Goal: Navigation & Orientation: Find specific page/section

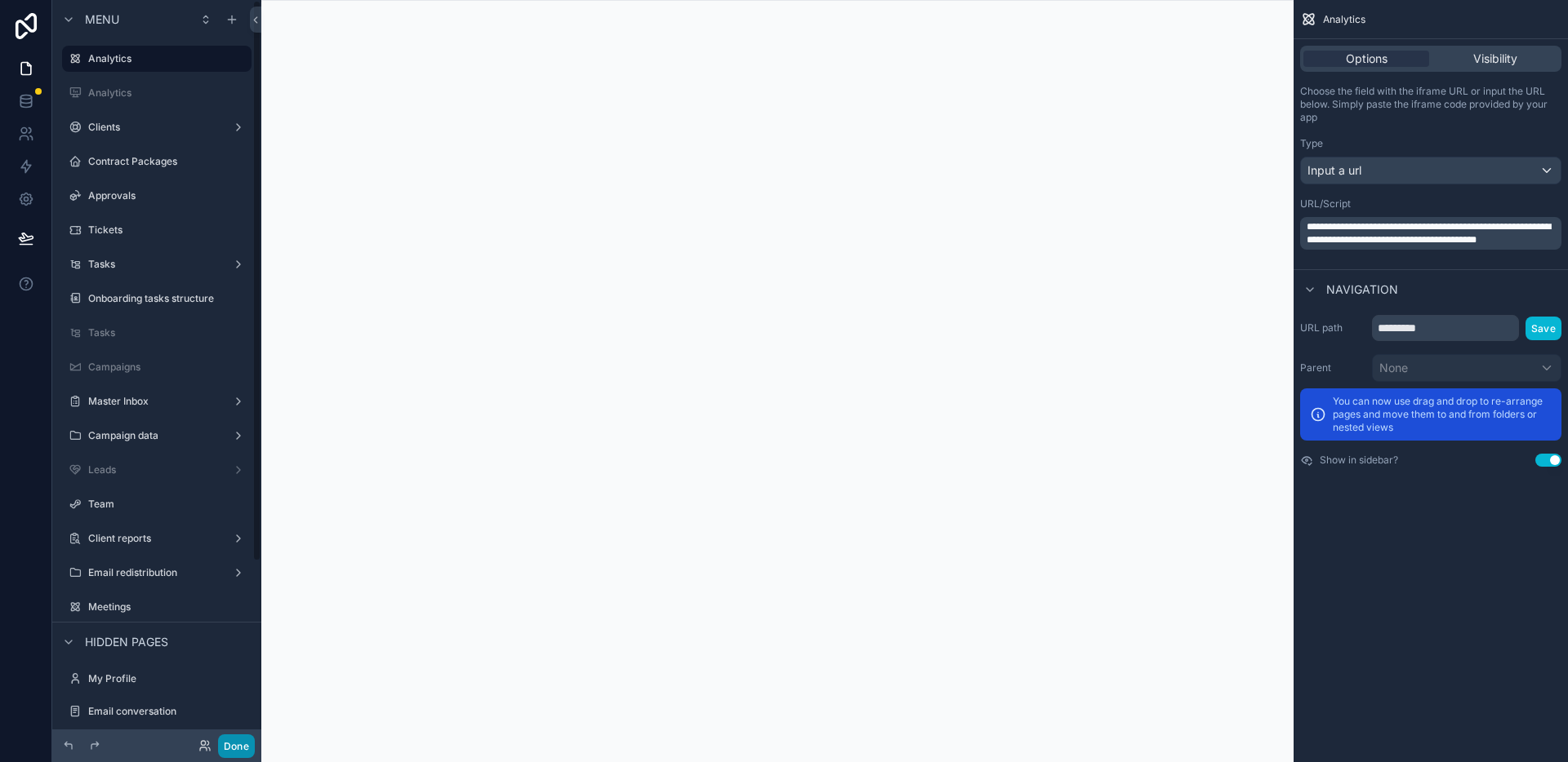
click at [244, 740] on button "Done" at bounding box center [236, 747] width 37 height 24
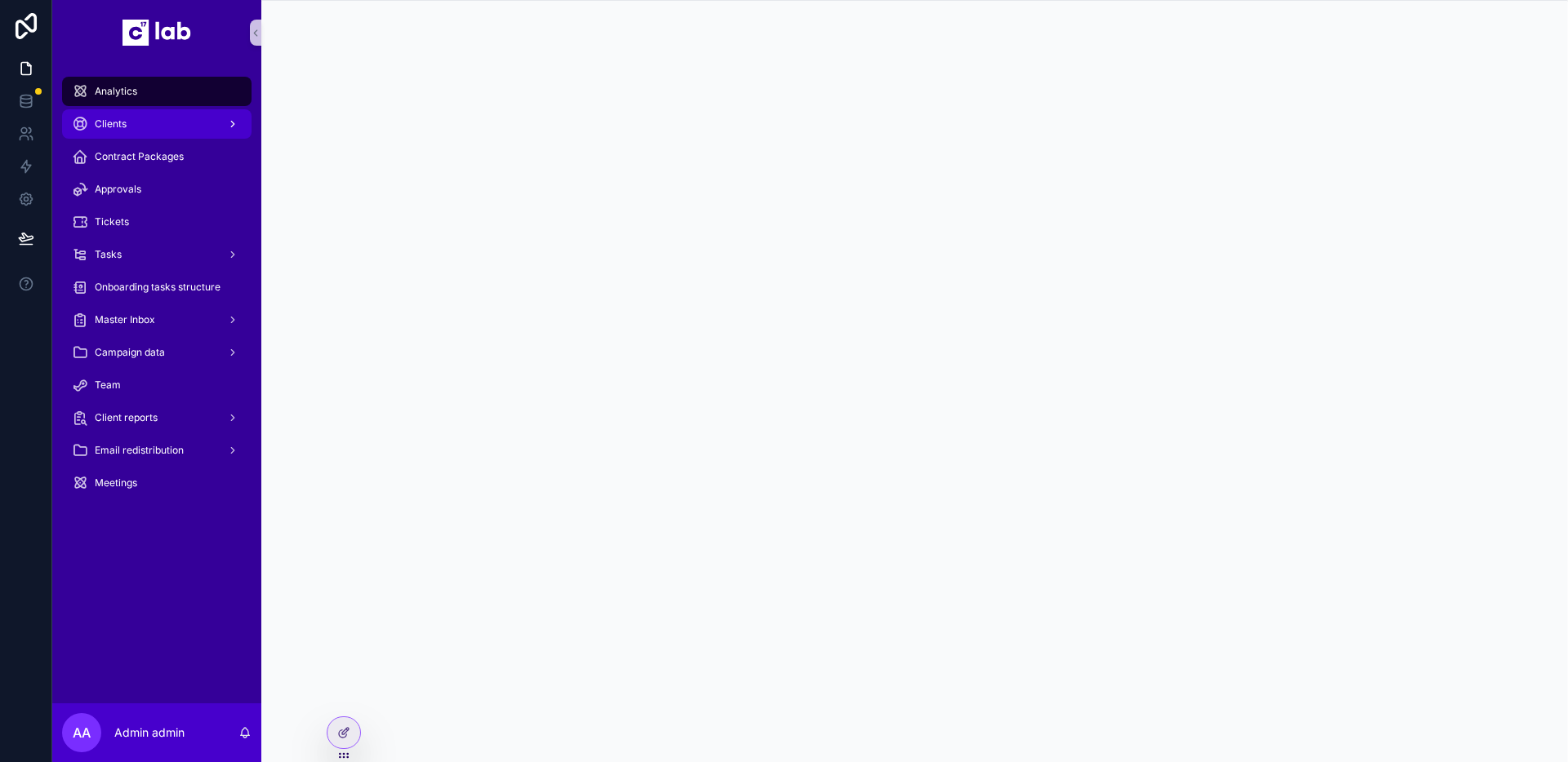
click at [133, 119] on div "Clients" at bounding box center [157, 124] width 170 height 26
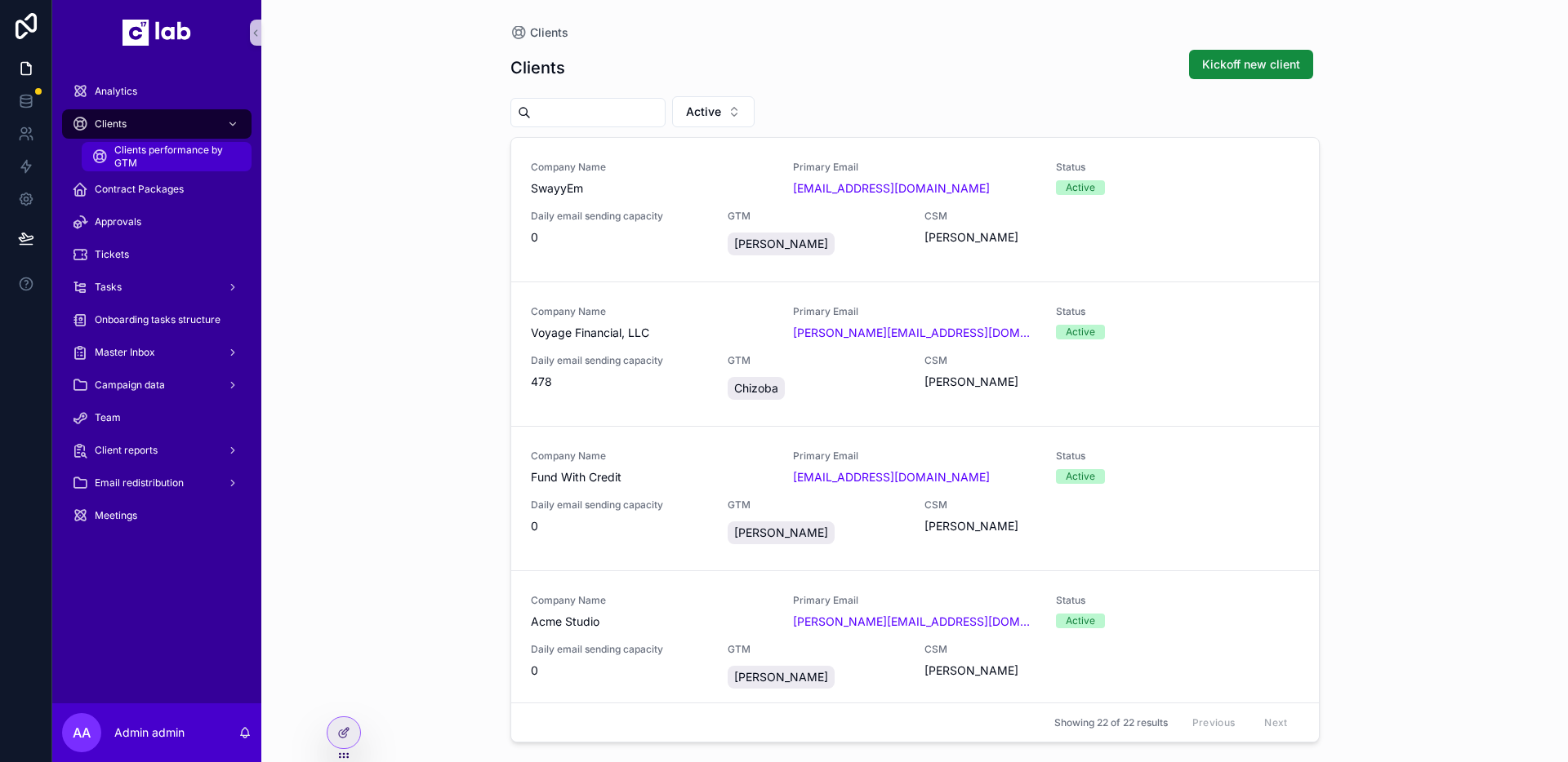
click at [153, 169] on span "Clients performance by GTM" at bounding box center [175, 157] width 121 height 26
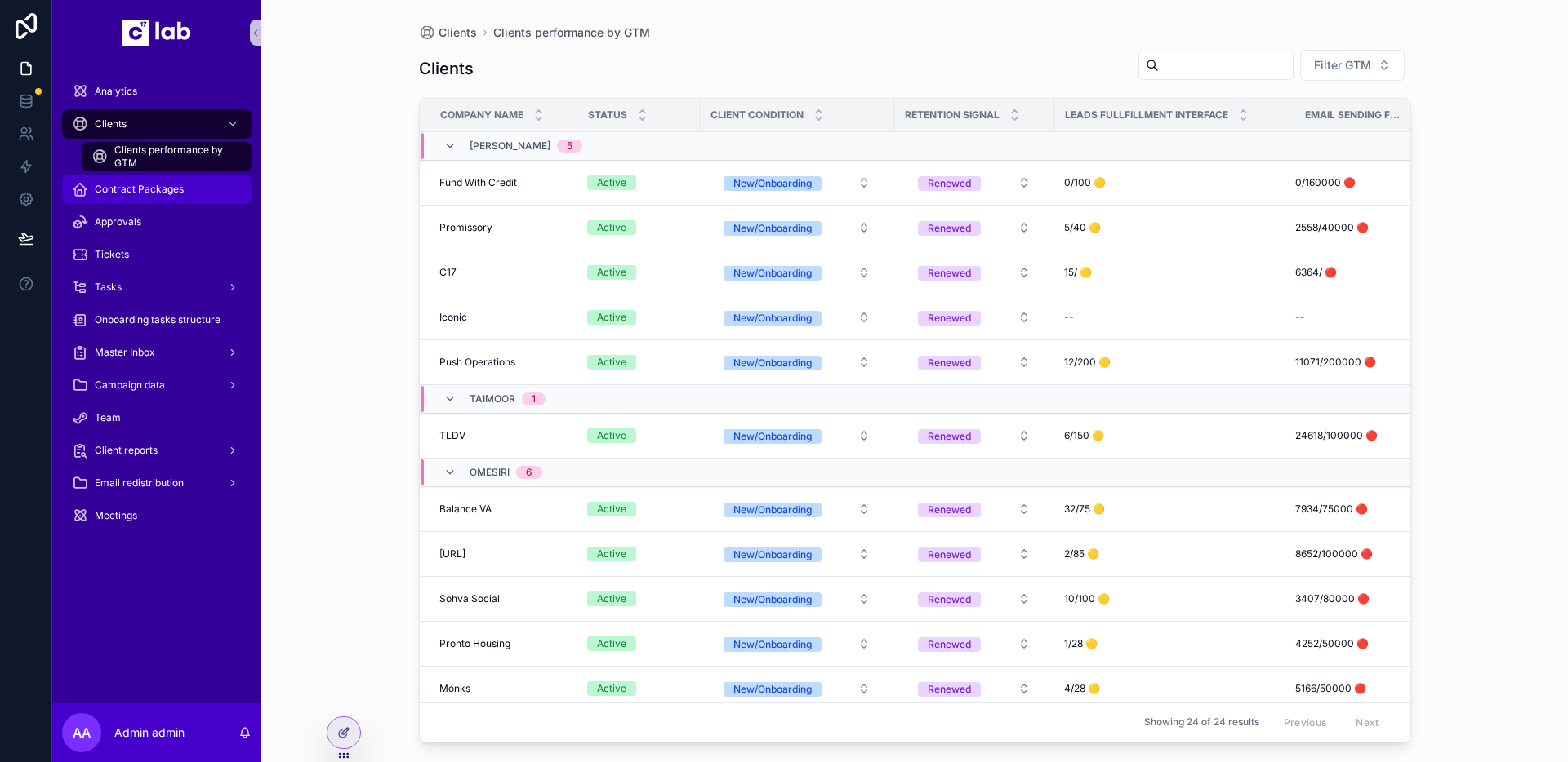
click at [126, 188] on span "Contract Packages" at bounding box center [139, 189] width 89 height 13
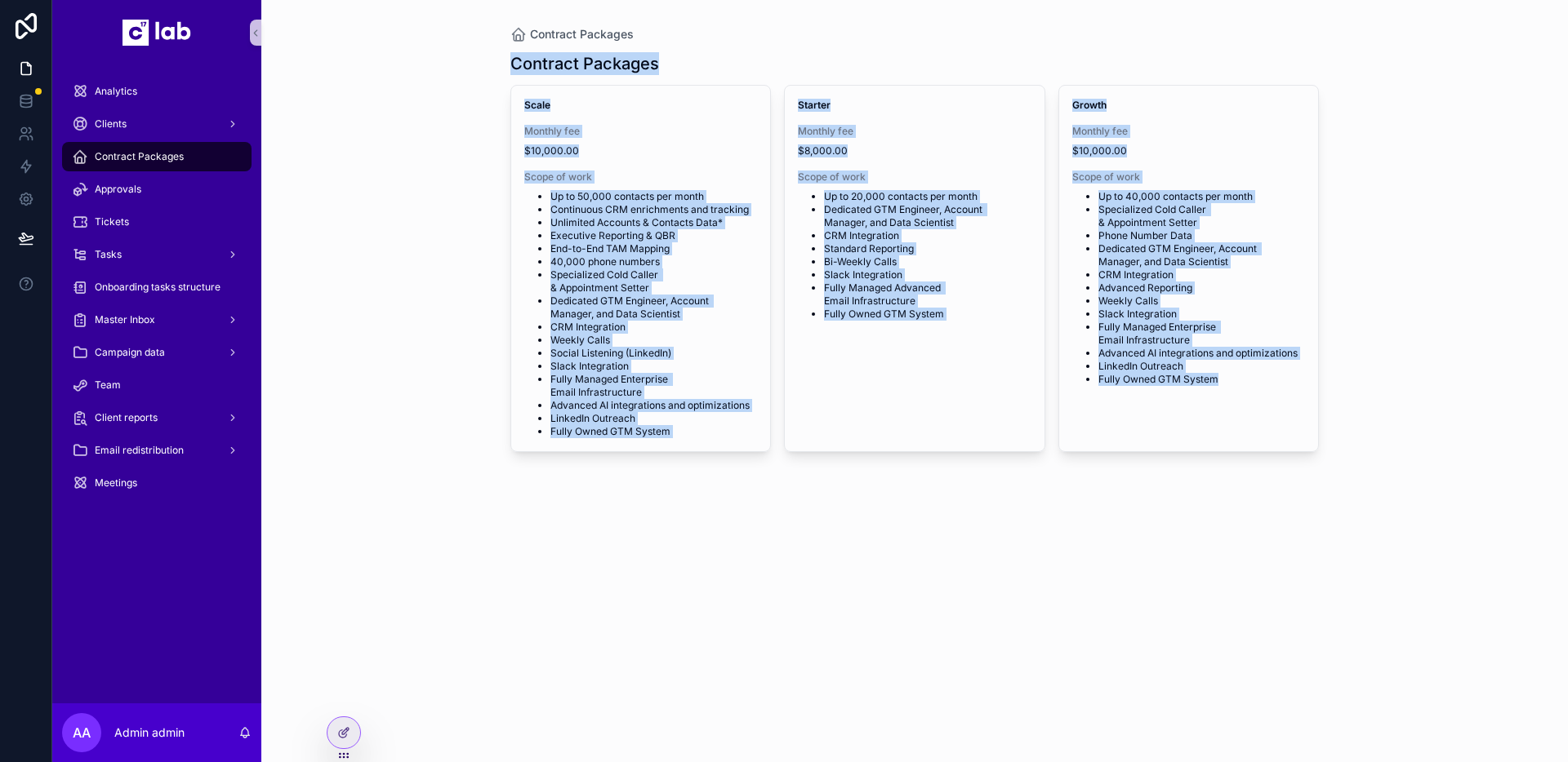
drag, startPoint x: 493, startPoint y: 66, endPoint x: 1301, endPoint y: 533, distance: 933.2
click at [1301, 536] on div "Contract Packages Contract Packages Scale Monthly fee $10,000.00 Scope of work …" at bounding box center [915, 381] width 1307 height 762
click at [1301, 533] on div "Contract Packages Contract Packages Scale Monthly fee $10,000.00 Scope of work …" at bounding box center [915, 381] width 1307 height 762
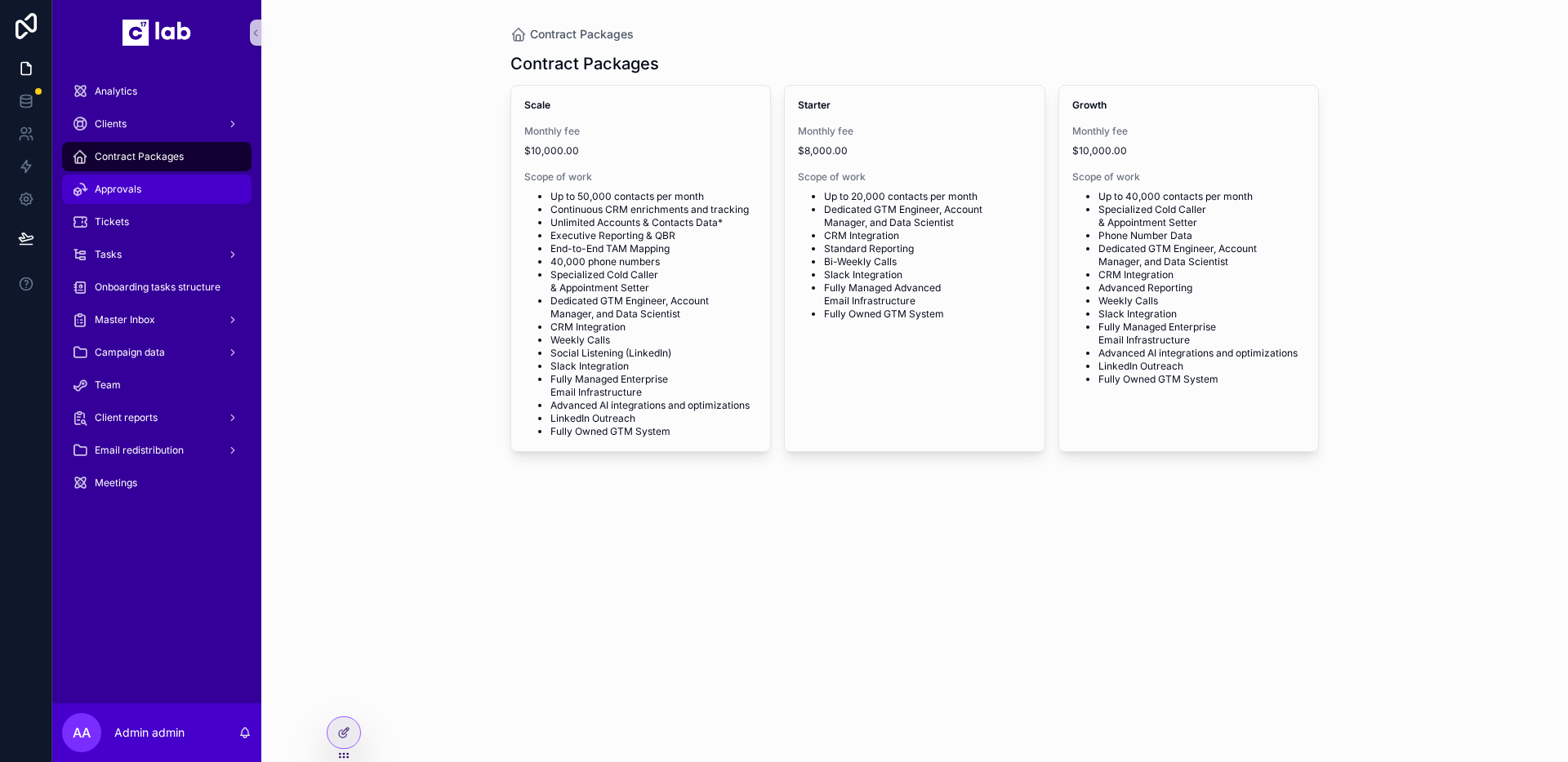
click at [213, 197] on div "Approvals" at bounding box center [157, 190] width 170 height 26
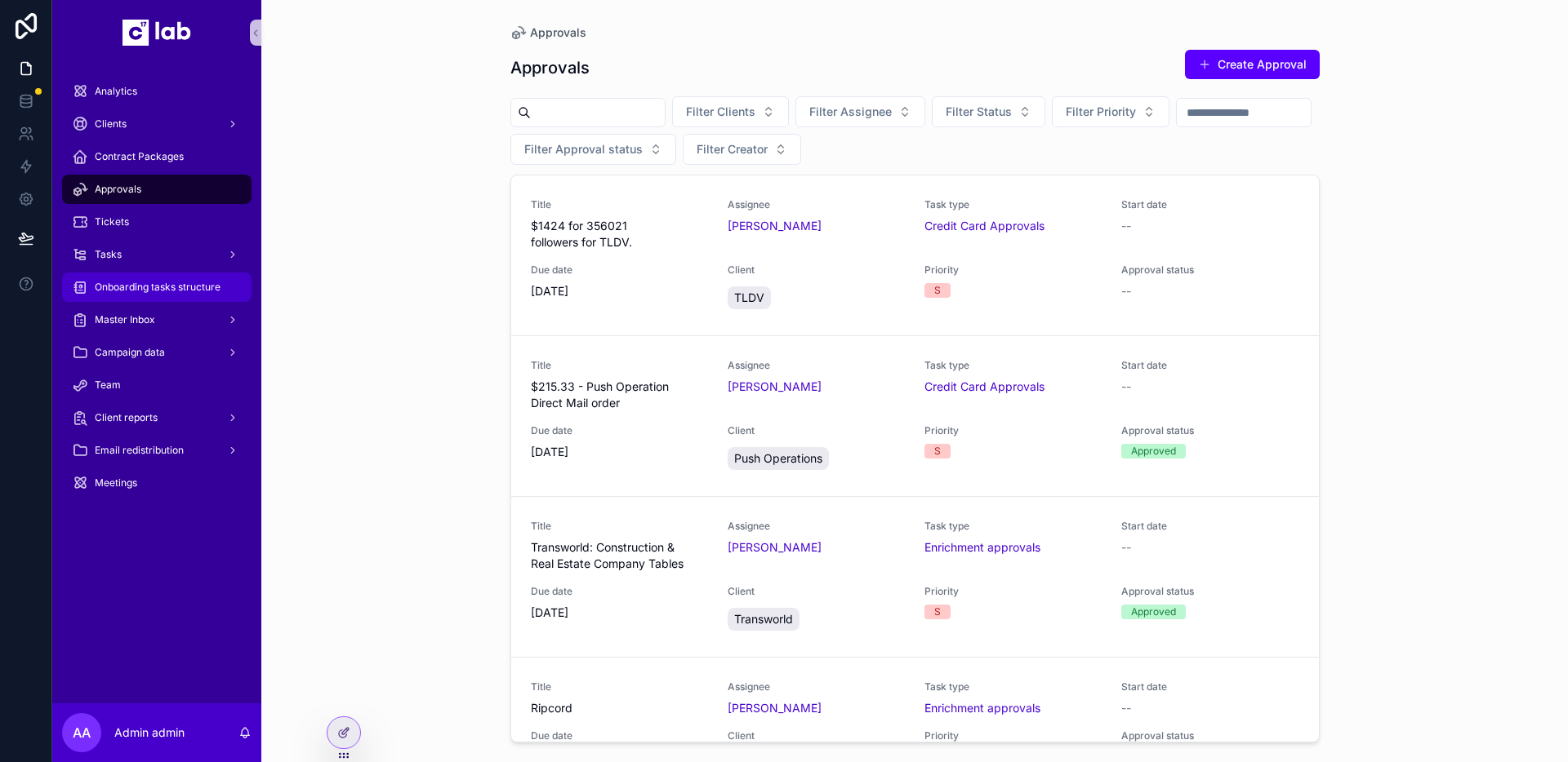
click at [133, 287] on span "Onboarding tasks structure" at bounding box center [158, 287] width 126 height 13
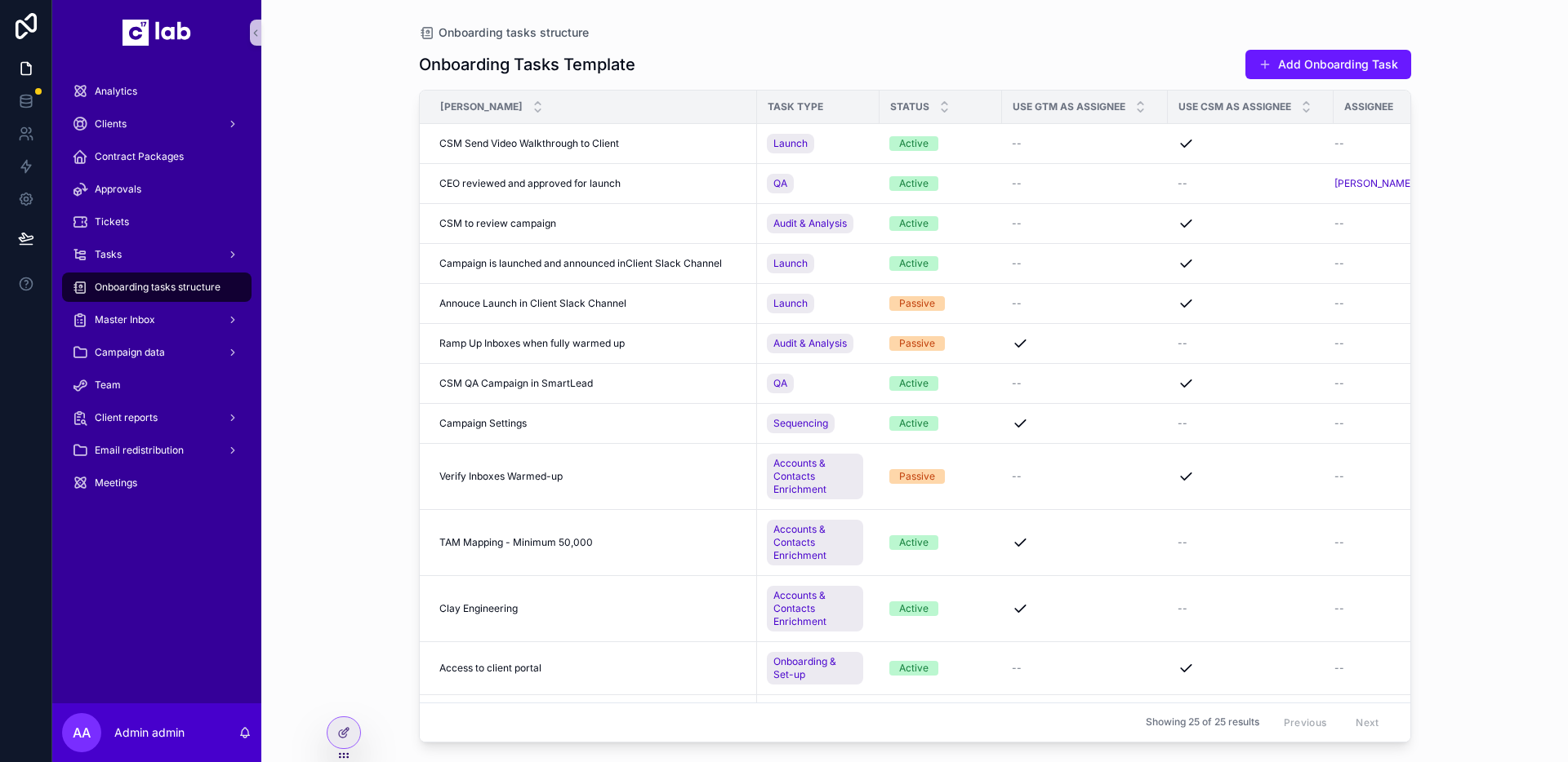
click at [1274, 59] on button "Add Onboarding Task" at bounding box center [1328, 64] width 166 height 29
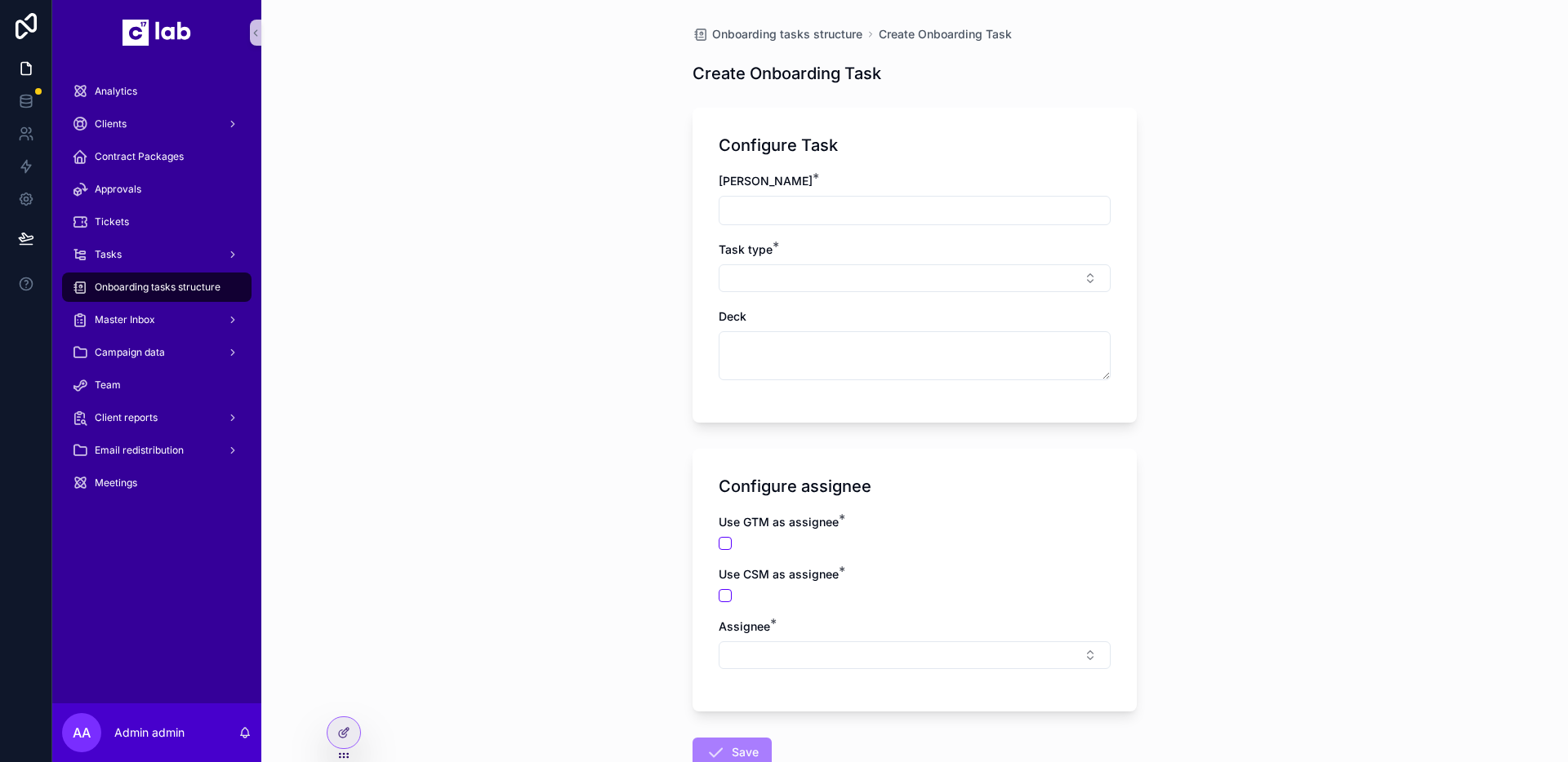
click at [958, 221] on input "scrollable content" at bounding box center [914, 210] width 390 height 23
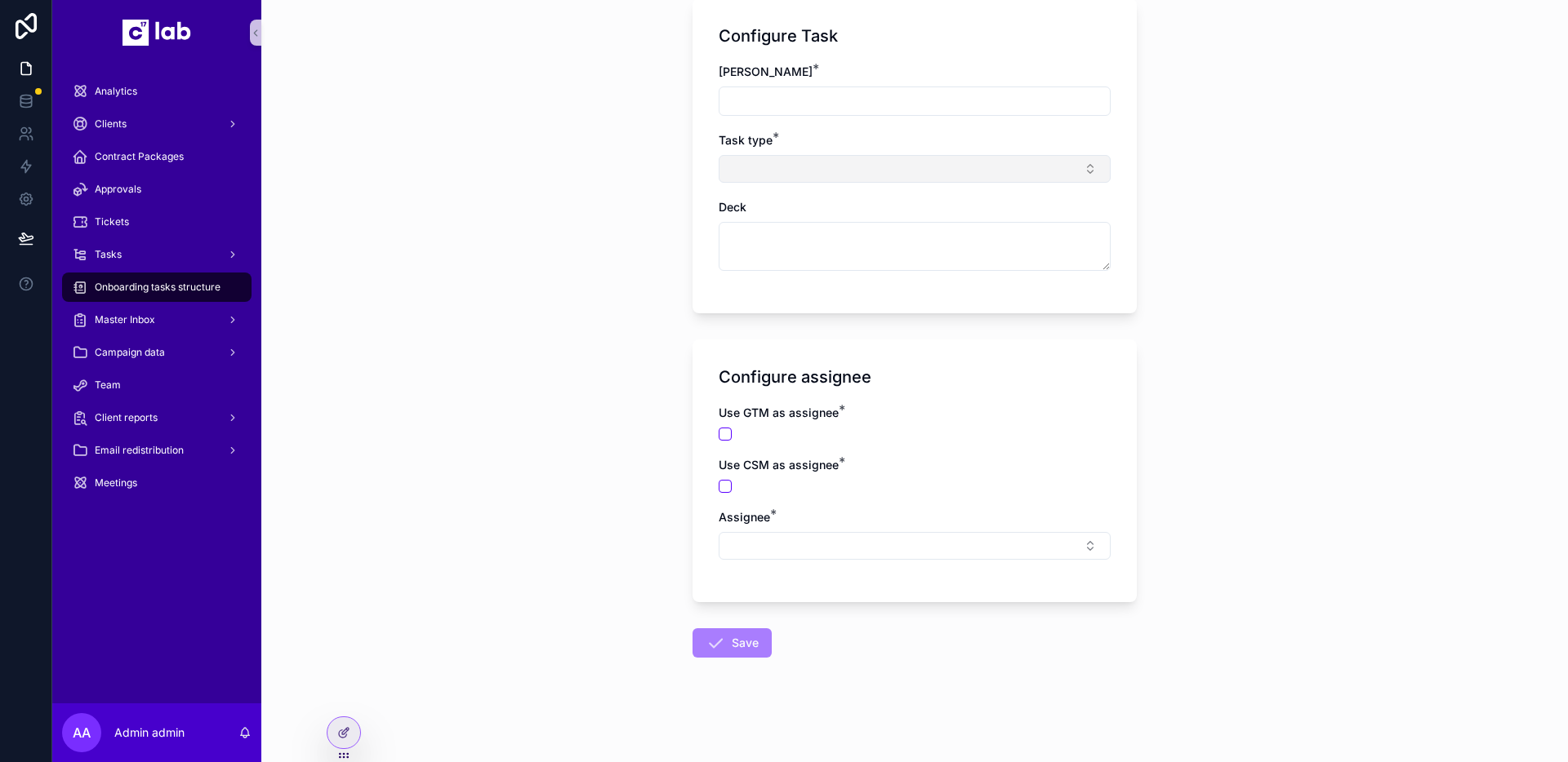
click at [956, 171] on button "Select Button" at bounding box center [914, 170] width 392 height 28
click at [1055, 139] on div "Task type *" at bounding box center [914, 141] width 392 height 16
click at [1072, 92] on input "scrollable content" at bounding box center [914, 101] width 390 height 23
click at [1144, 55] on div "Onboarding tasks structure Create Onboarding Task Create Onboarding Task Config…" at bounding box center [914, 326] width 470 height 872
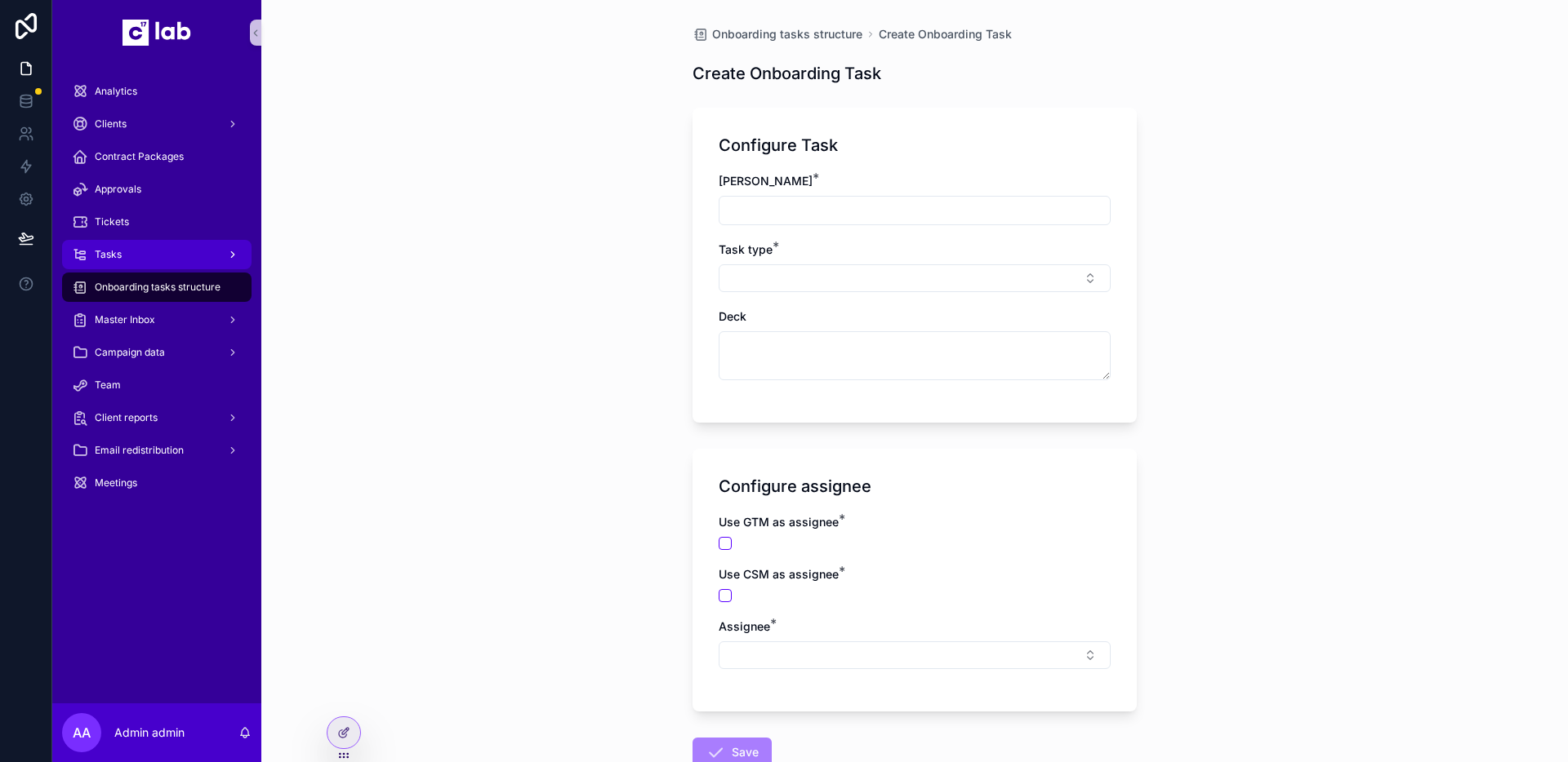
click at [170, 254] on div "Tasks" at bounding box center [157, 254] width 170 height 26
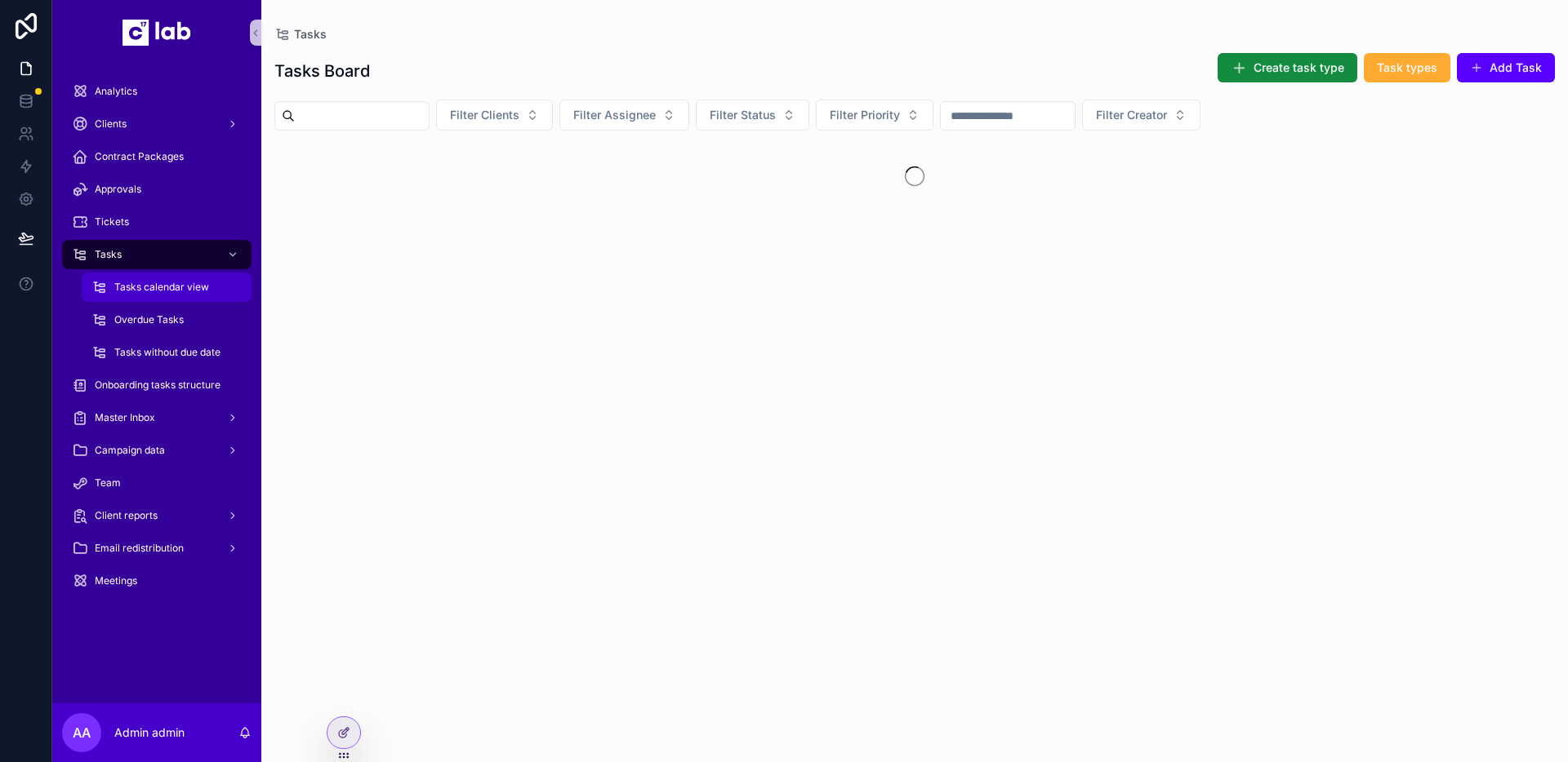
click at [157, 285] on span "Tasks calendar view" at bounding box center [162, 287] width 95 height 13
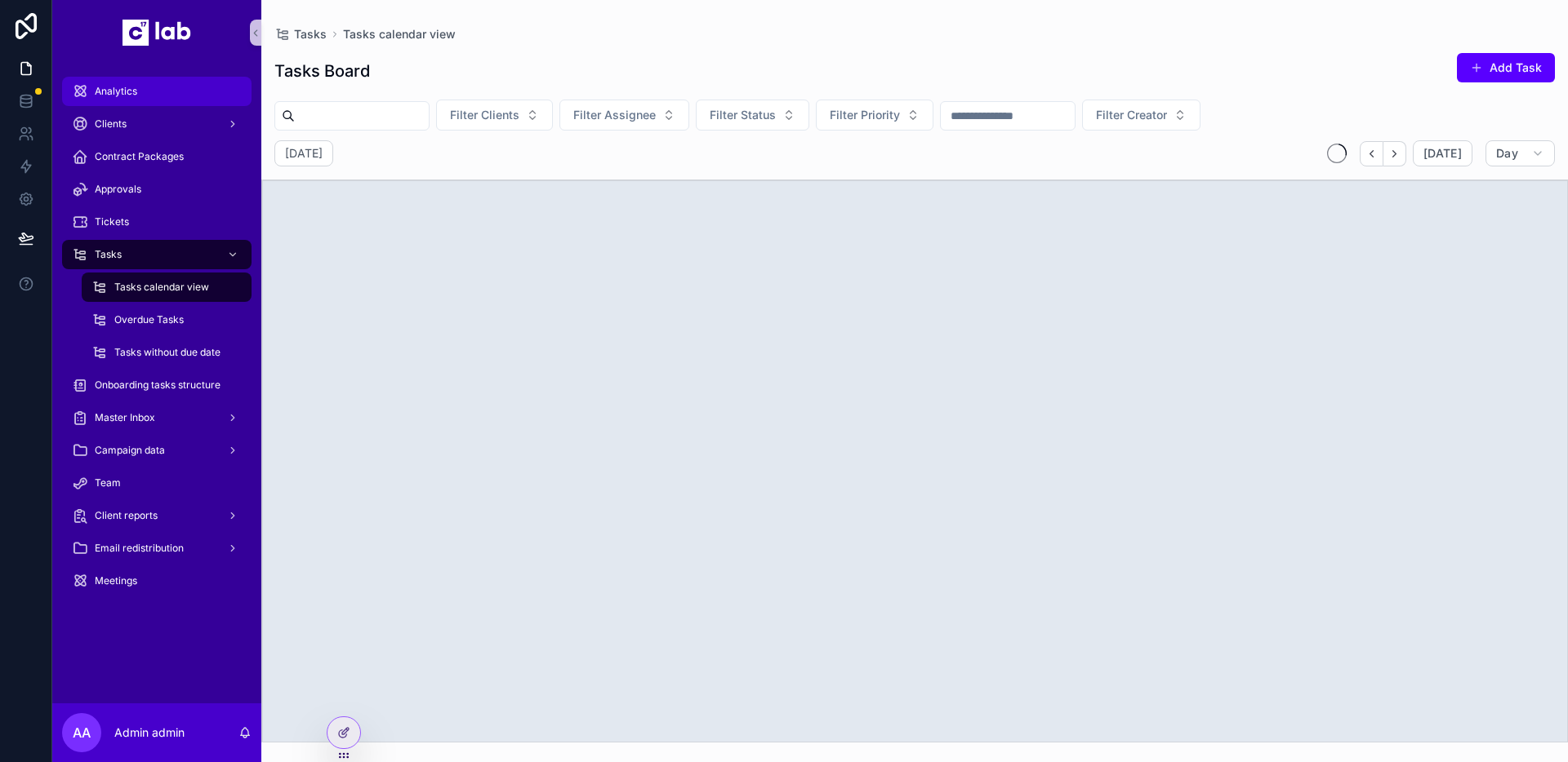
click at [138, 83] on div "Analytics" at bounding box center [157, 92] width 170 height 26
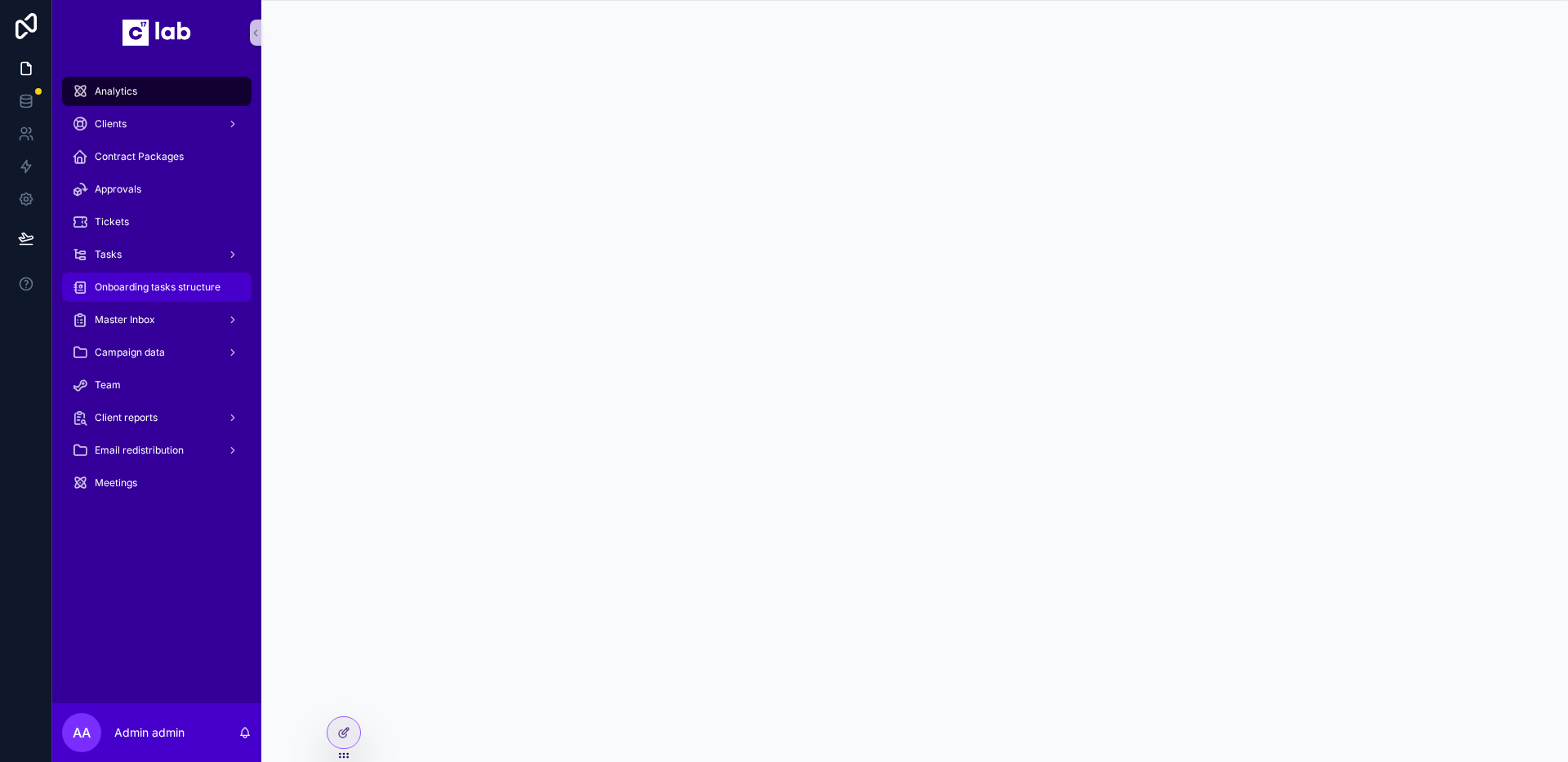
click at [185, 285] on span "Onboarding tasks structure" at bounding box center [158, 287] width 126 height 13
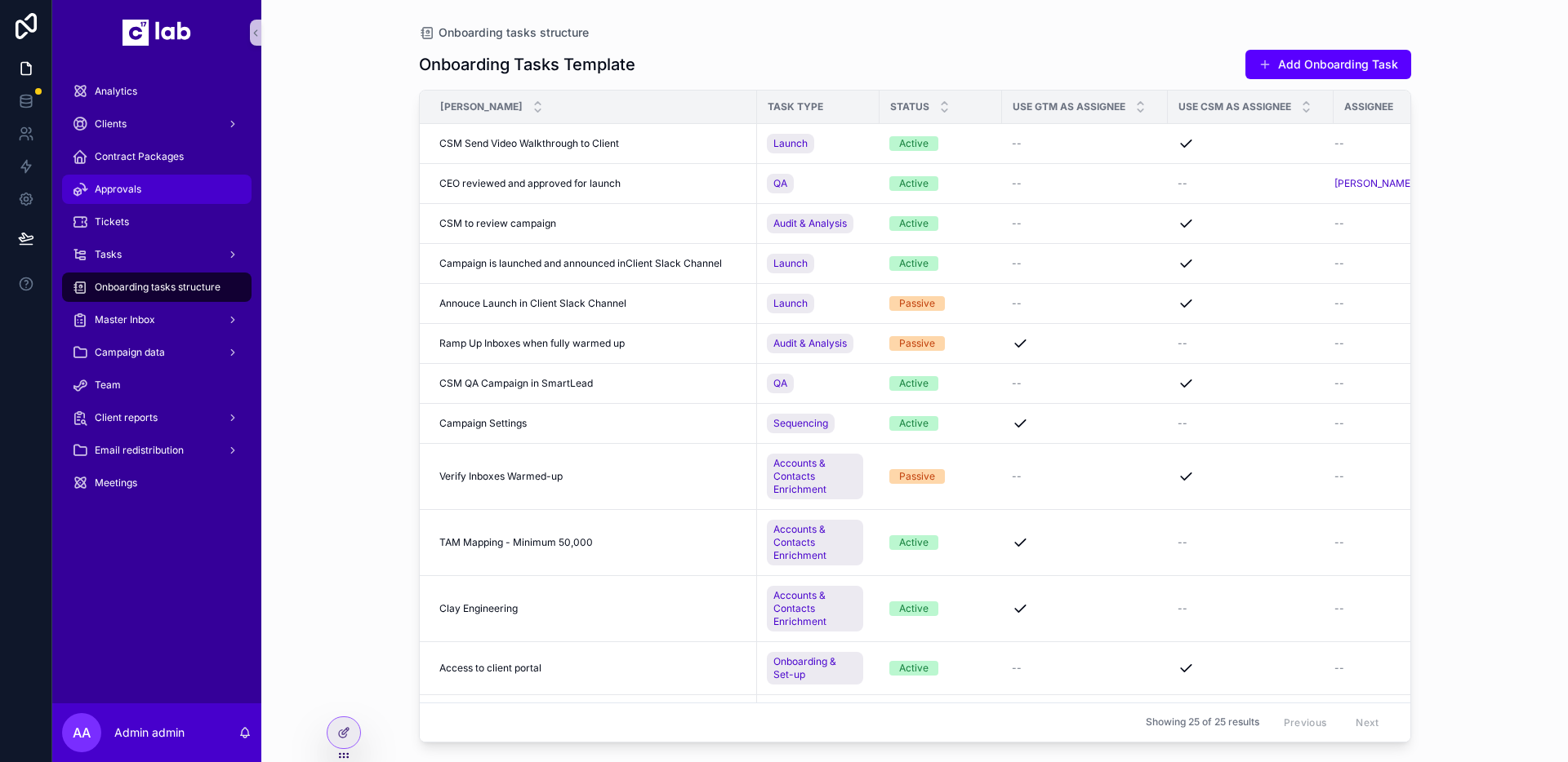
click at [161, 185] on div "Approvals" at bounding box center [157, 190] width 170 height 26
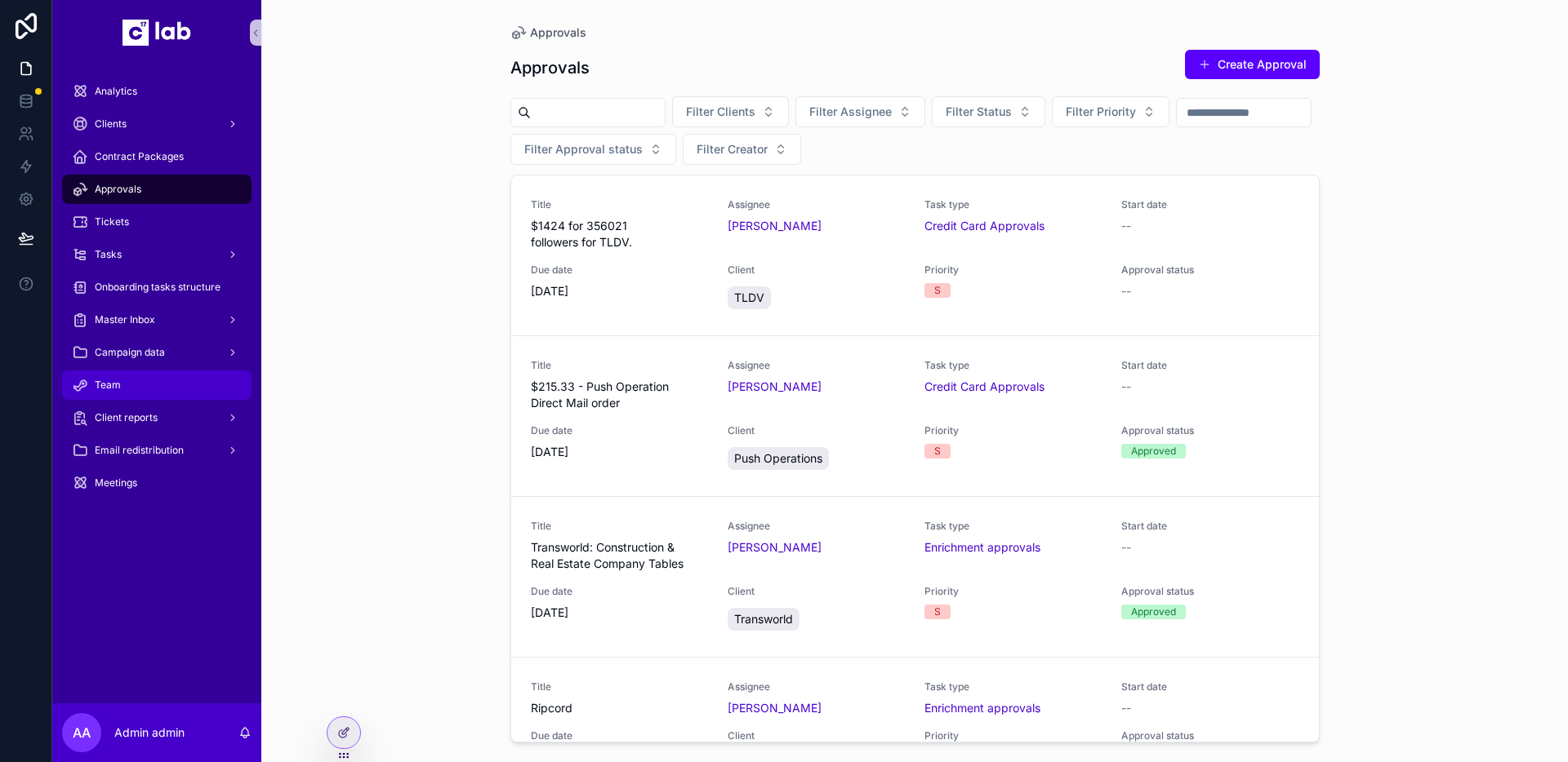
click at [108, 384] on span "Team" at bounding box center [108, 385] width 26 height 13
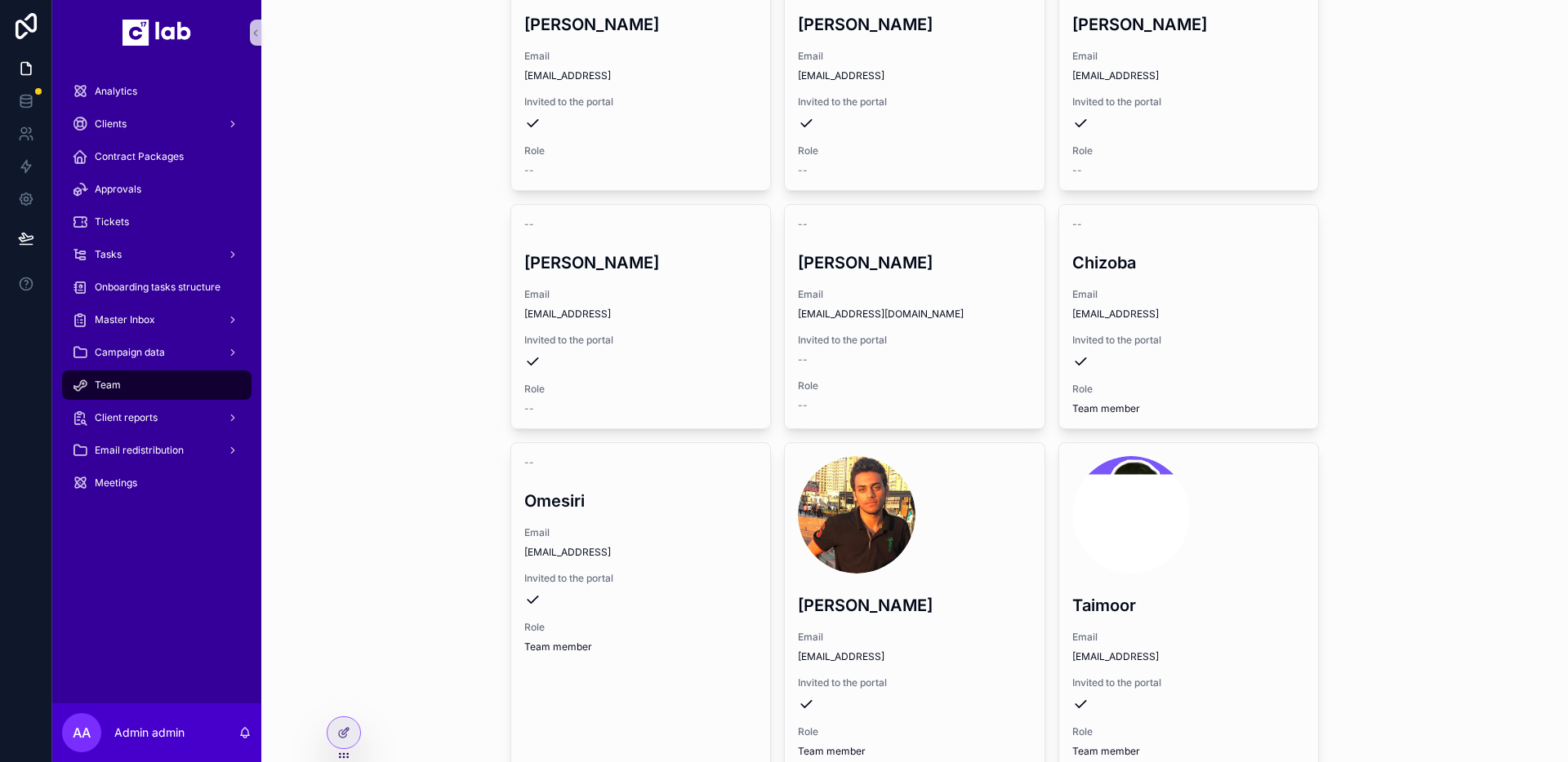
scroll to position [138, 0]
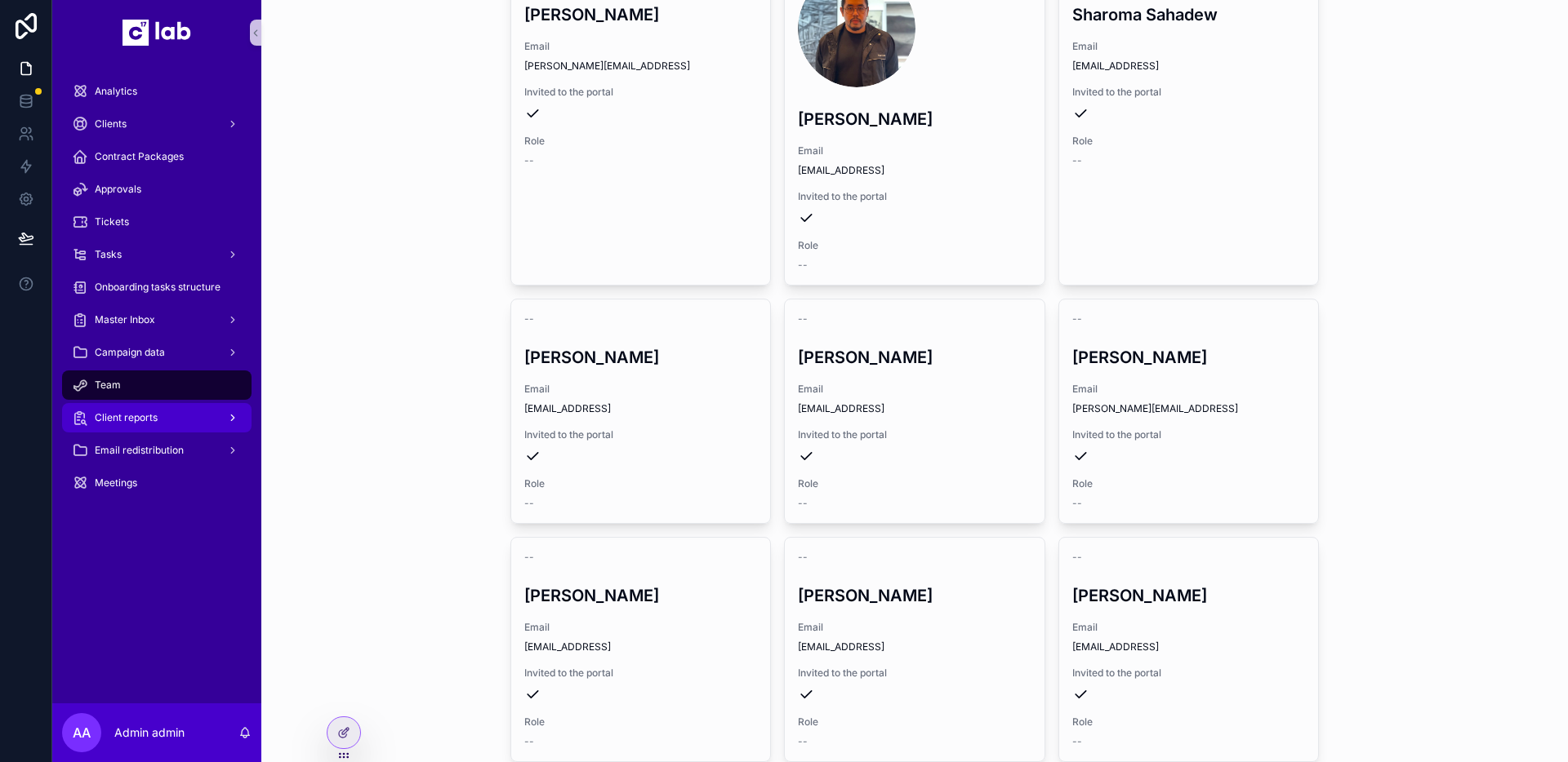
click at [115, 420] on span "Client reports" at bounding box center [126, 418] width 63 height 13
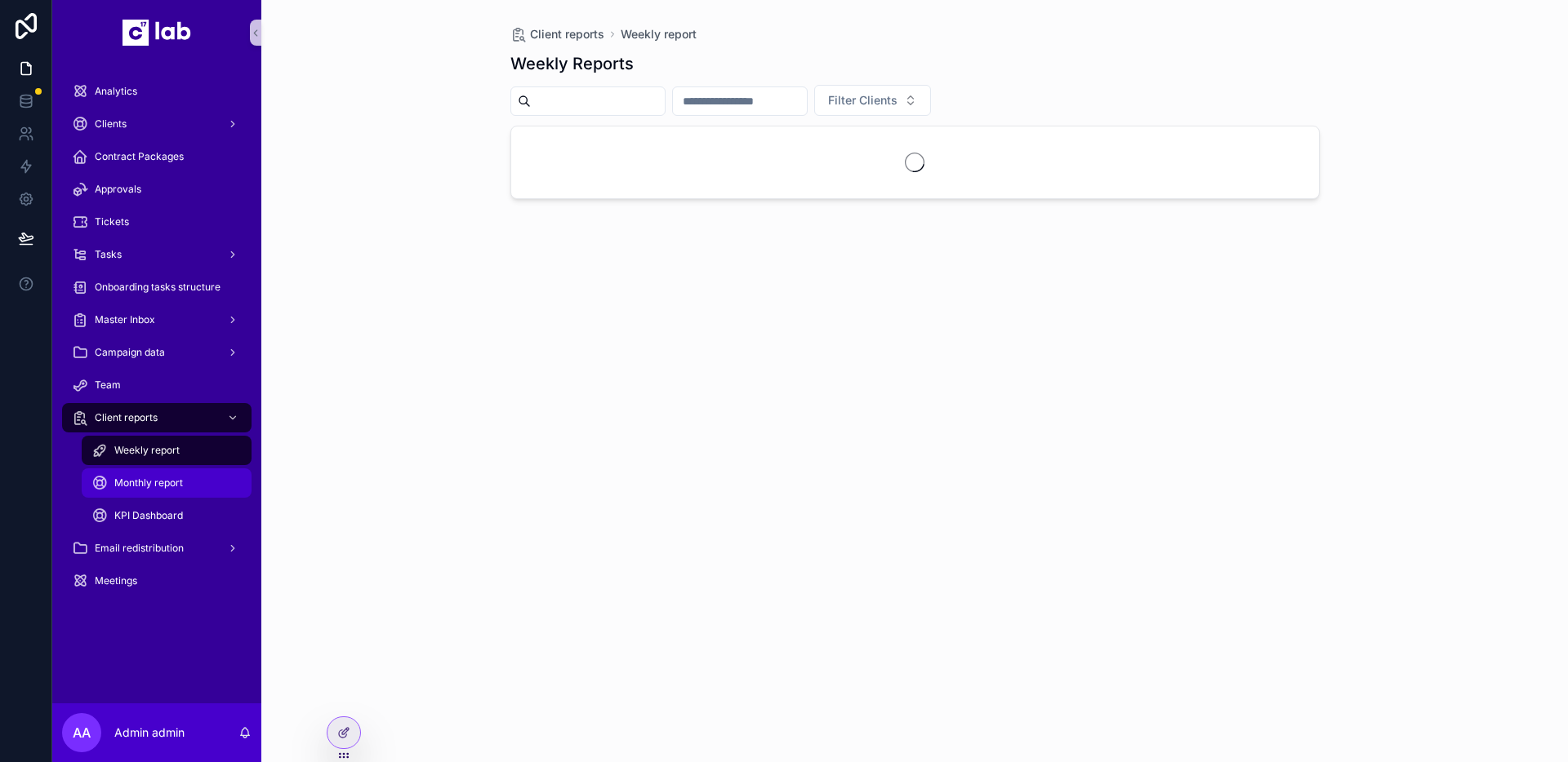
click at [130, 495] on div "Monthly report" at bounding box center [167, 483] width 151 height 26
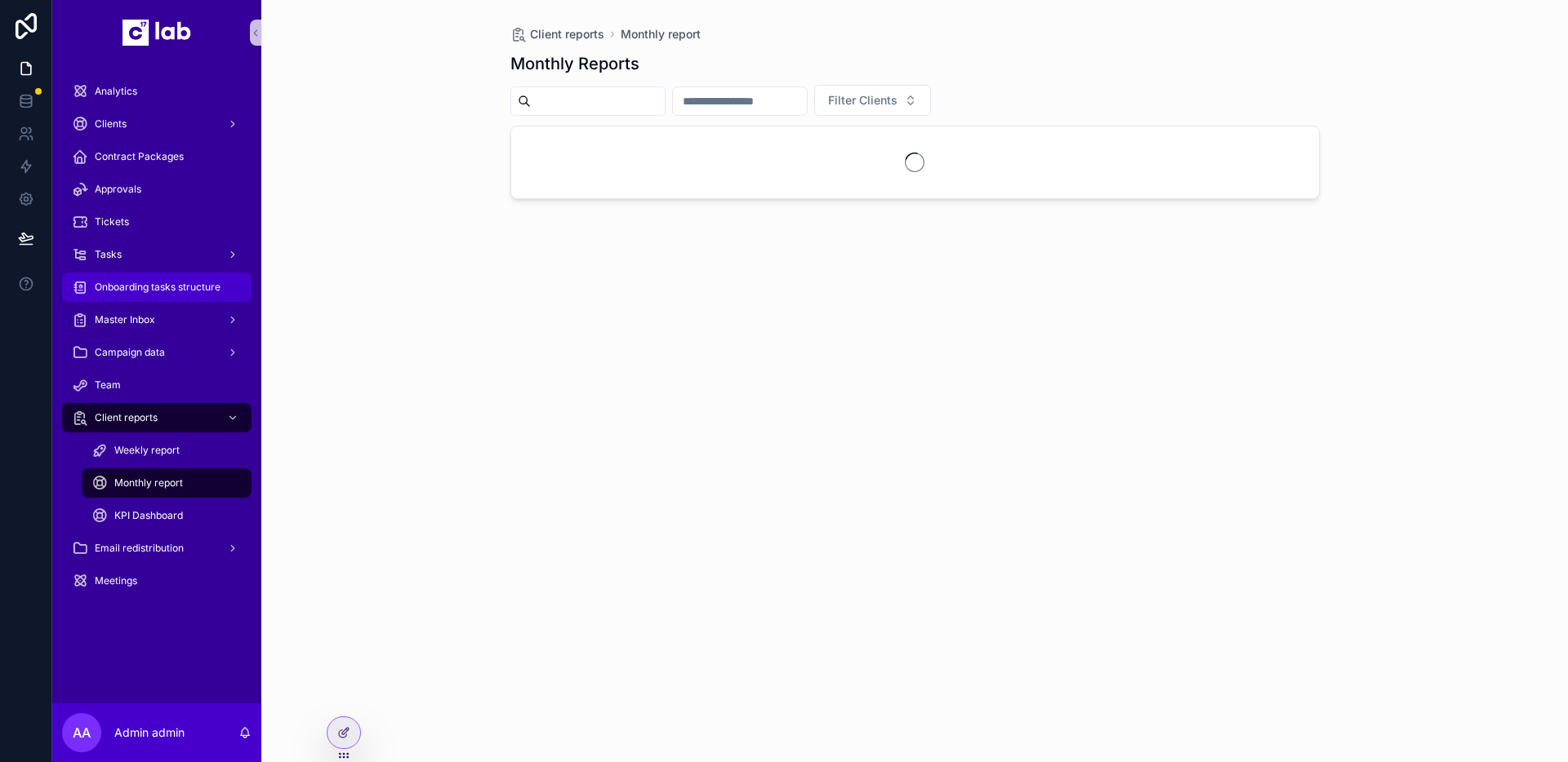
click at [159, 292] on span "Onboarding tasks structure" at bounding box center [158, 287] width 126 height 13
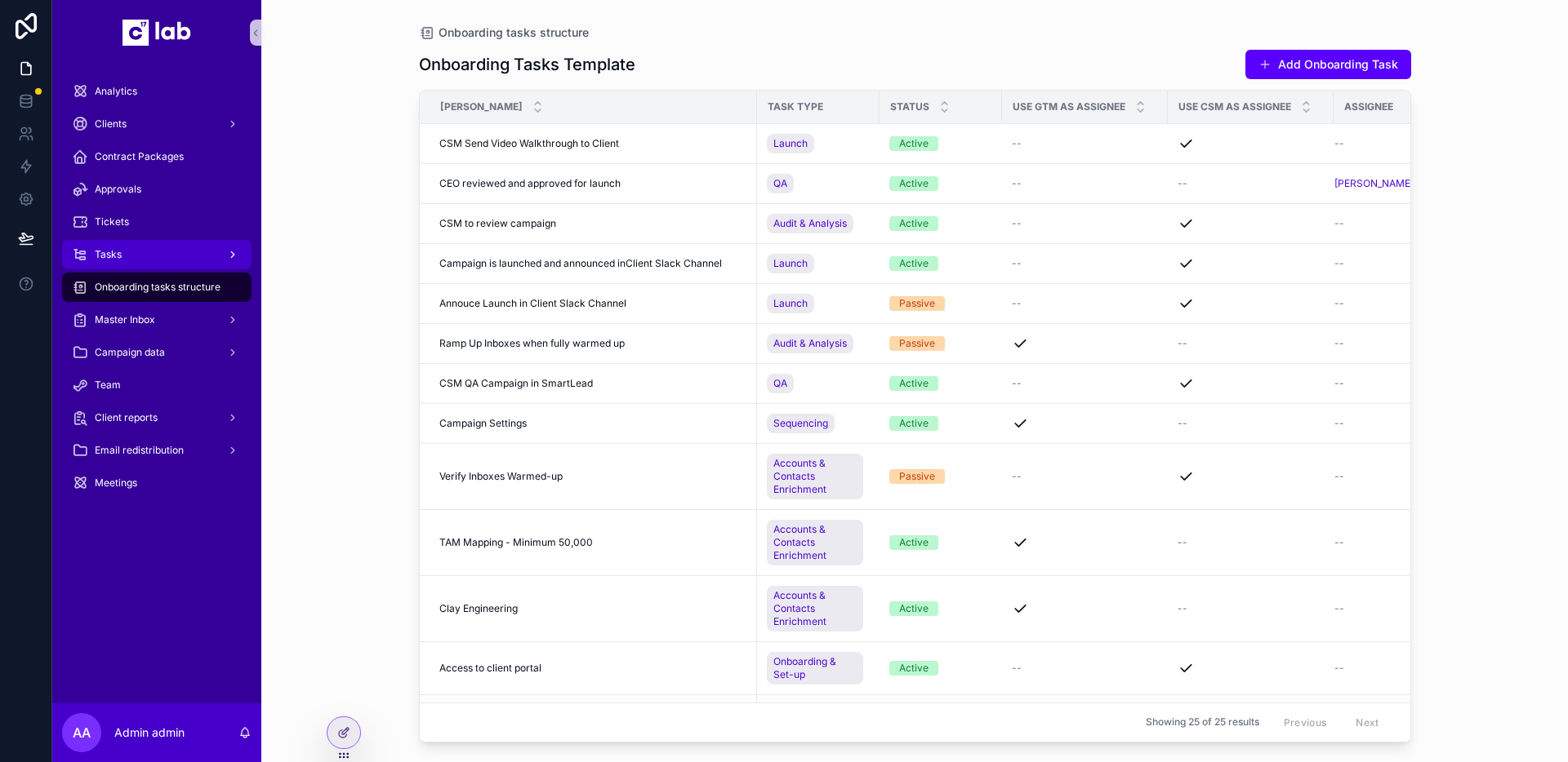
click at [205, 258] on div "Tasks" at bounding box center [157, 254] width 170 height 26
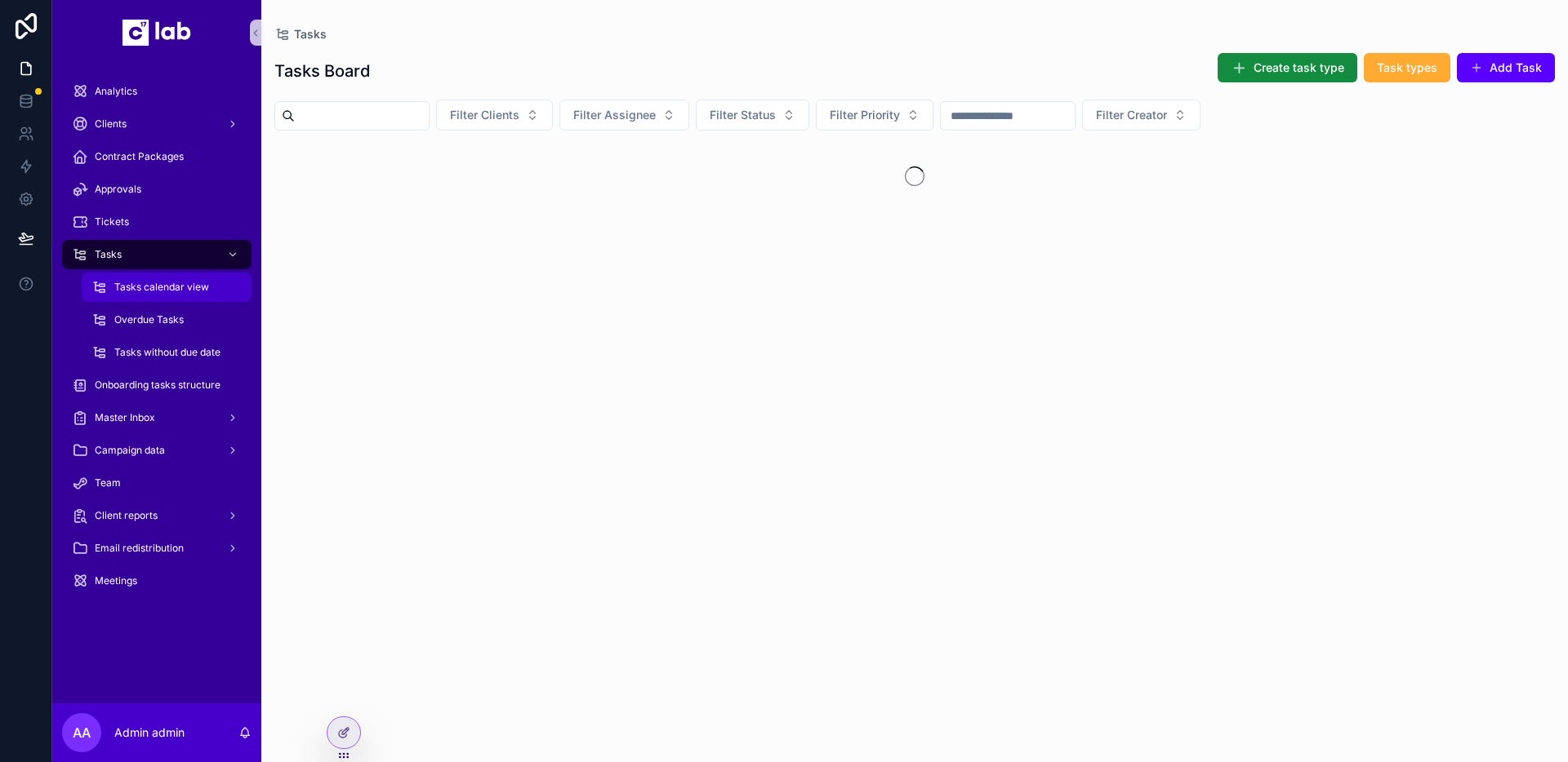
click at [195, 294] on div "Tasks calendar view" at bounding box center [167, 287] width 151 height 26
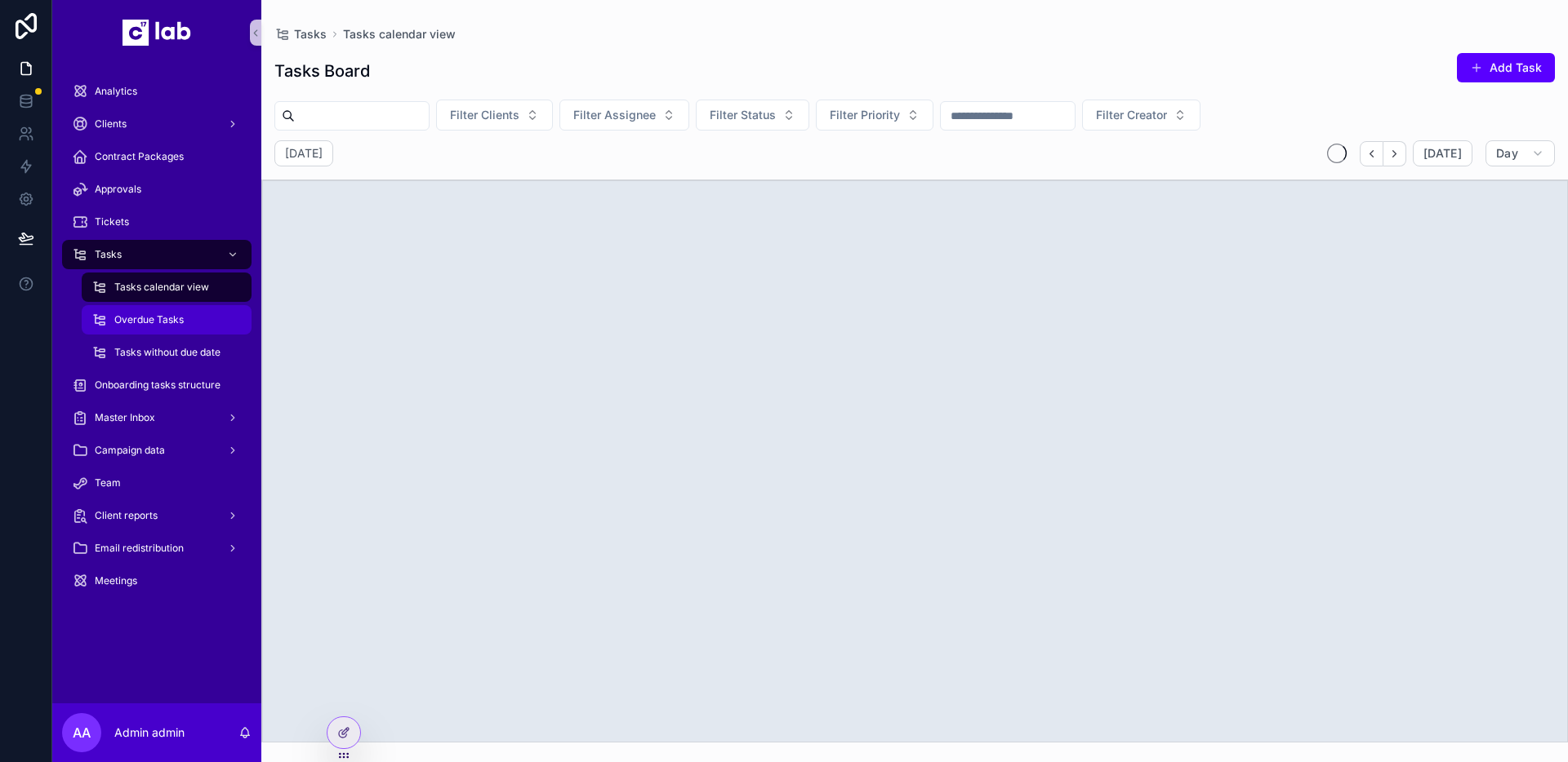
click at [174, 325] on span "Overdue Tasks" at bounding box center [150, 319] width 70 height 13
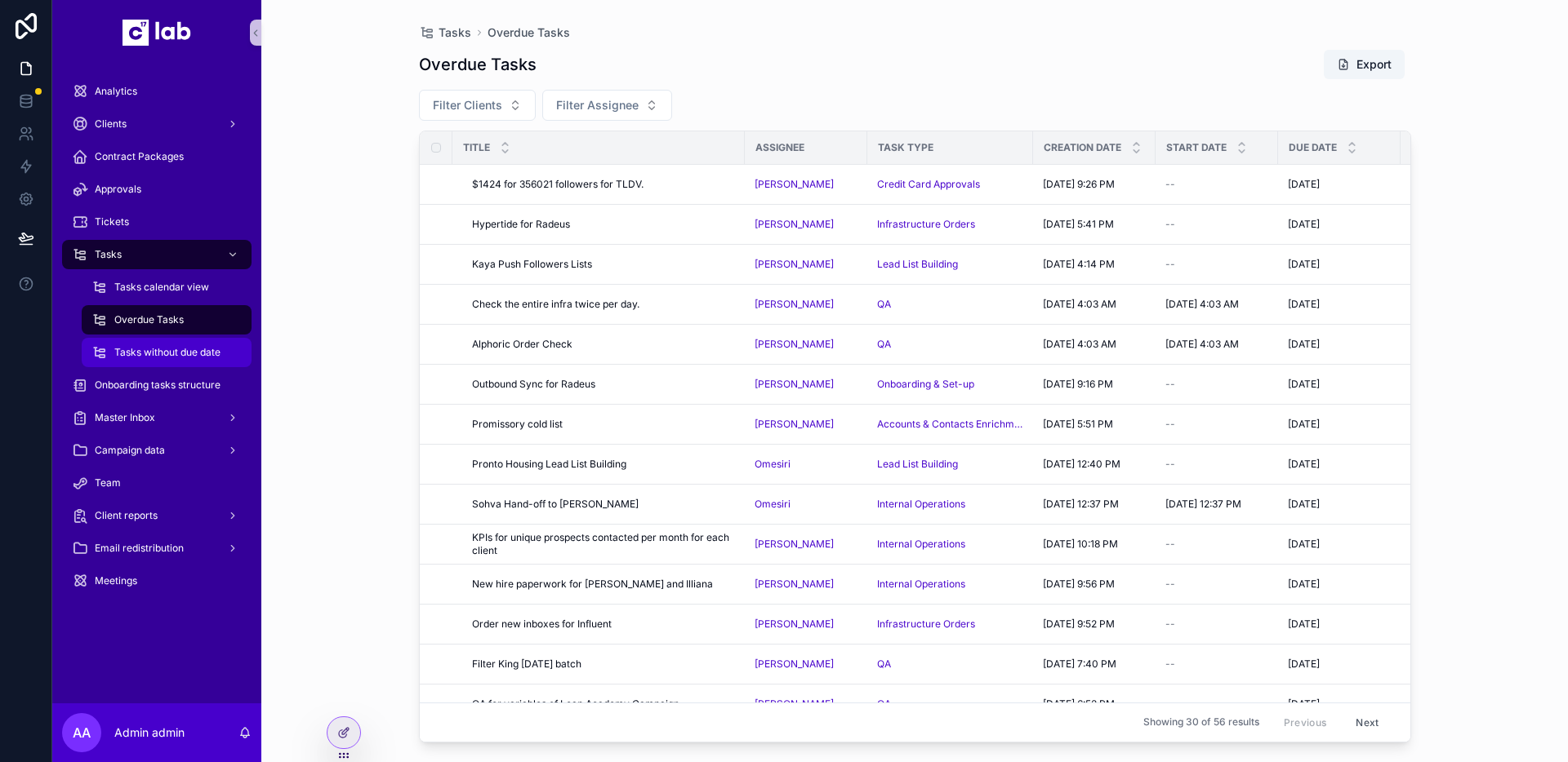
click at [163, 362] on div "Tasks without due date" at bounding box center [167, 352] width 151 height 26
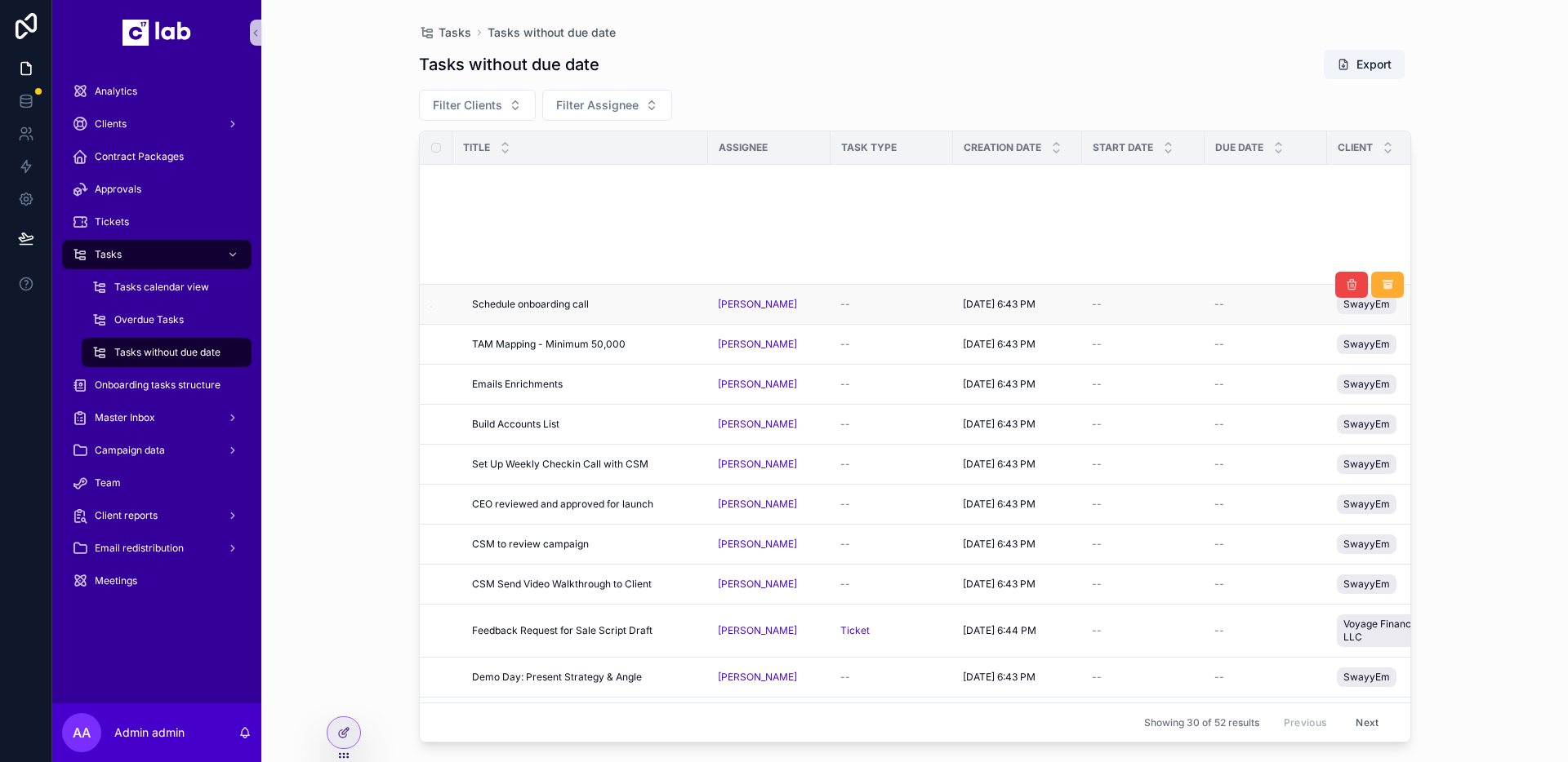
scroll to position [687, 0]
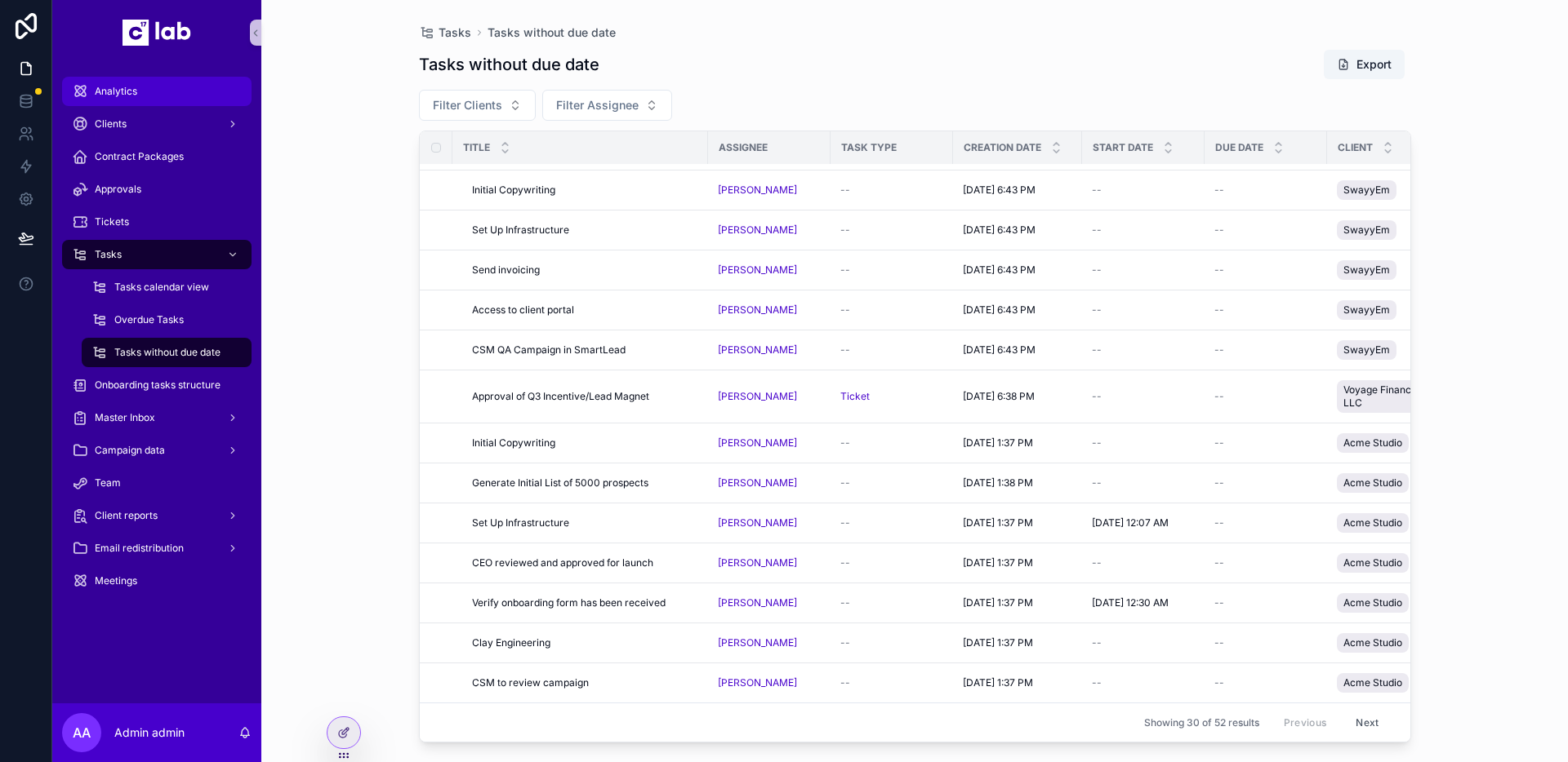
click at [183, 86] on div "Analytics" at bounding box center [157, 92] width 170 height 26
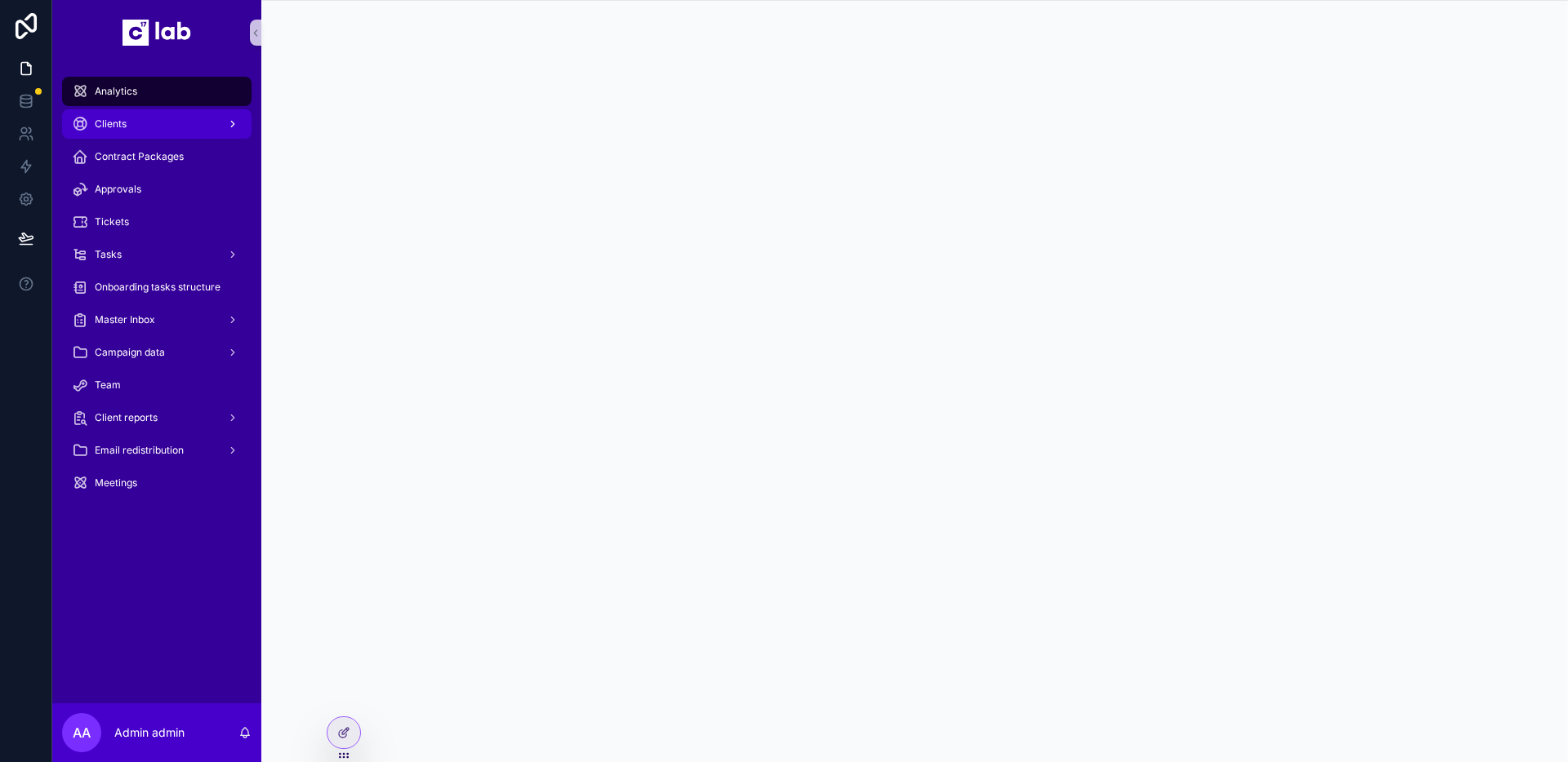
click at [198, 110] on link "Clients" at bounding box center [157, 124] width 190 height 29
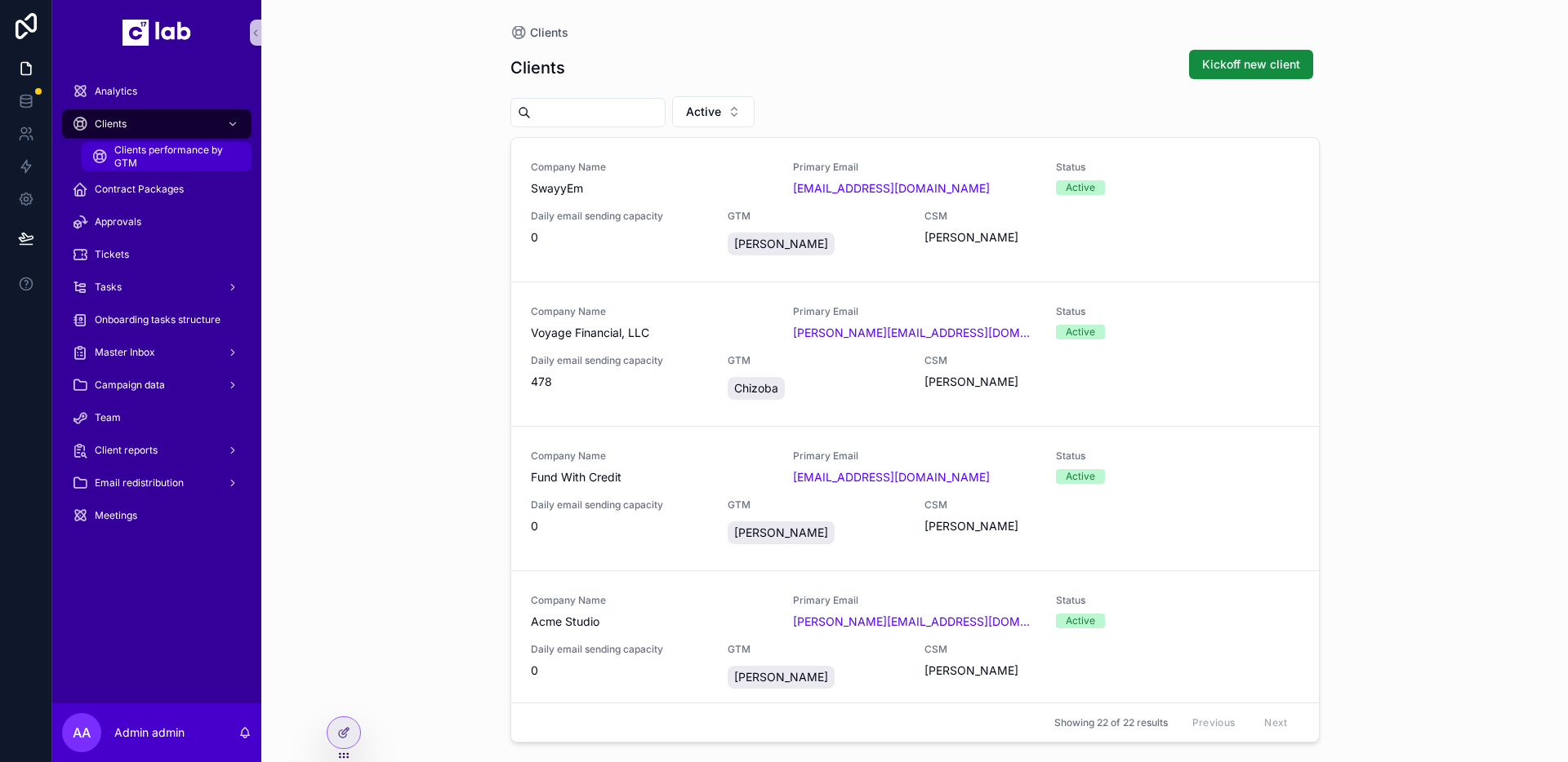
click at [162, 156] on span "Clients performance by GTM" at bounding box center [175, 157] width 121 height 26
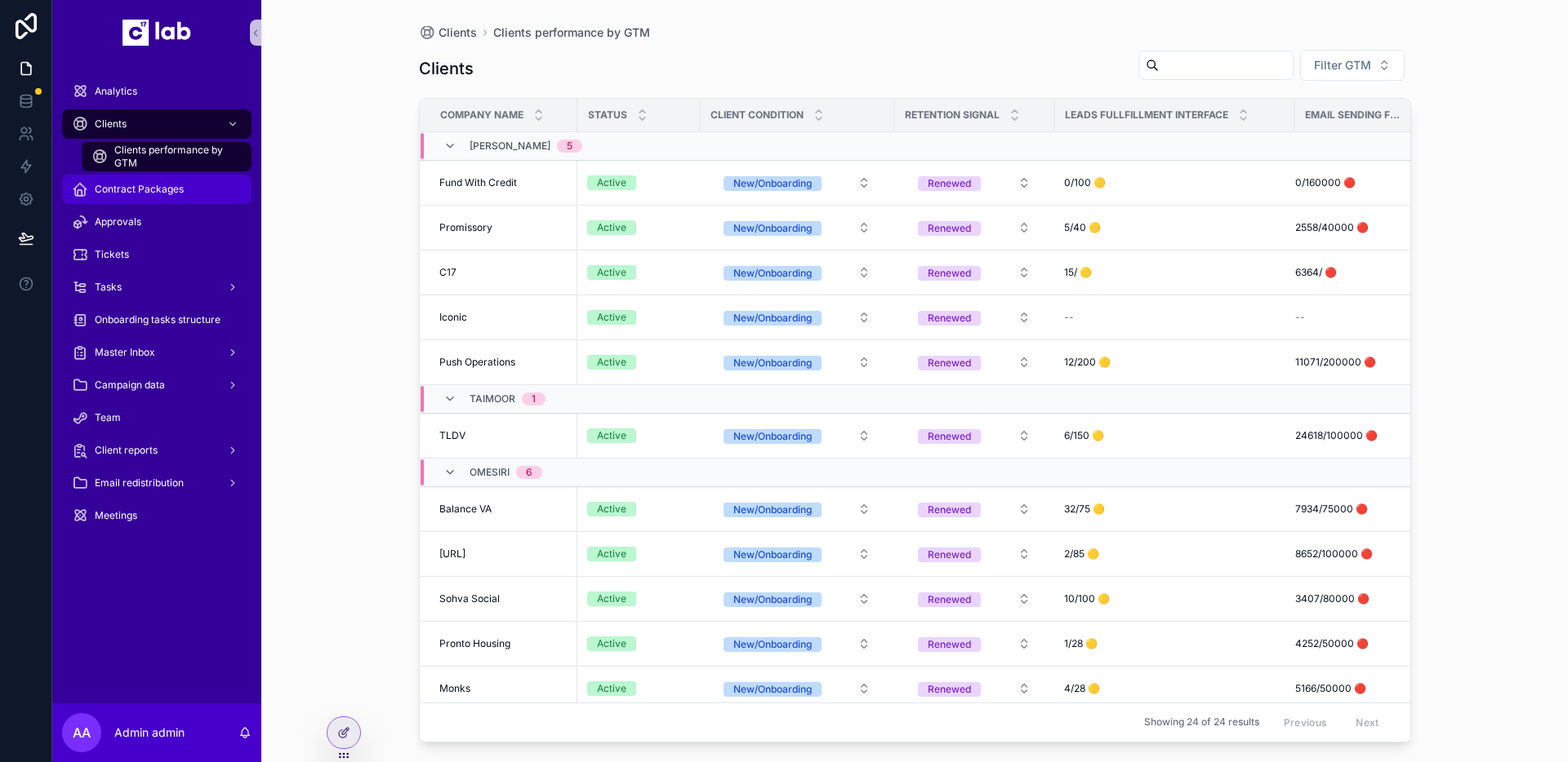
click at [165, 190] on span "Contract Packages" at bounding box center [139, 189] width 89 height 13
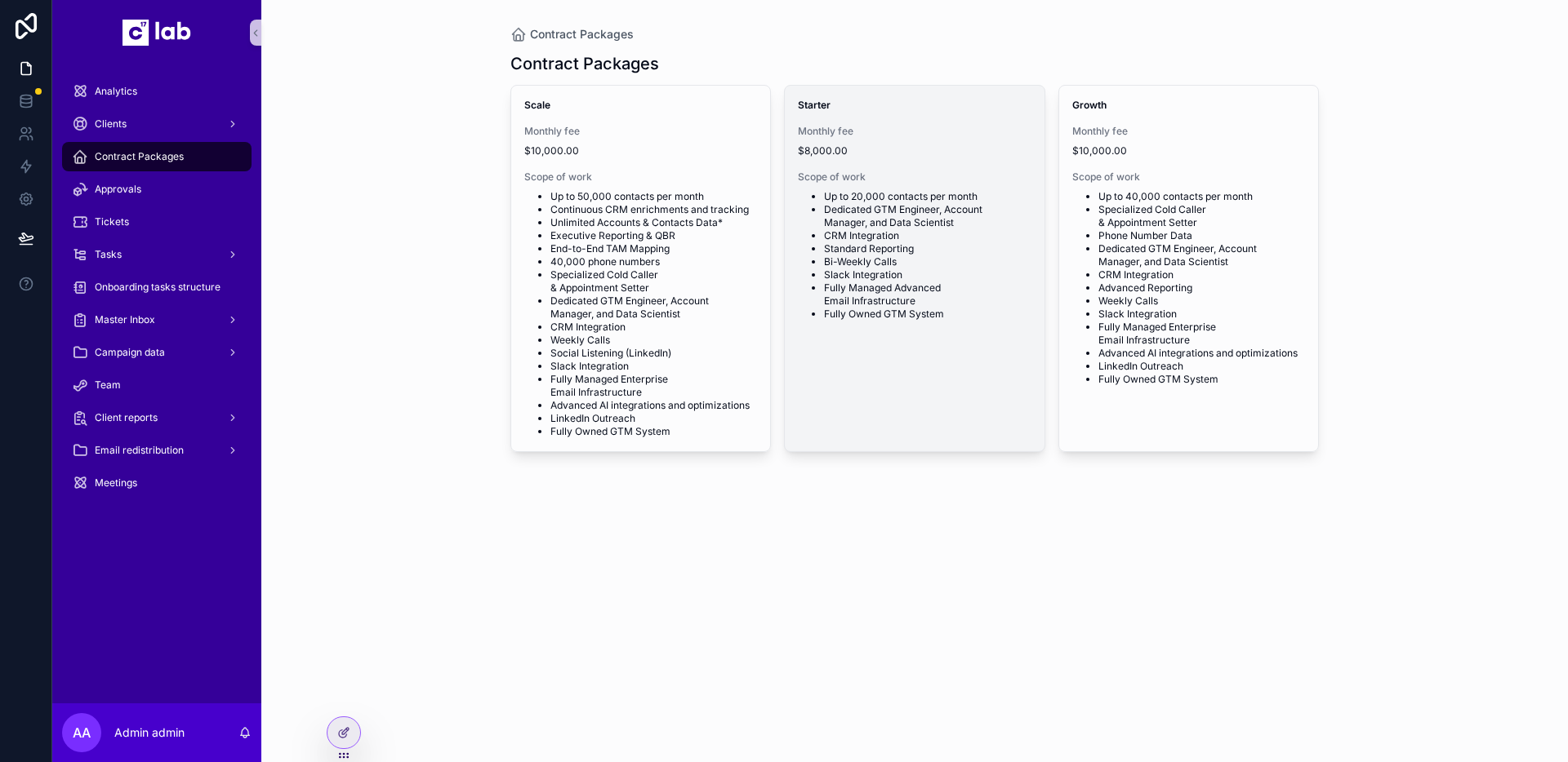
click at [958, 287] on li "Fully Managed Advanced Email Infrastructure" at bounding box center [928, 294] width 207 height 26
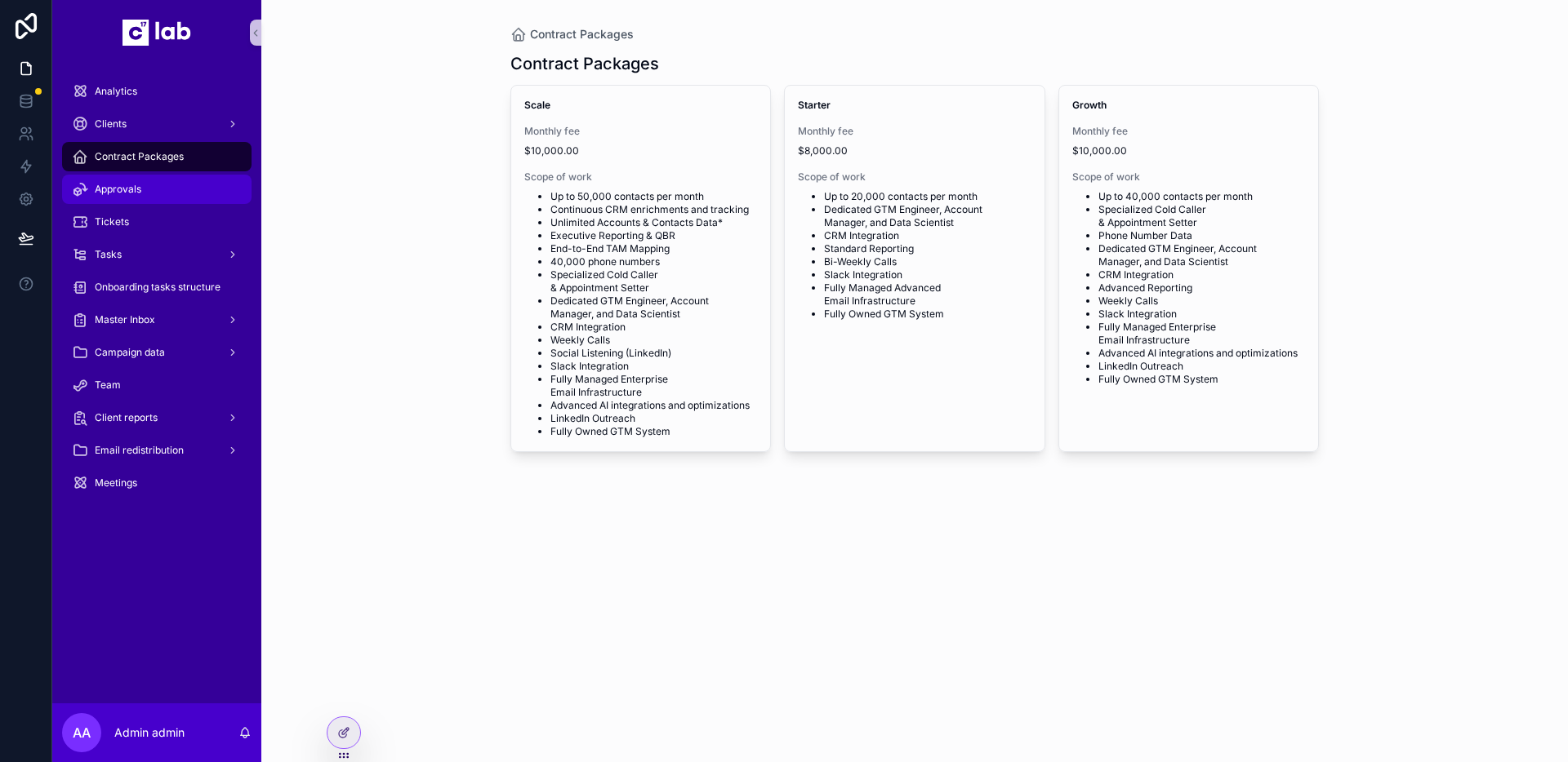
click at [143, 183] on div "Approvals" at bounding box center [157, 190] width 170 height 26
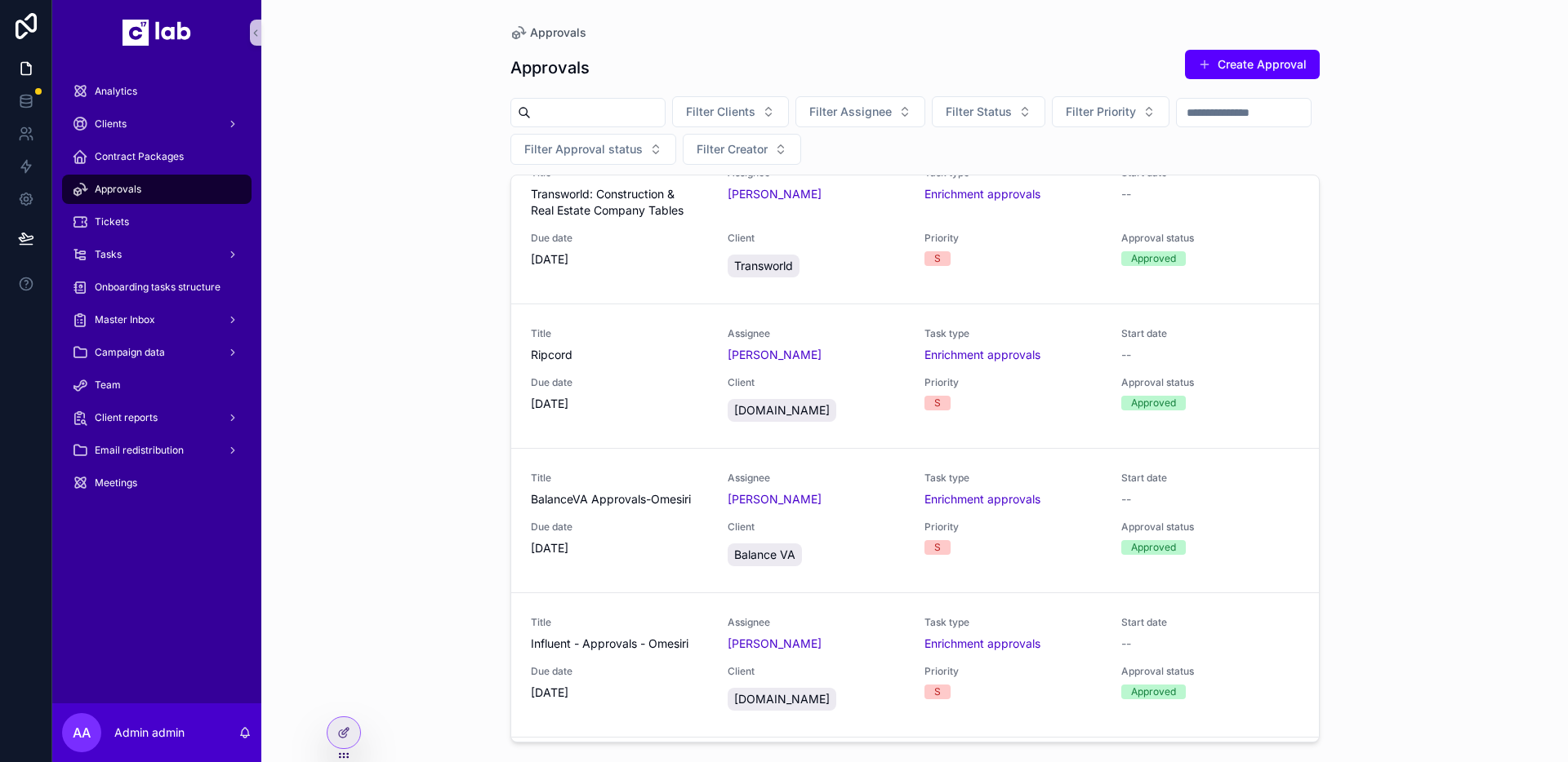
scroll to position [642, 0]
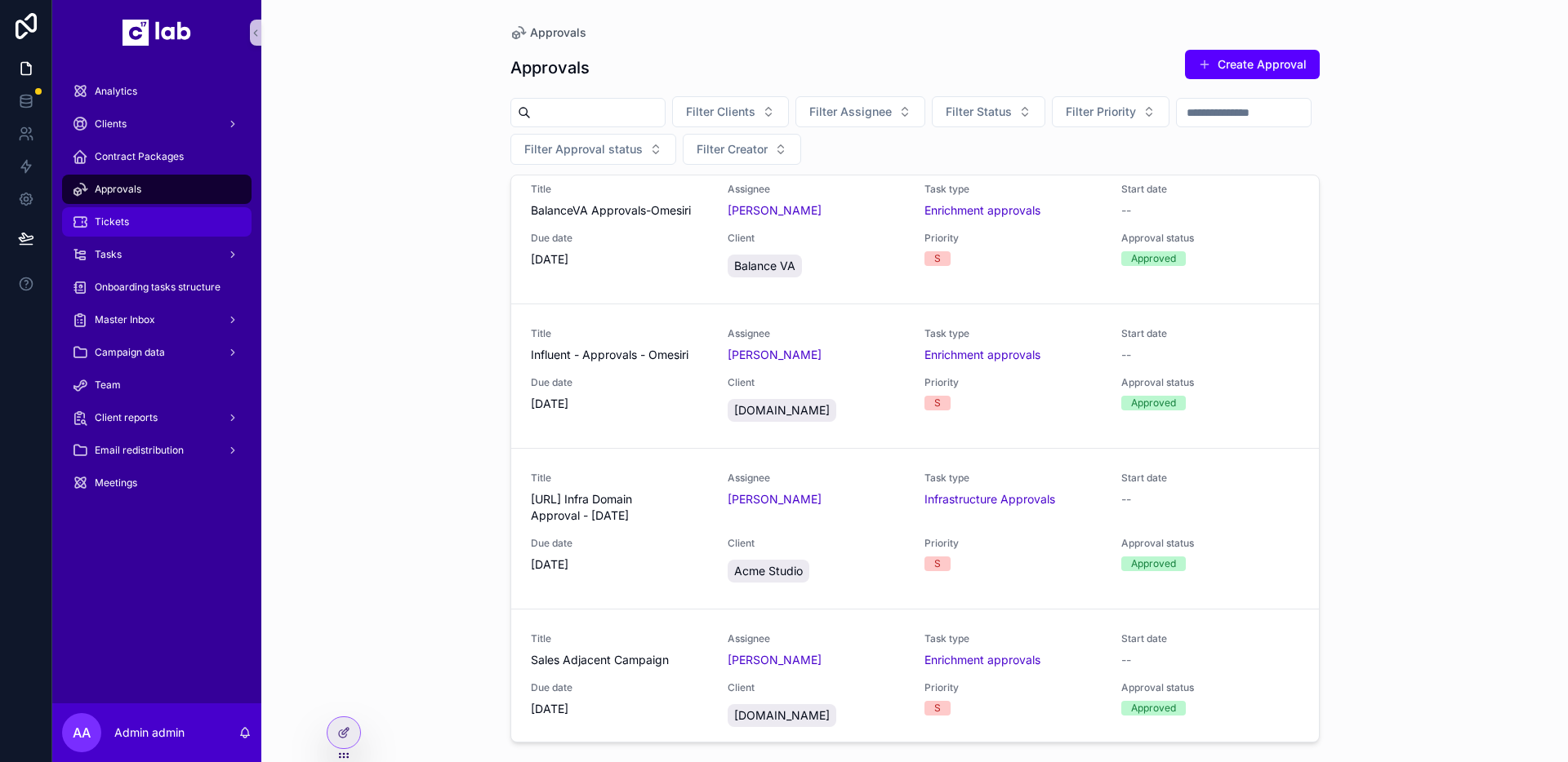
click at [156, 218] on div "Tickets" at bounding box center [157, 222] width 170 height 26
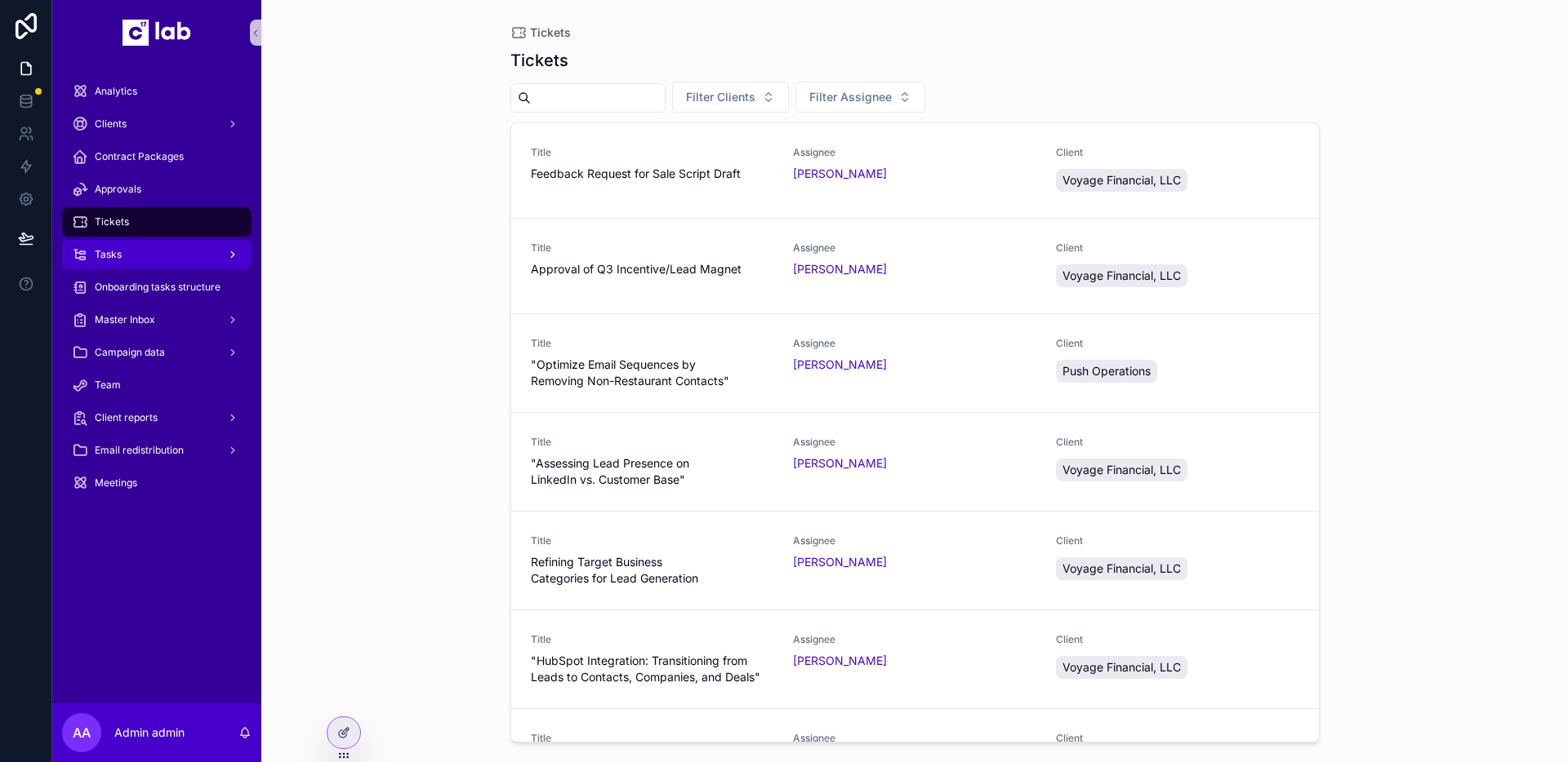
click at [225, 256] on div "scrollable content" at bounding box center [230, 254] width 21 height 26
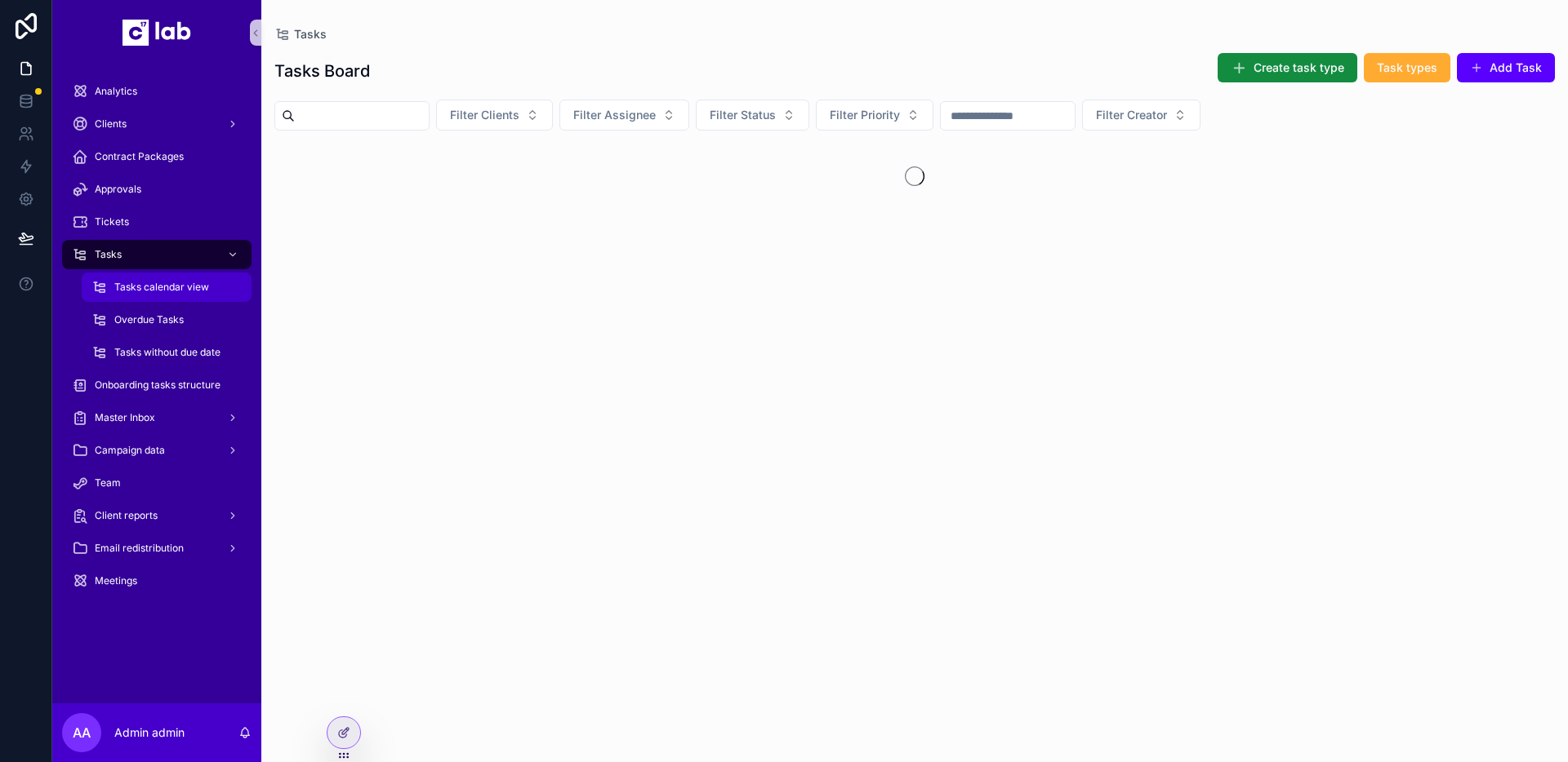
click at [137, 295] on div "Tasks calendar view" at bounding box center [167, 287] width 151 height 26
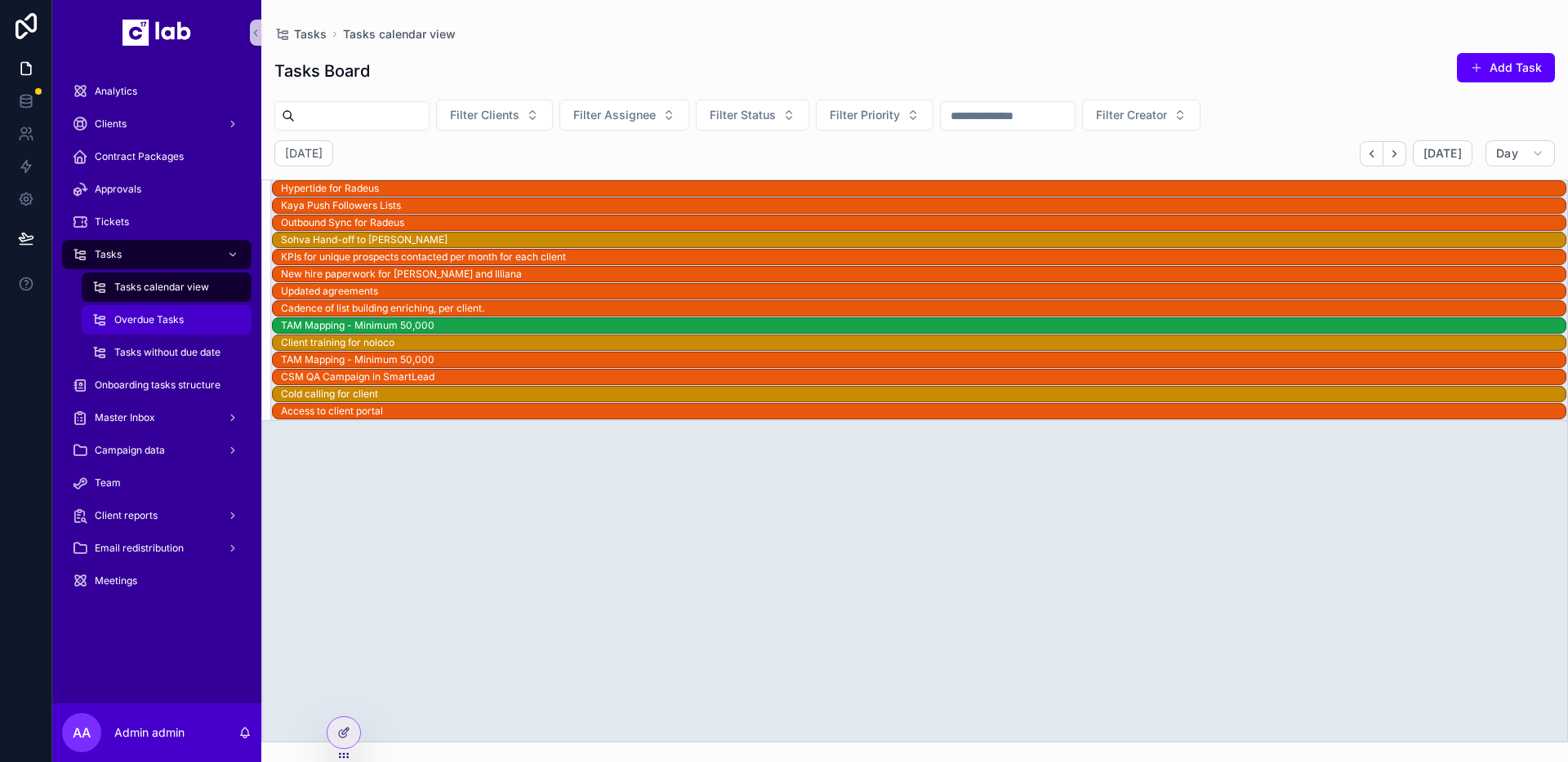
click at [132, 318] on span "Overdue Tasks" at bounding box center [150, 319] width 70 height 13
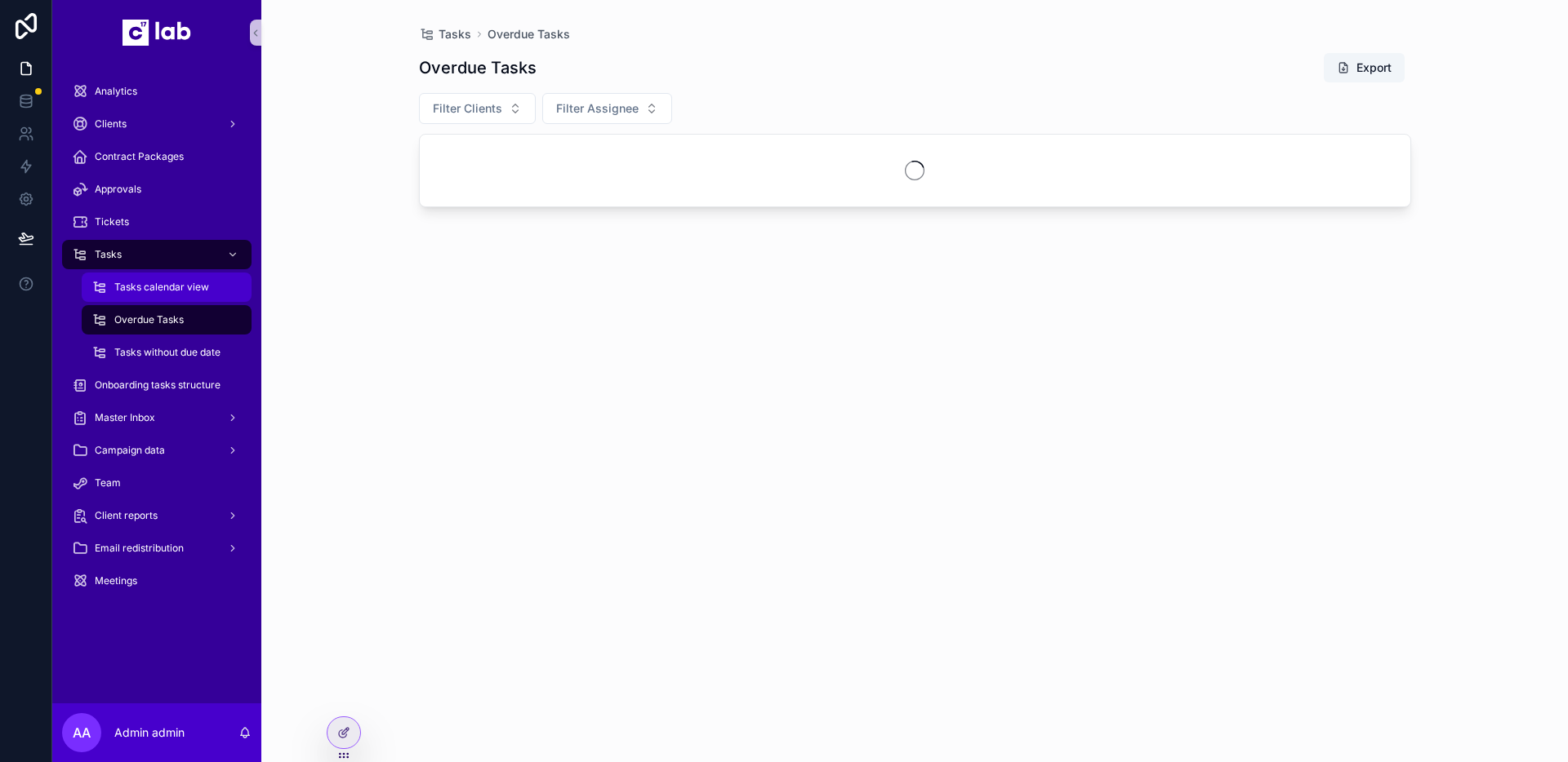
click at [216, 290] on div "Tasks calendar view" at bounding box center [167, 287] width 151 height 26
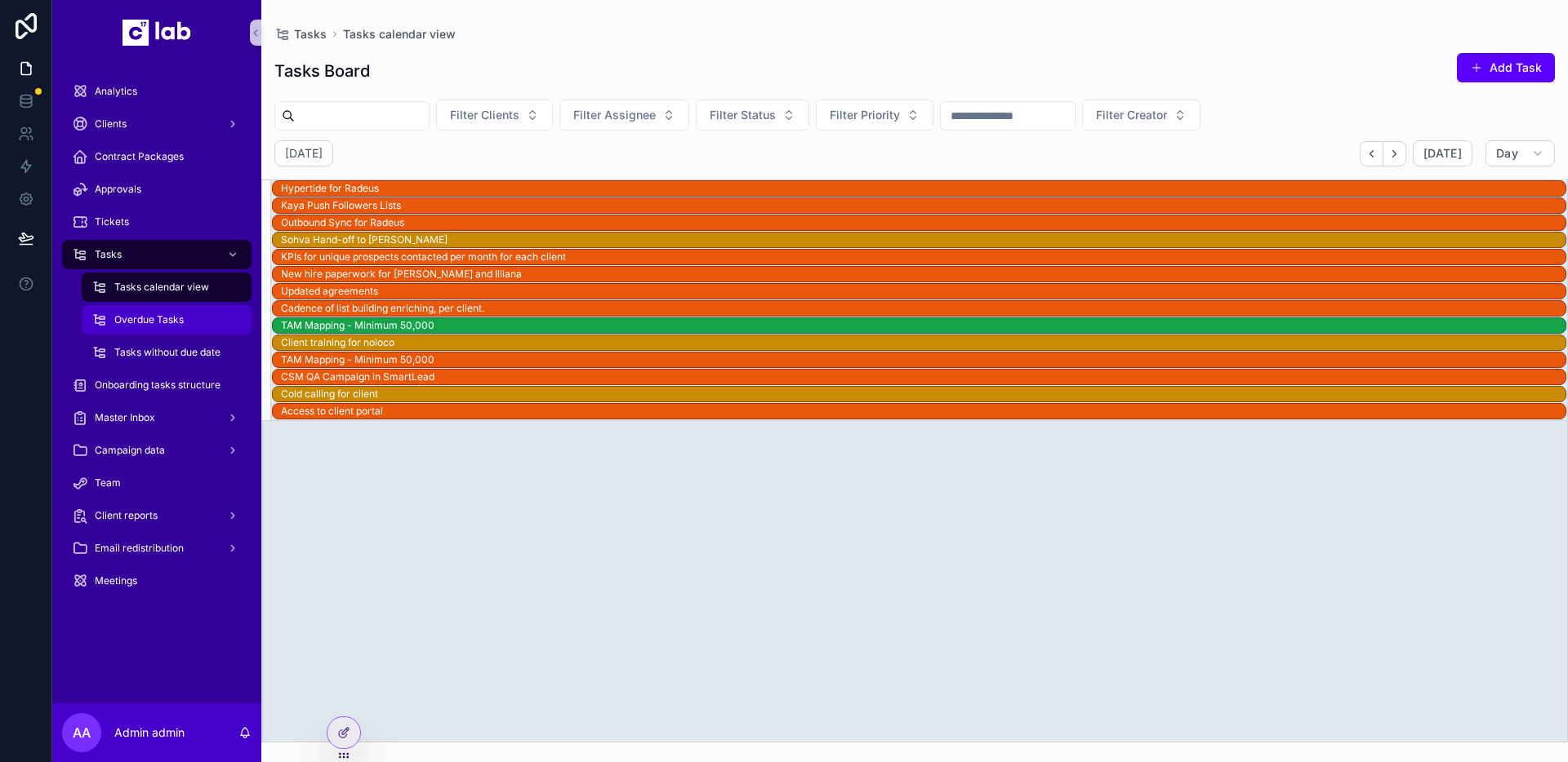
click at [142, 326] on div "Overdue Tasks" at bounding box center [167, 320] width 151 height 26
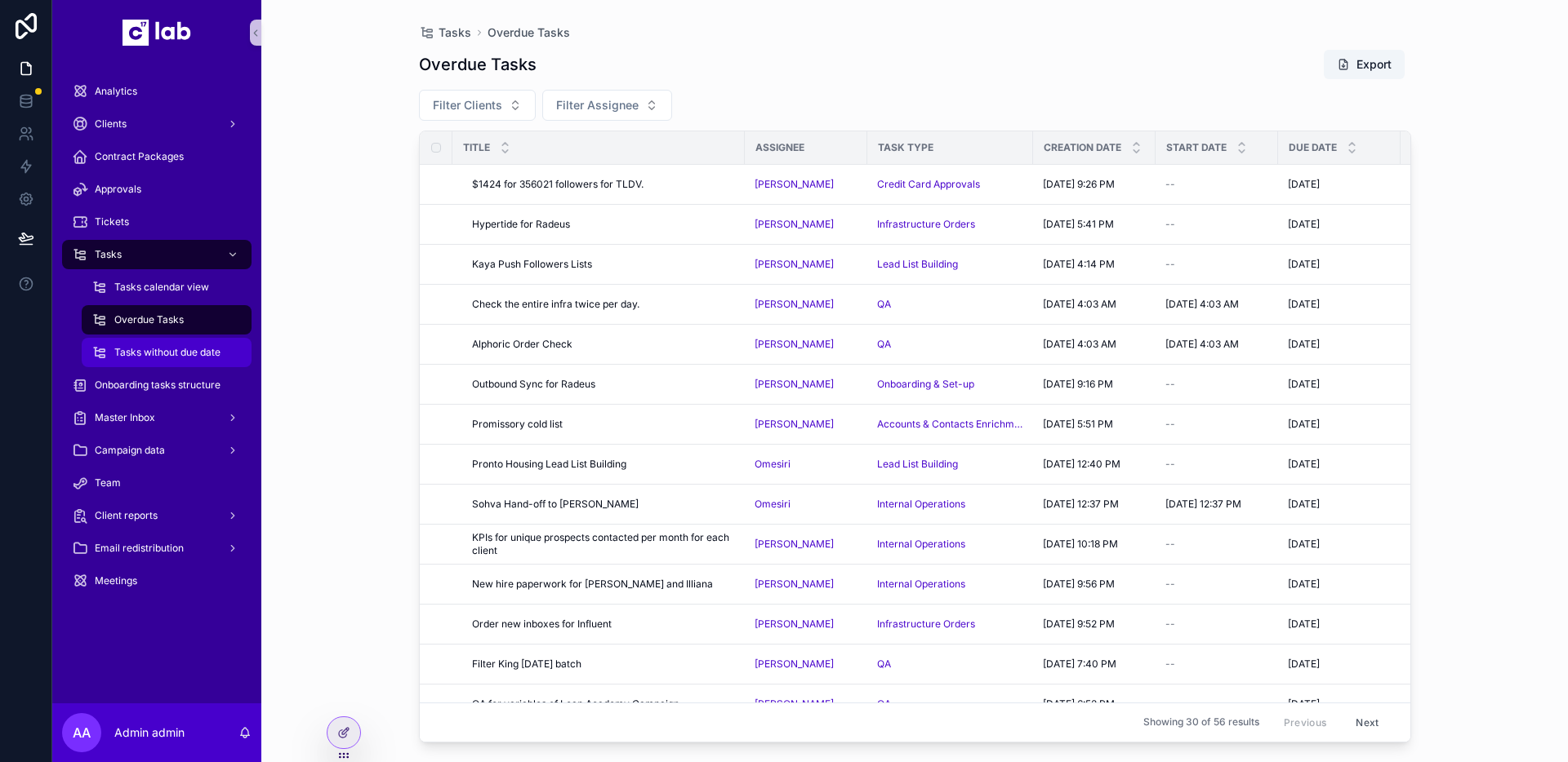
click at [154, 342] on div "Tasks without due date" at bounding box center [167, 352] width 151 height 26
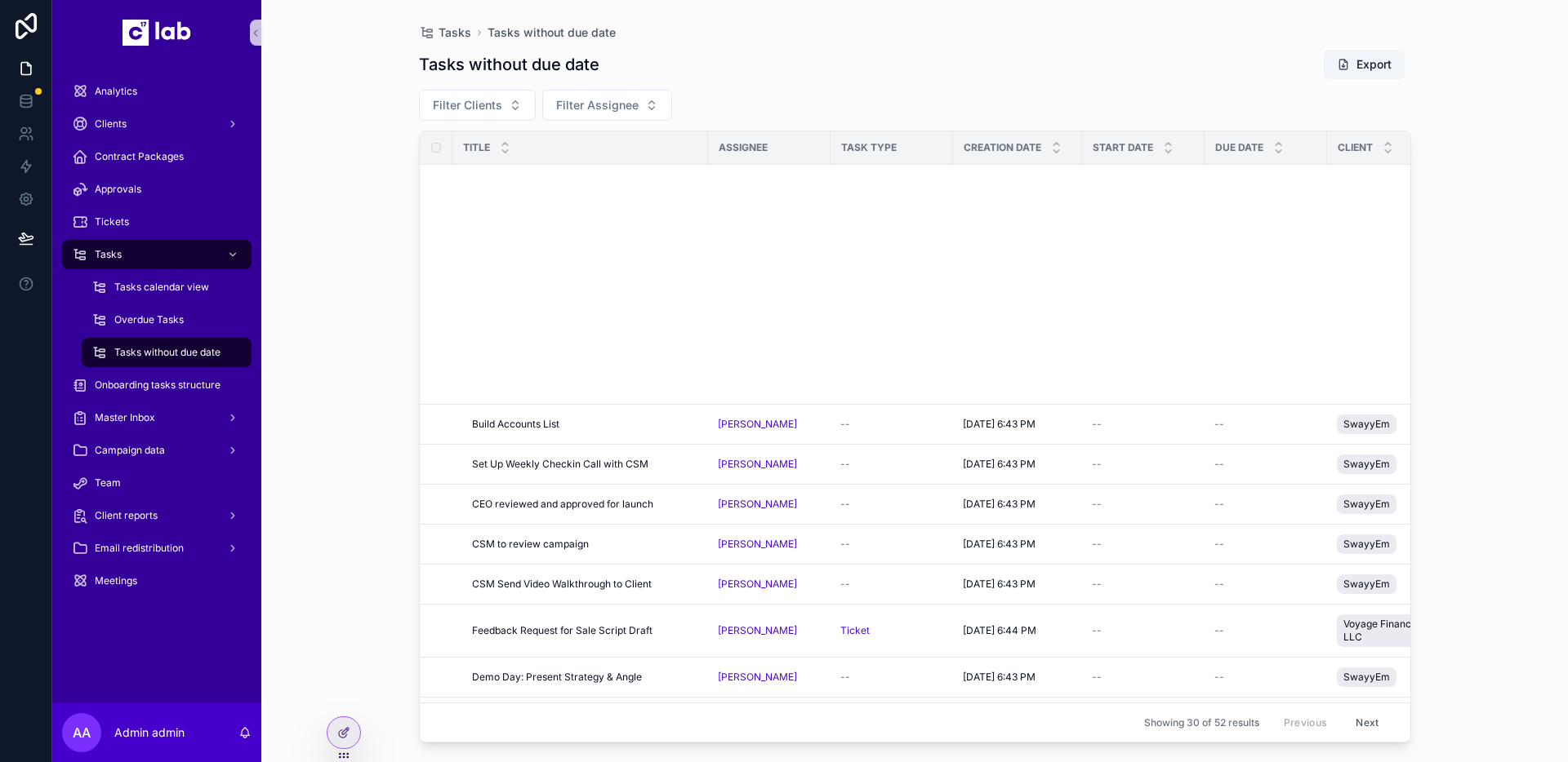
scroll to position [687, 0]
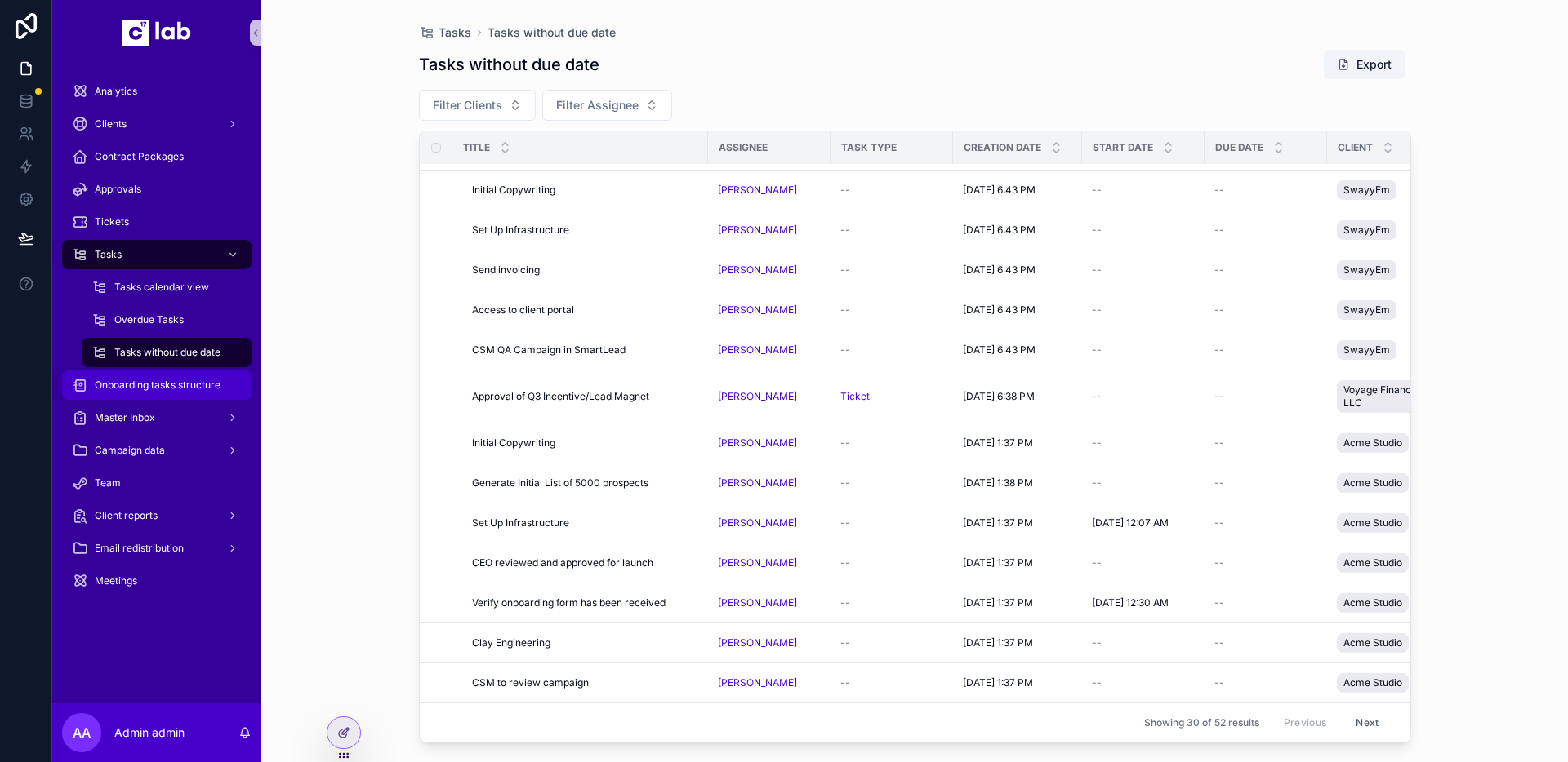
click at [165, 389] on span "Onboarding tasks structure" at bounding box center [158, 385] width 126 height 13
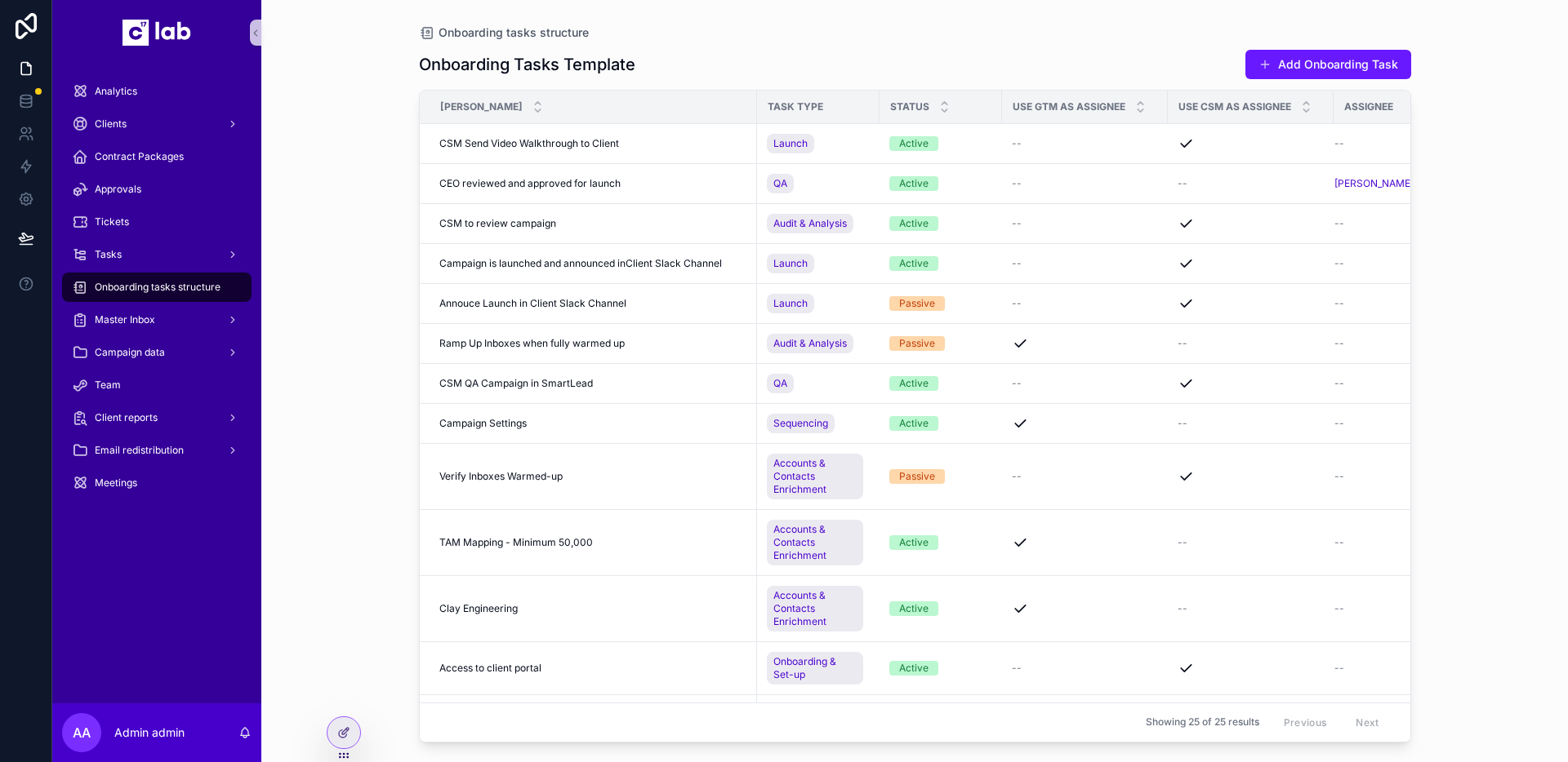
click at [1341, 72] on button "Add Onboarding Task" at bounding box center [1328, 64] width 166 height 29
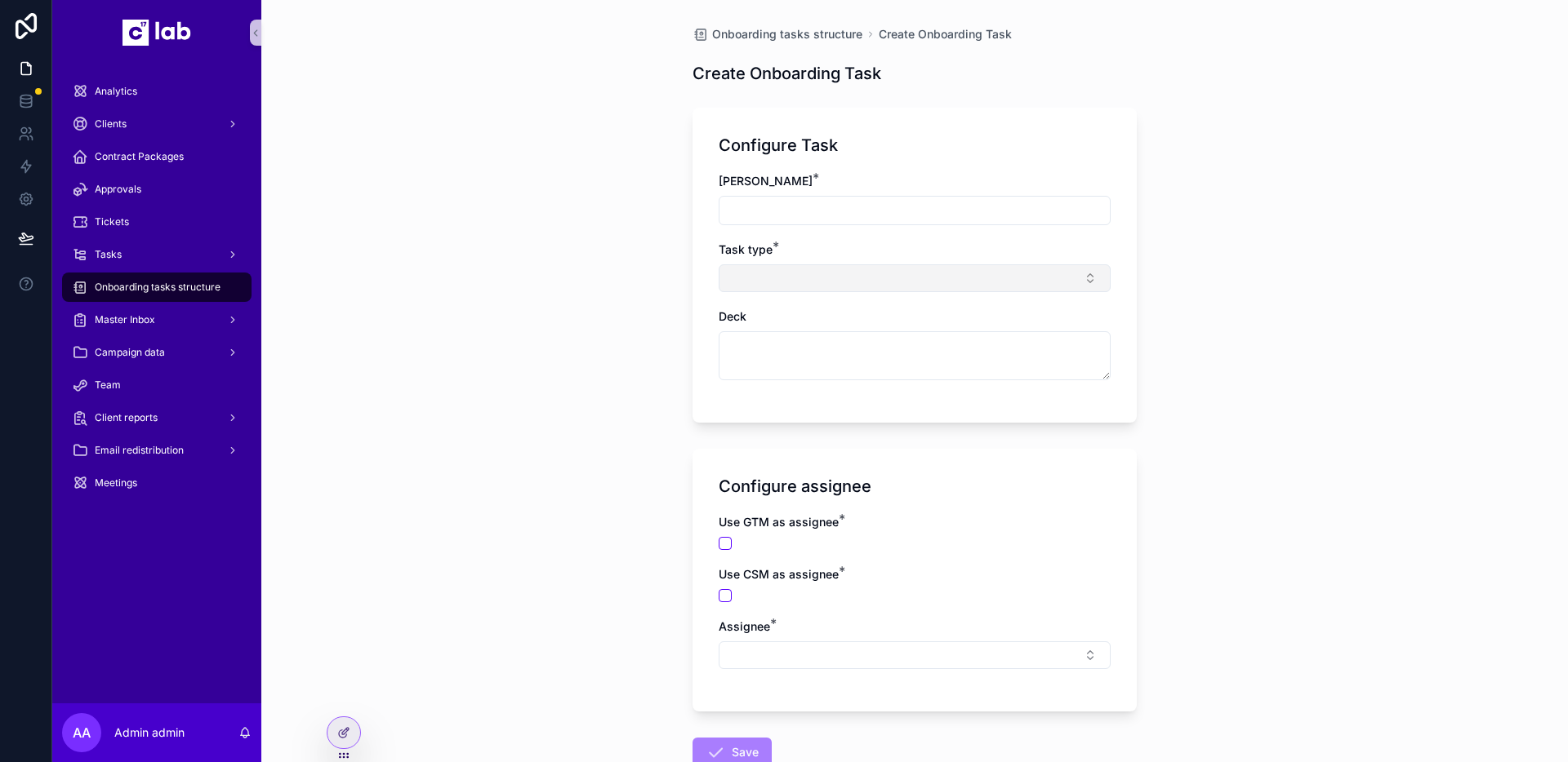
click at [868, 272] on button "Select Button" at bounding box center [914, 278] width 392 height 28
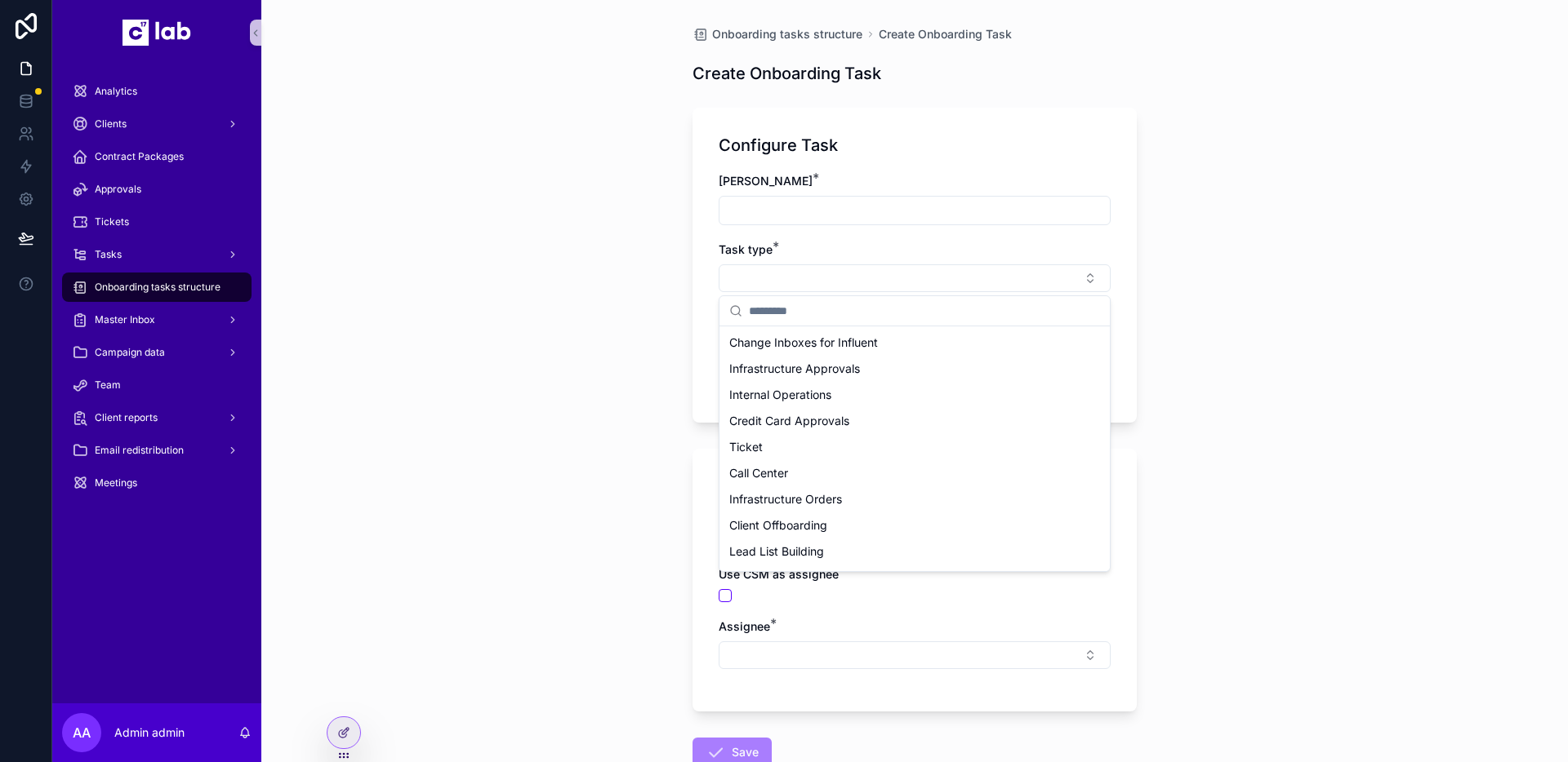
click at [857, 166] on div "Configure Task Tittle * Task type * Deck" at bounding box center [914, 265] width 444 height 315
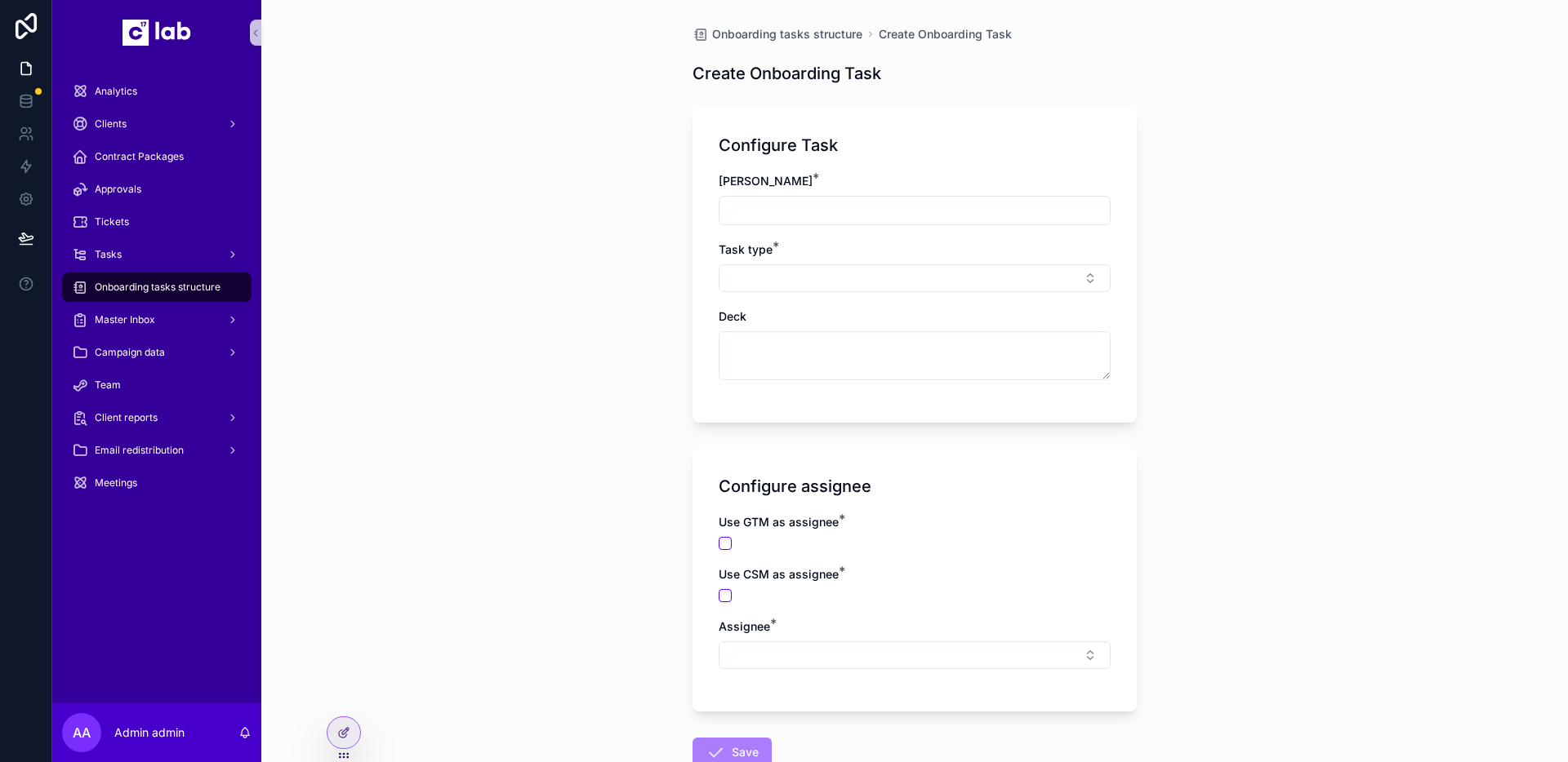
scroll to position [110, 0]
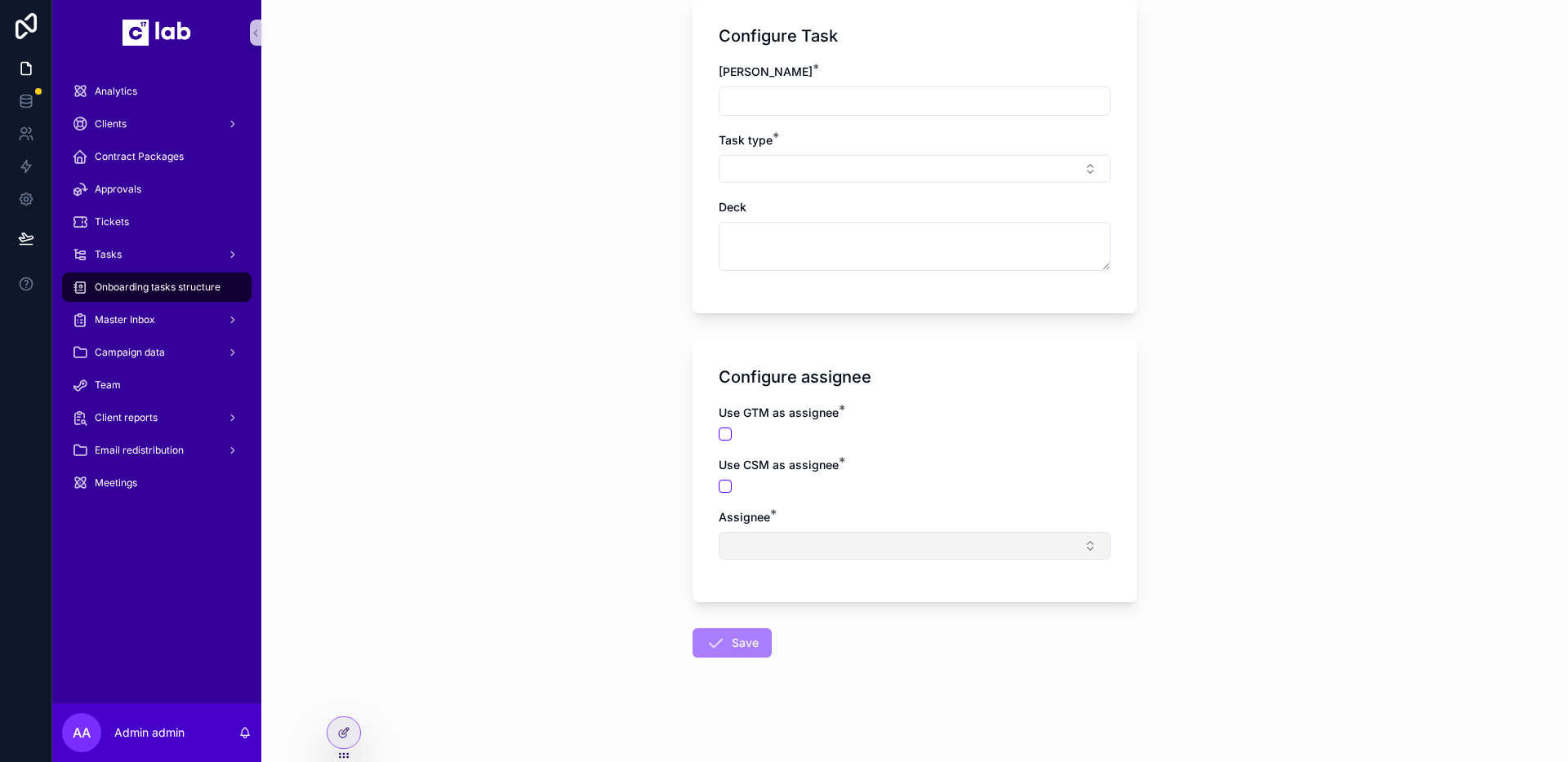
click at [793, 553] on button "Select Button" at bounding box center [914, 547] width 392 height 28
click at [1158, 428] on div "Onboarding tasks structure Create Onboarding Task Create Onboarding Task Config…" at bounding box center [915, 271] width 1307 height 762
click at [131, 315] on span "Master Inbox" at bounding box center [125, 319] width 61 height 13
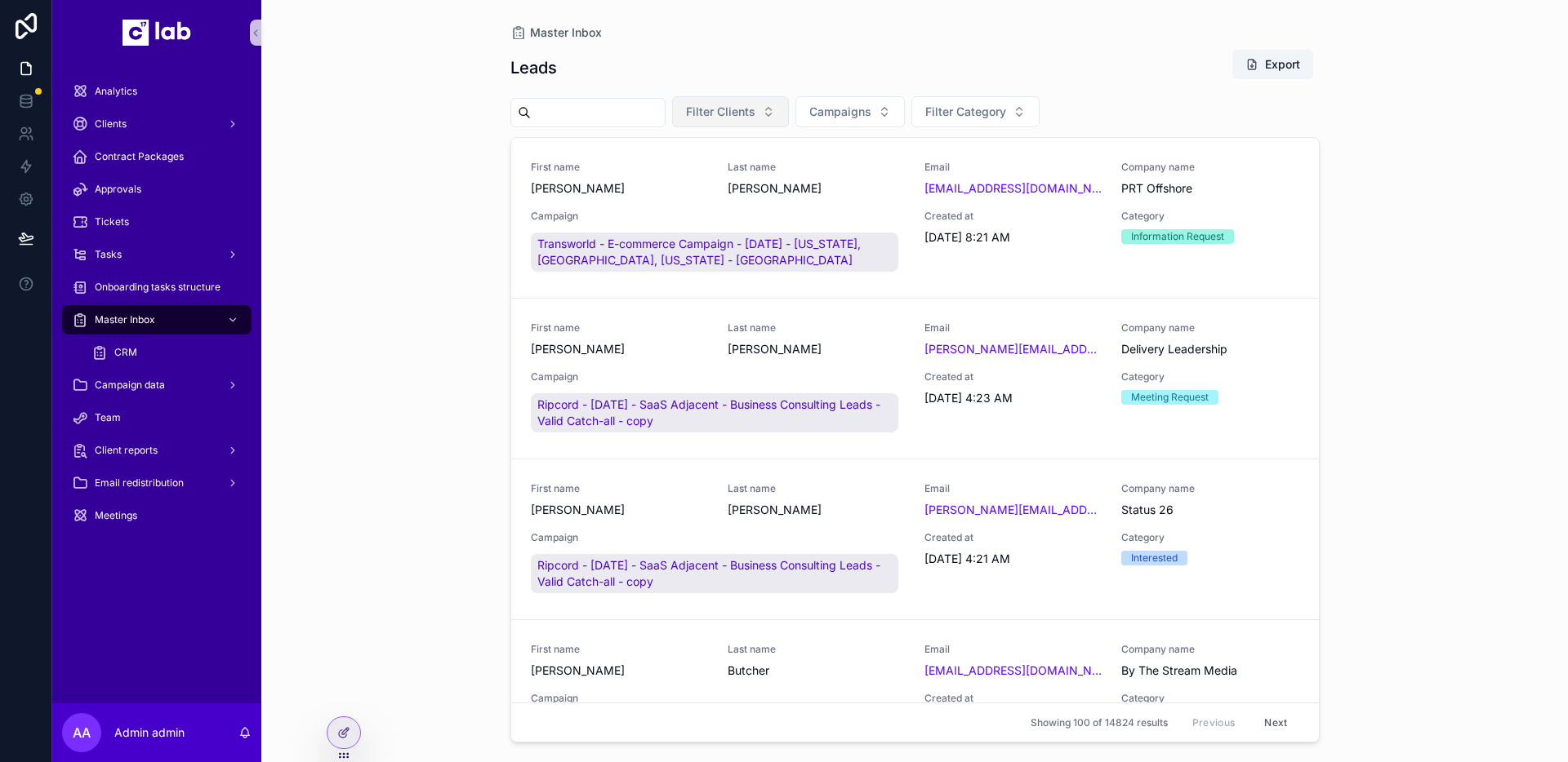
click at [772, 124] on button "Filter Clients" at bounding box center [730, 112] width 117 height 31
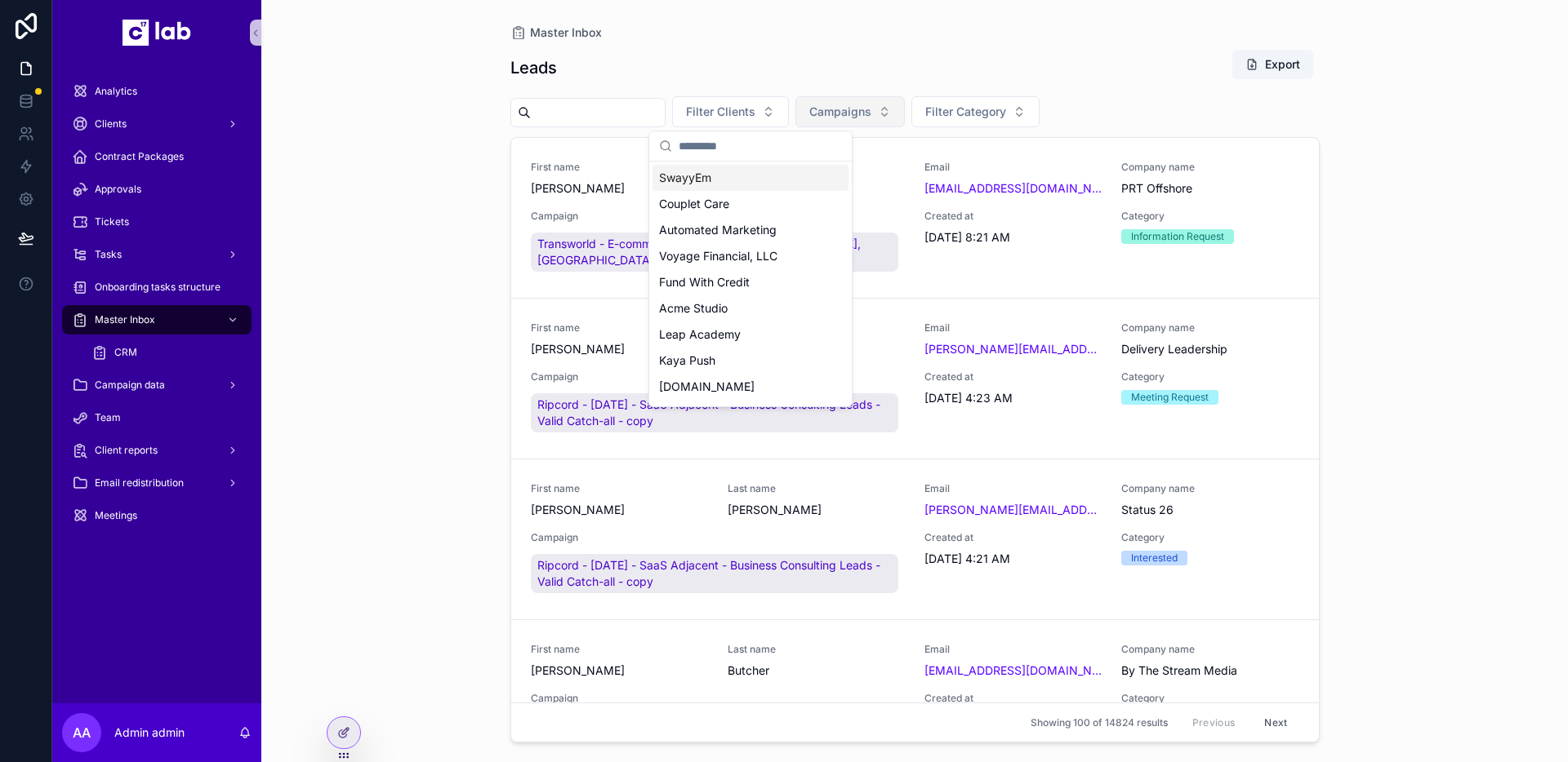
click at [903, 120] on button "Campaigns" at bounding box center [850, 112] width 110 height 31
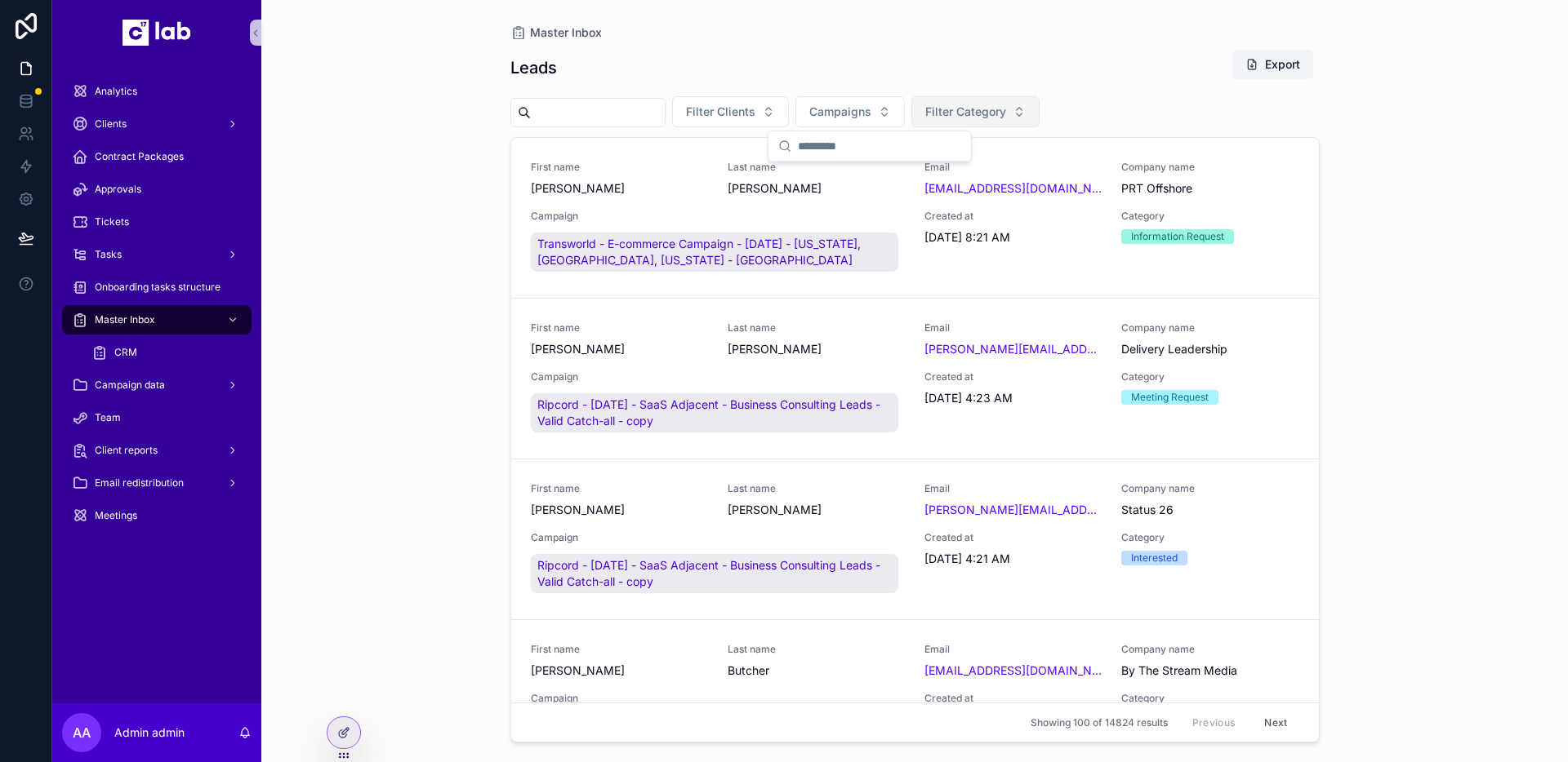
click at [1029, 97] on button "Filter Category" at bounding box center [975, 112] width 129 height 31
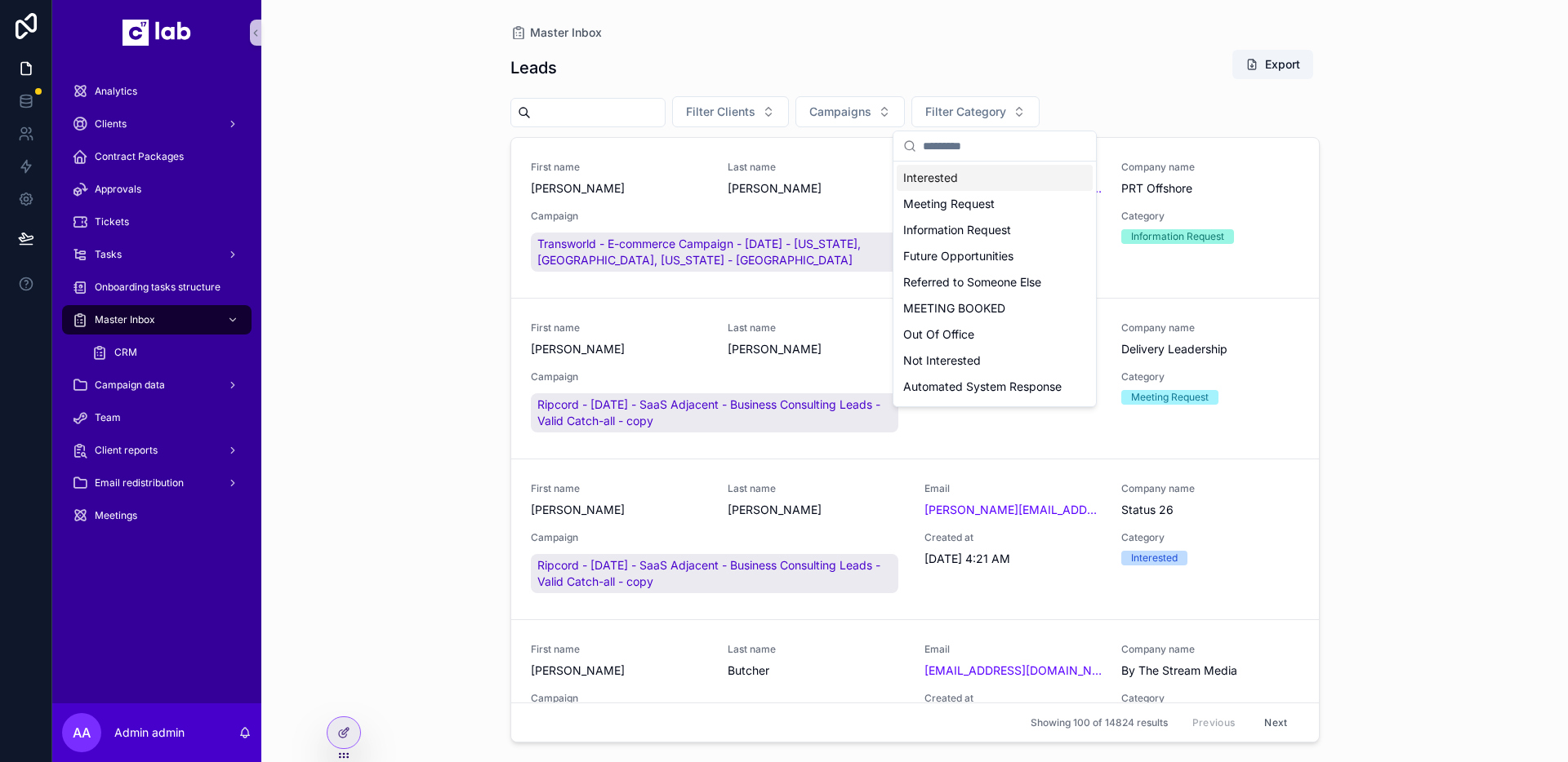
click at [864, 14] on div "Master Inbox Leads Export Filter Clients Campaigns Filter Category First name N…" at bounding box center [914, 371] width 835 height 743
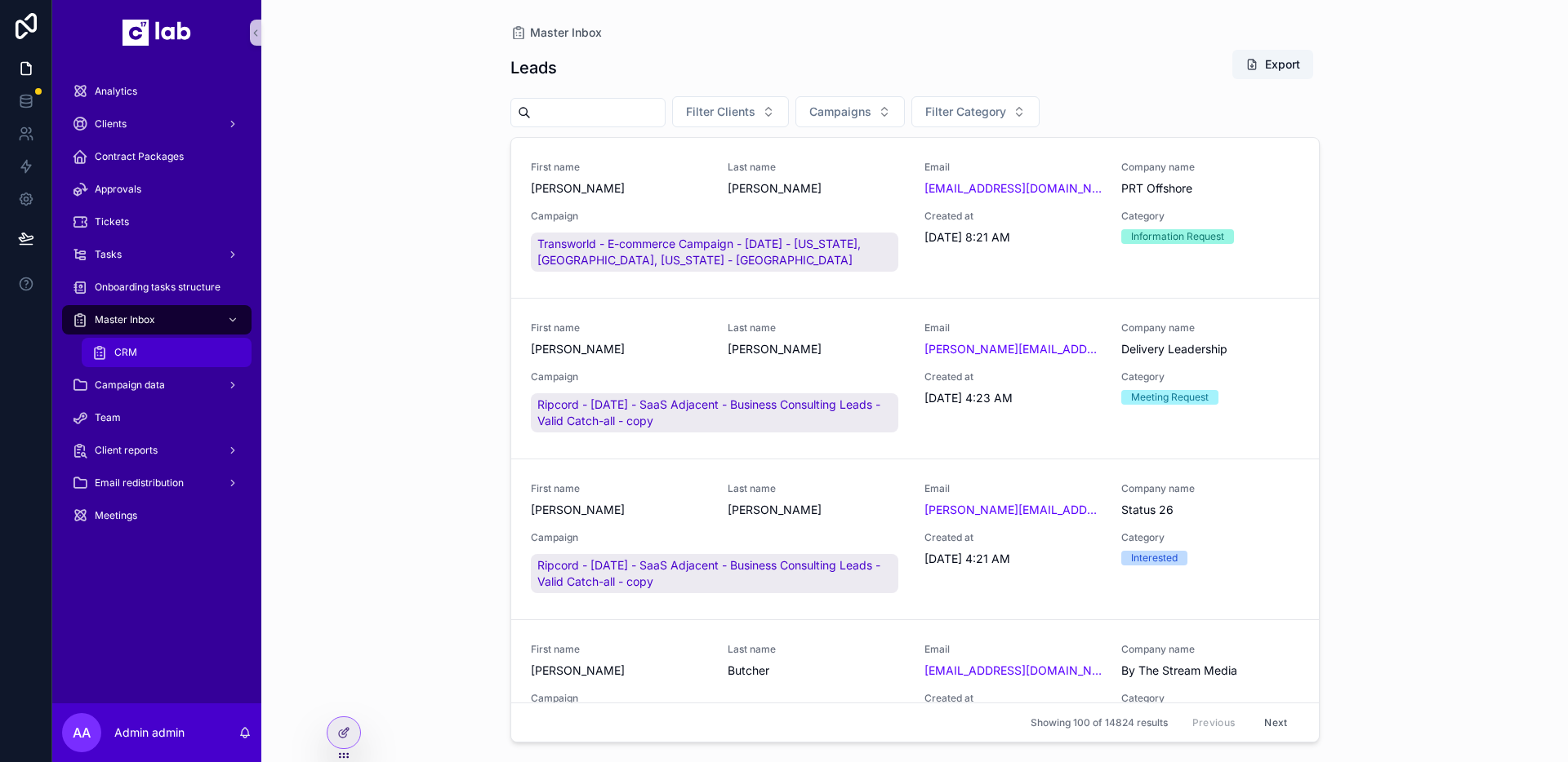
click at [128, 344] on div "CRM" at bounding box center [167, 352] width 151 height 26
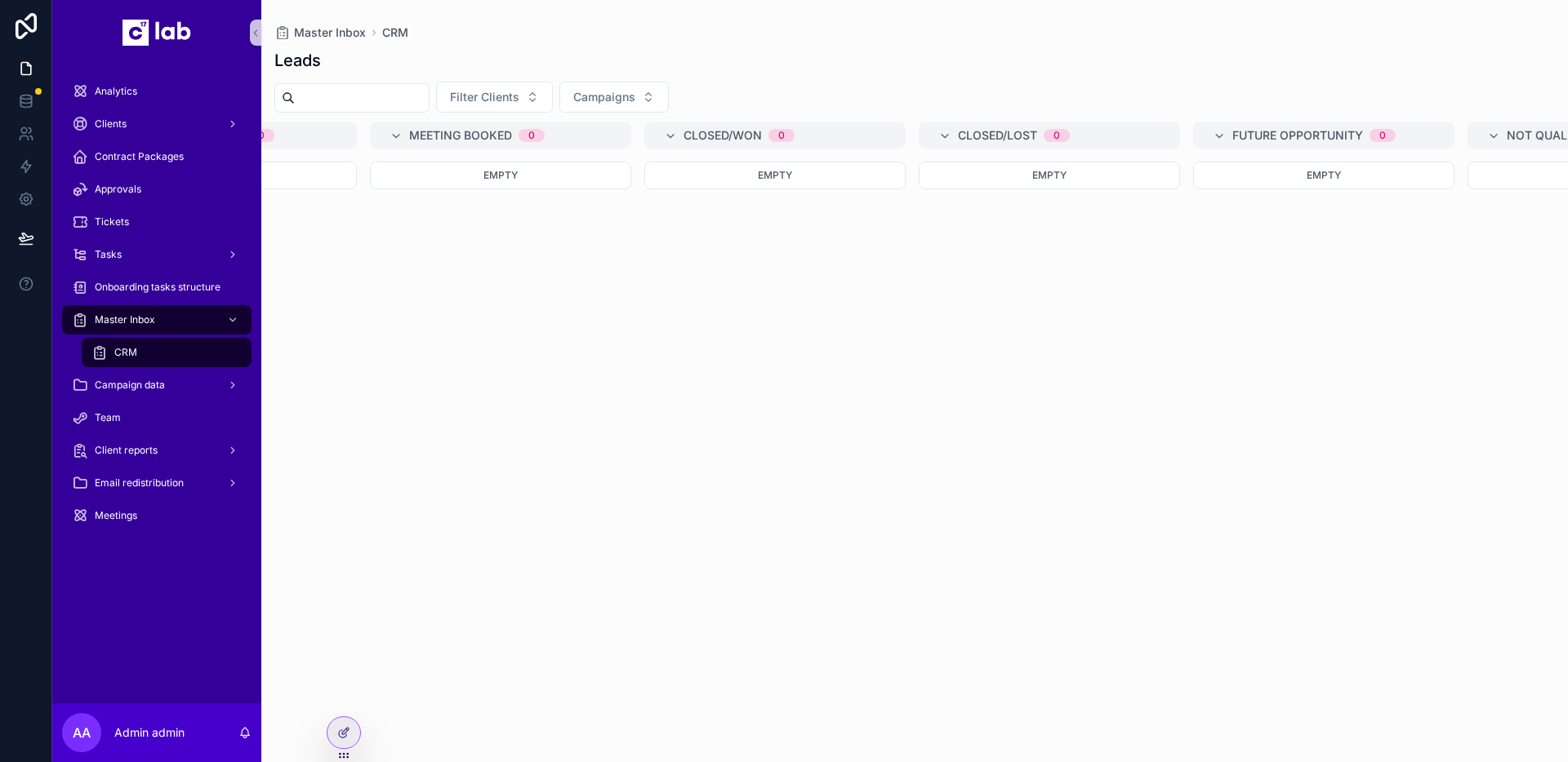
scroll to position [0, 464]
click at [137, 382] on span "Campaign data" at bounding box center [130, 385] width 70 height 13
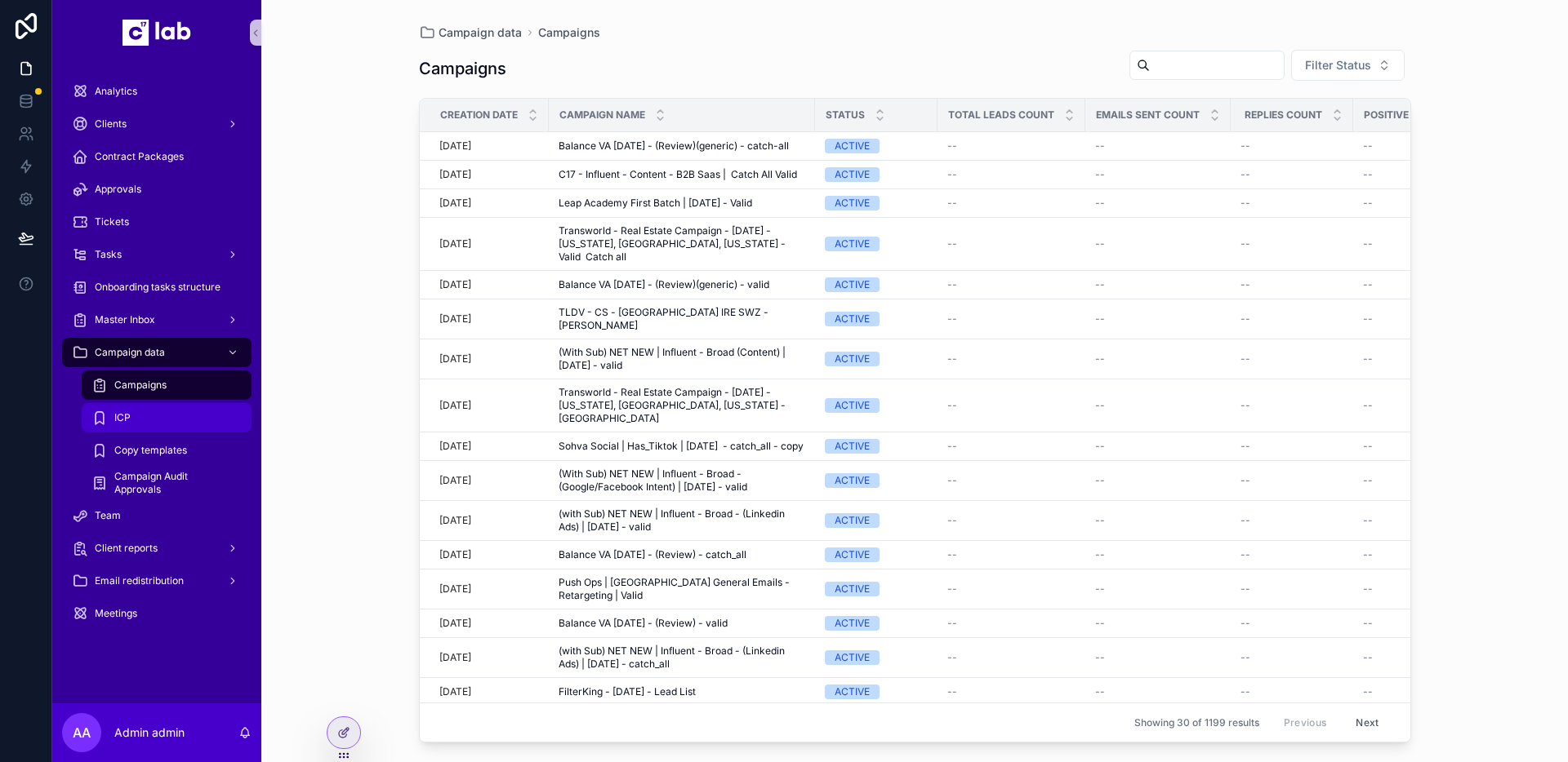
click at [158, 425] on div "ICP" at bounding box center [167, 418] width 151 height 26
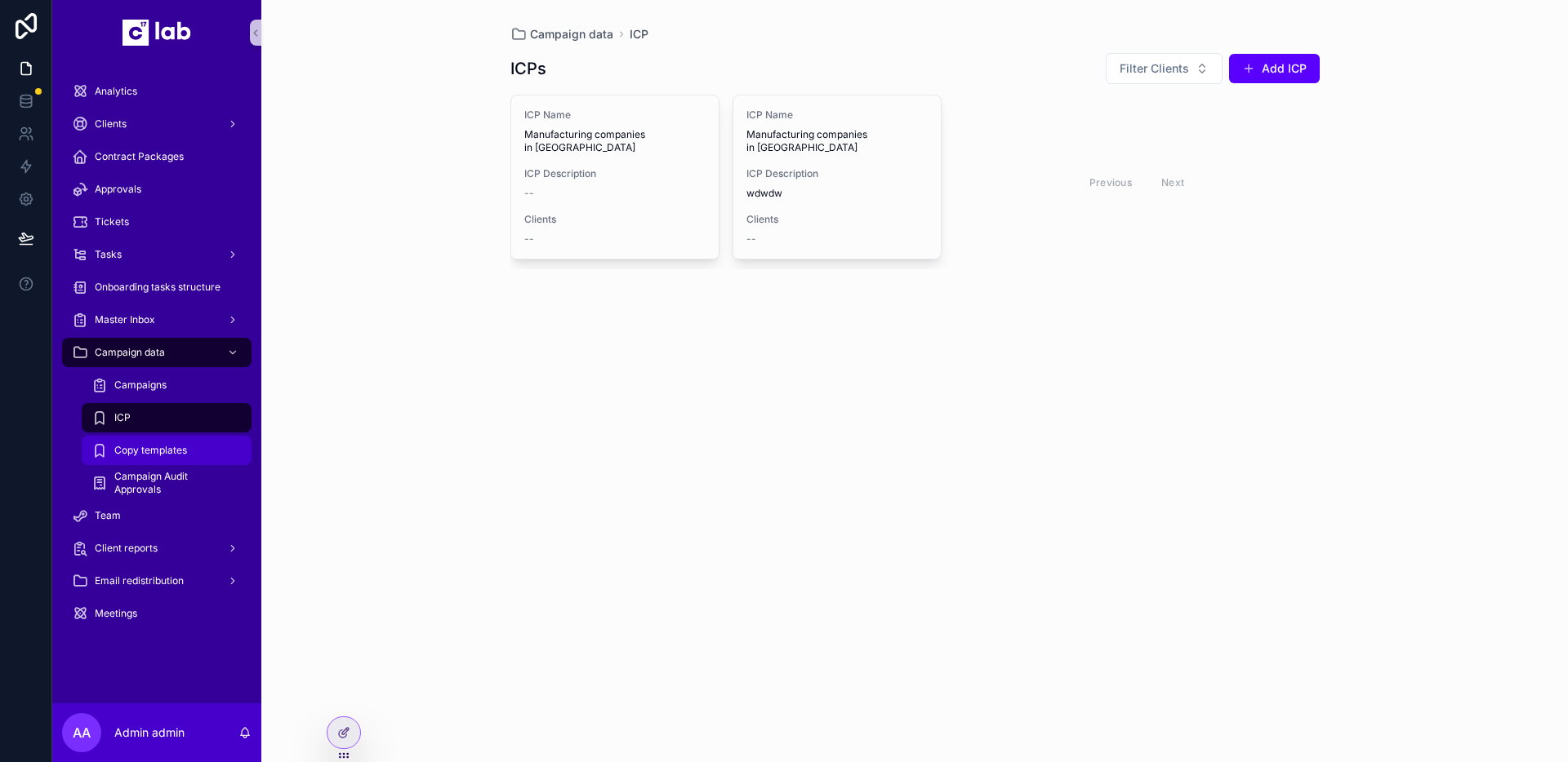
click at [148, 462] on div "Copy templates" at bounding box center [167, 451] width 151 height 26
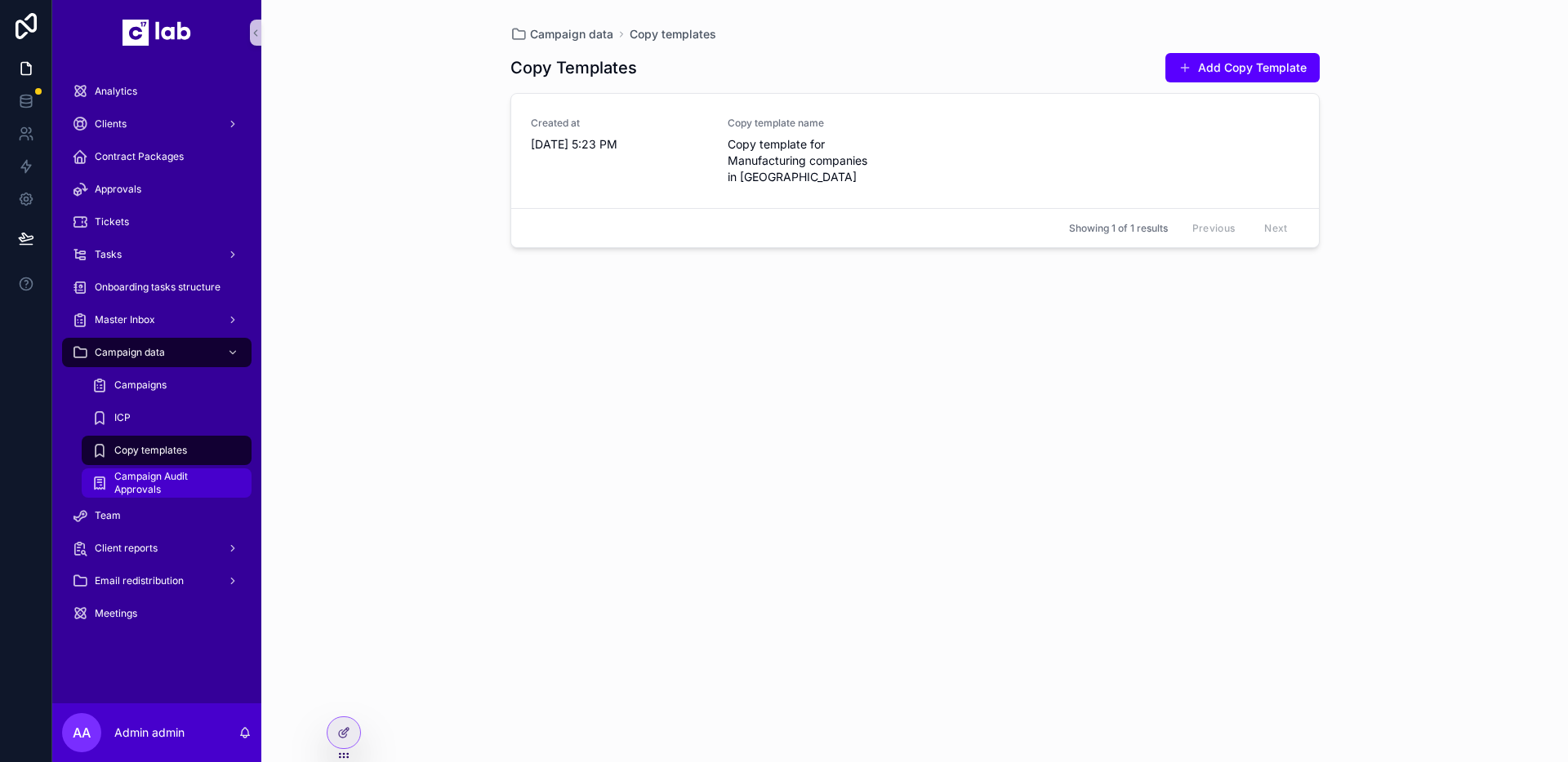
click at [127, 484] on span "Campaign Audit Approvals" at bounding box center [175, 483] width 121 height 26
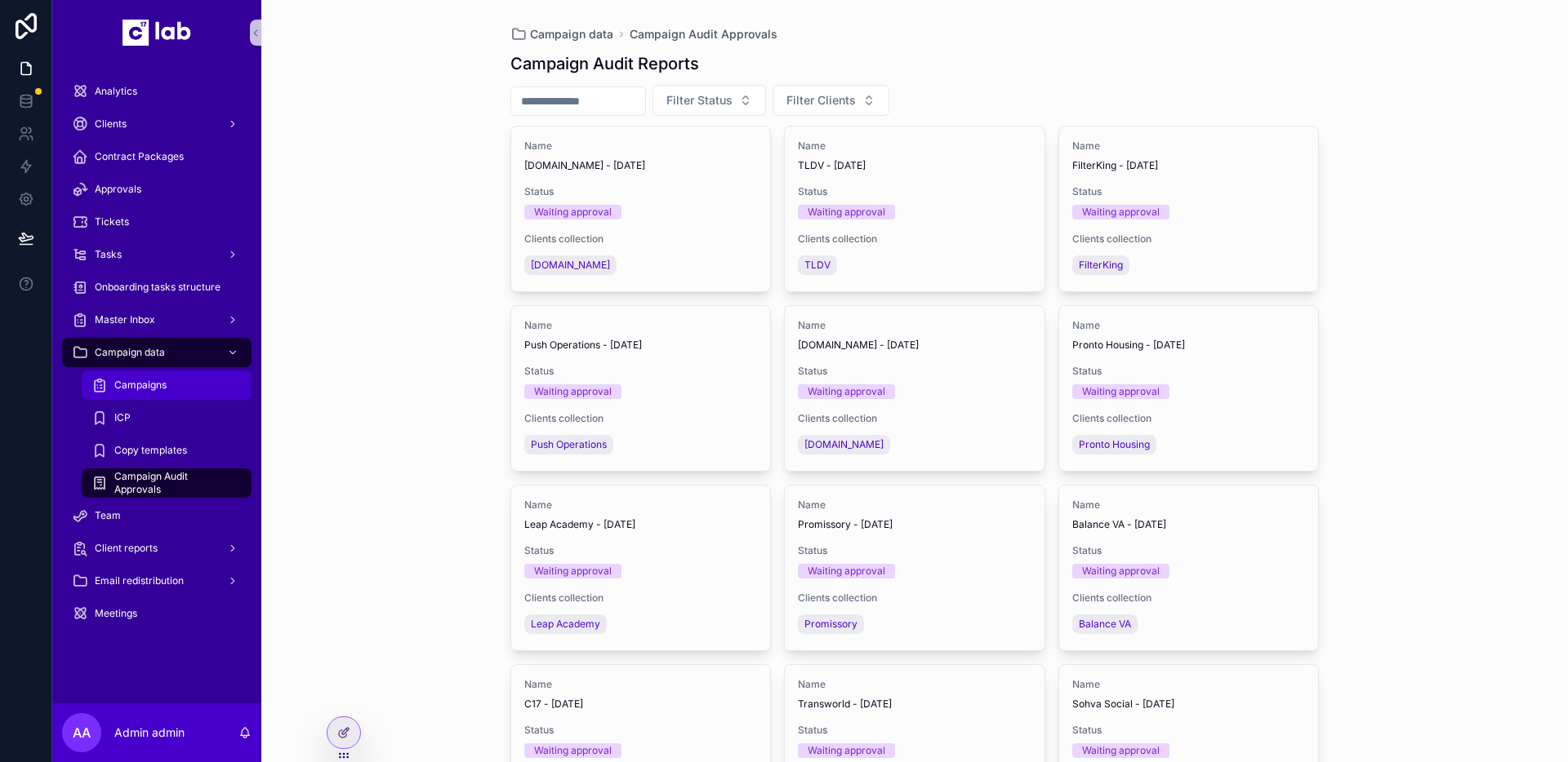
click at [146, 384] on span "Campaigns" at bounding box center [141, 385] width 52 height 13
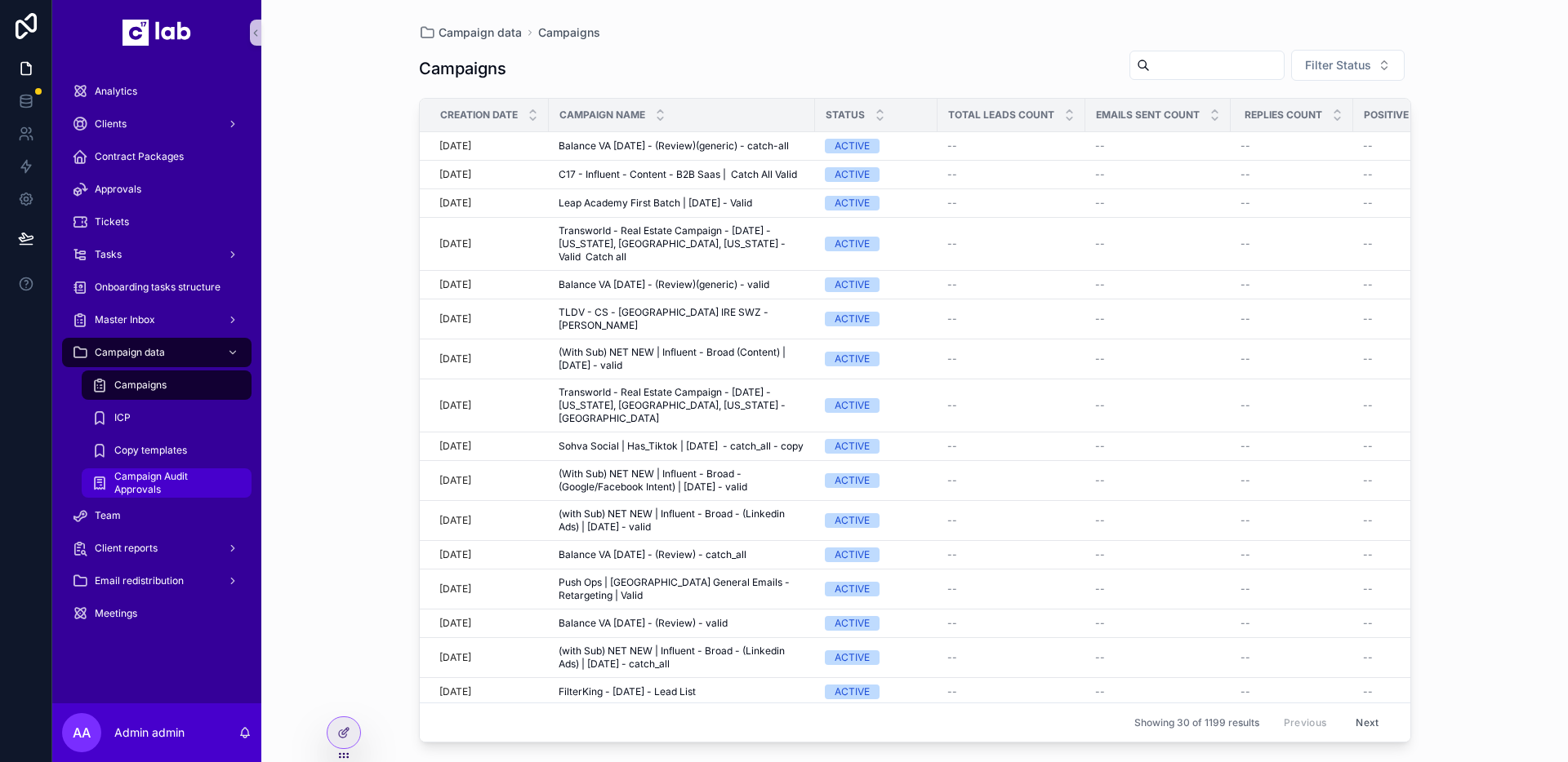
click at [152, 497] on link "Campaign Audit Approvals" at bounding box center [167, 483] width 170 height 29
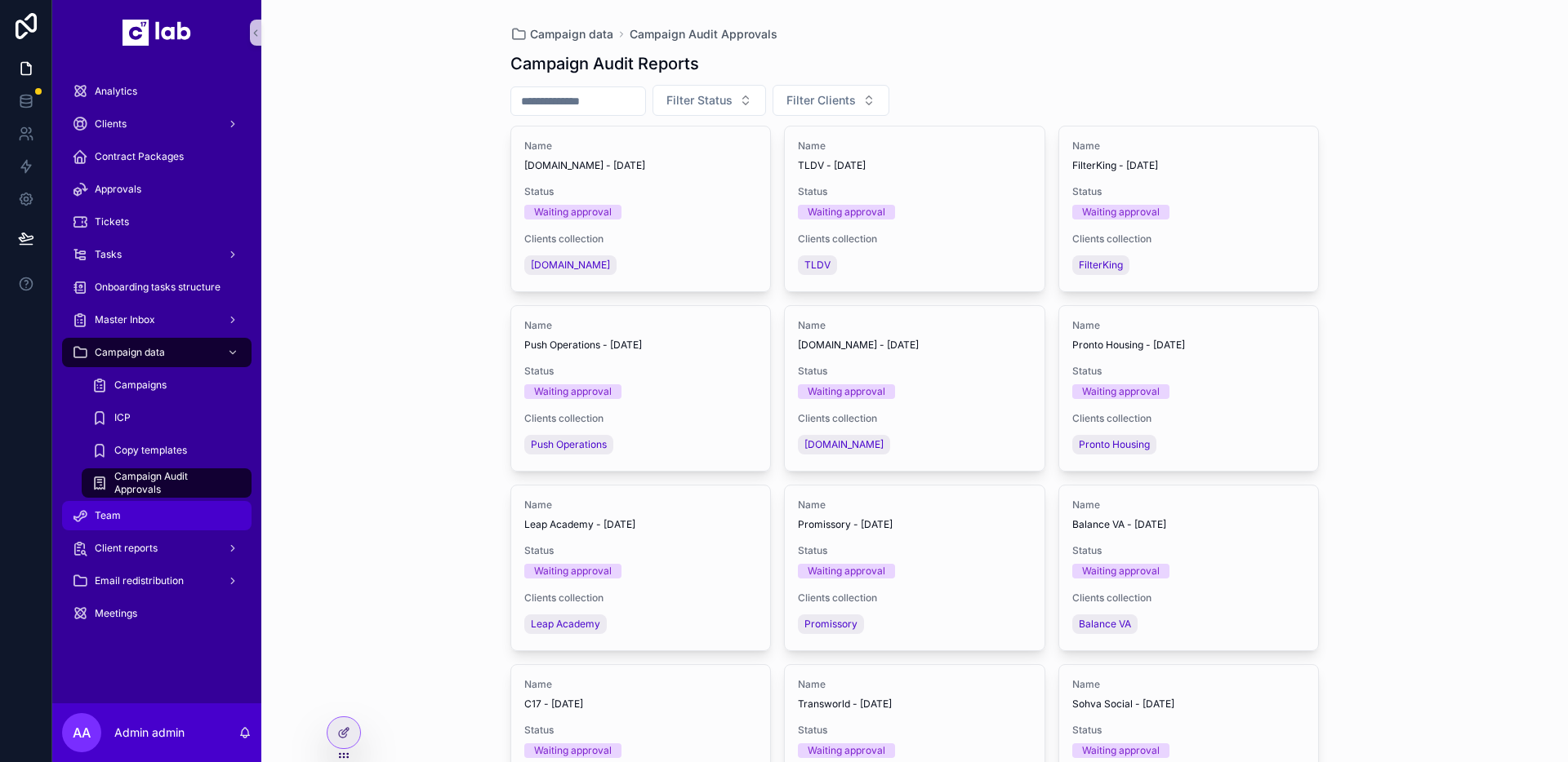
click at [134, 520] on div "Team" at bounding box center [157, 516] width 170 height 26
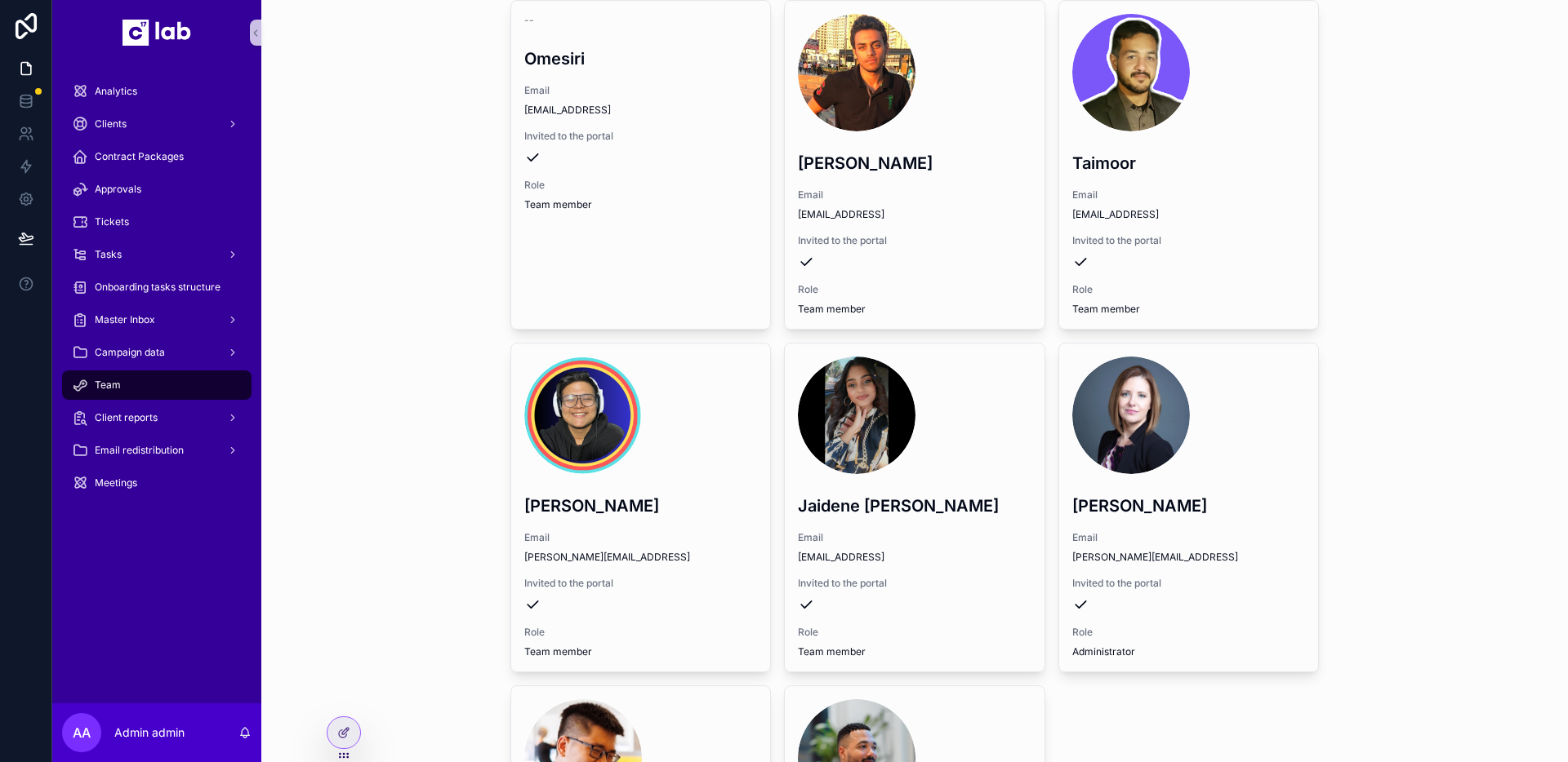
scroll to position [1508, 0]
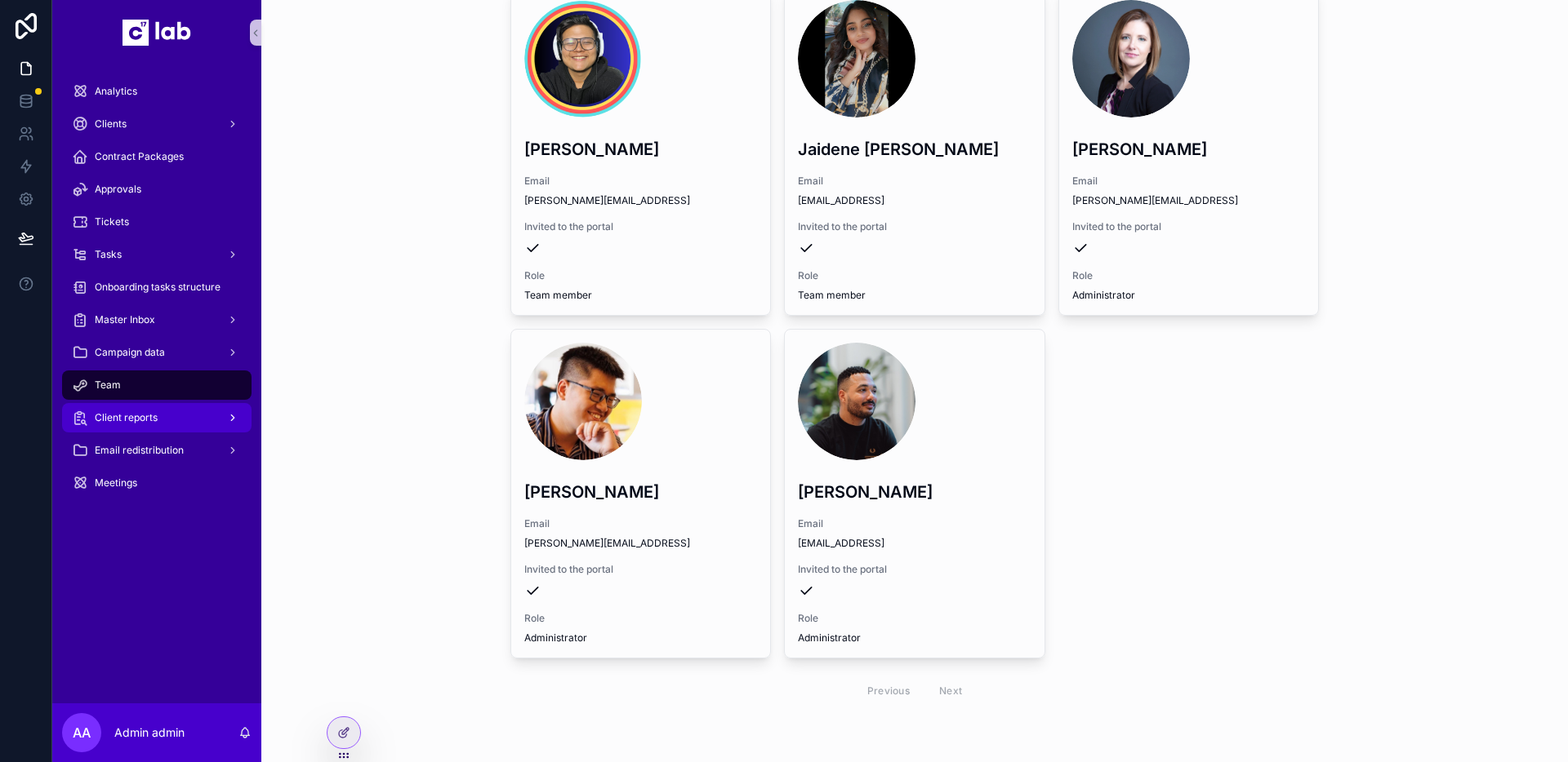
click at [155, 422] on span "Client reports" at bounding box center [126, 418] width 63 height 13
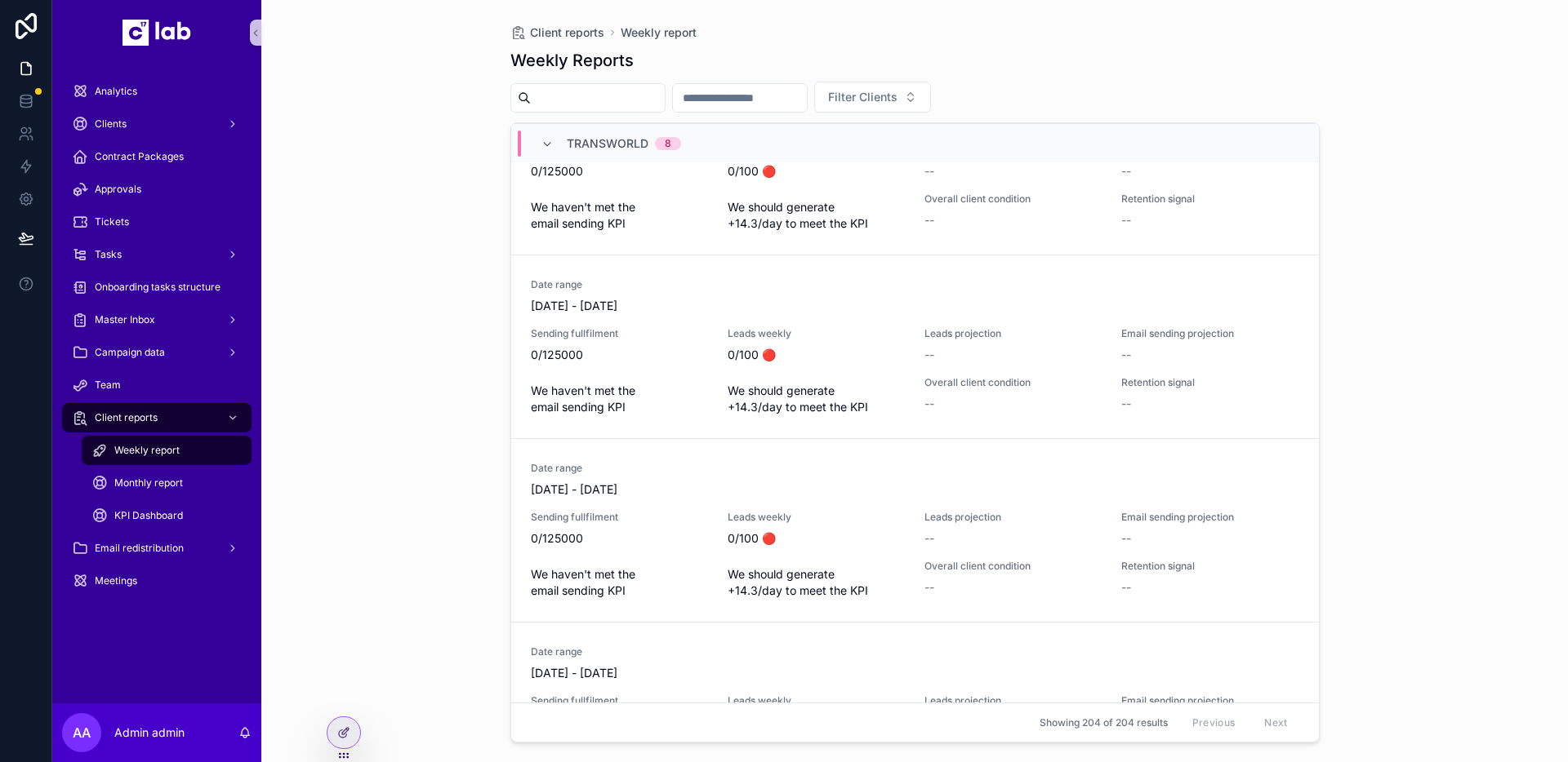
scroll to position [1078, 0]
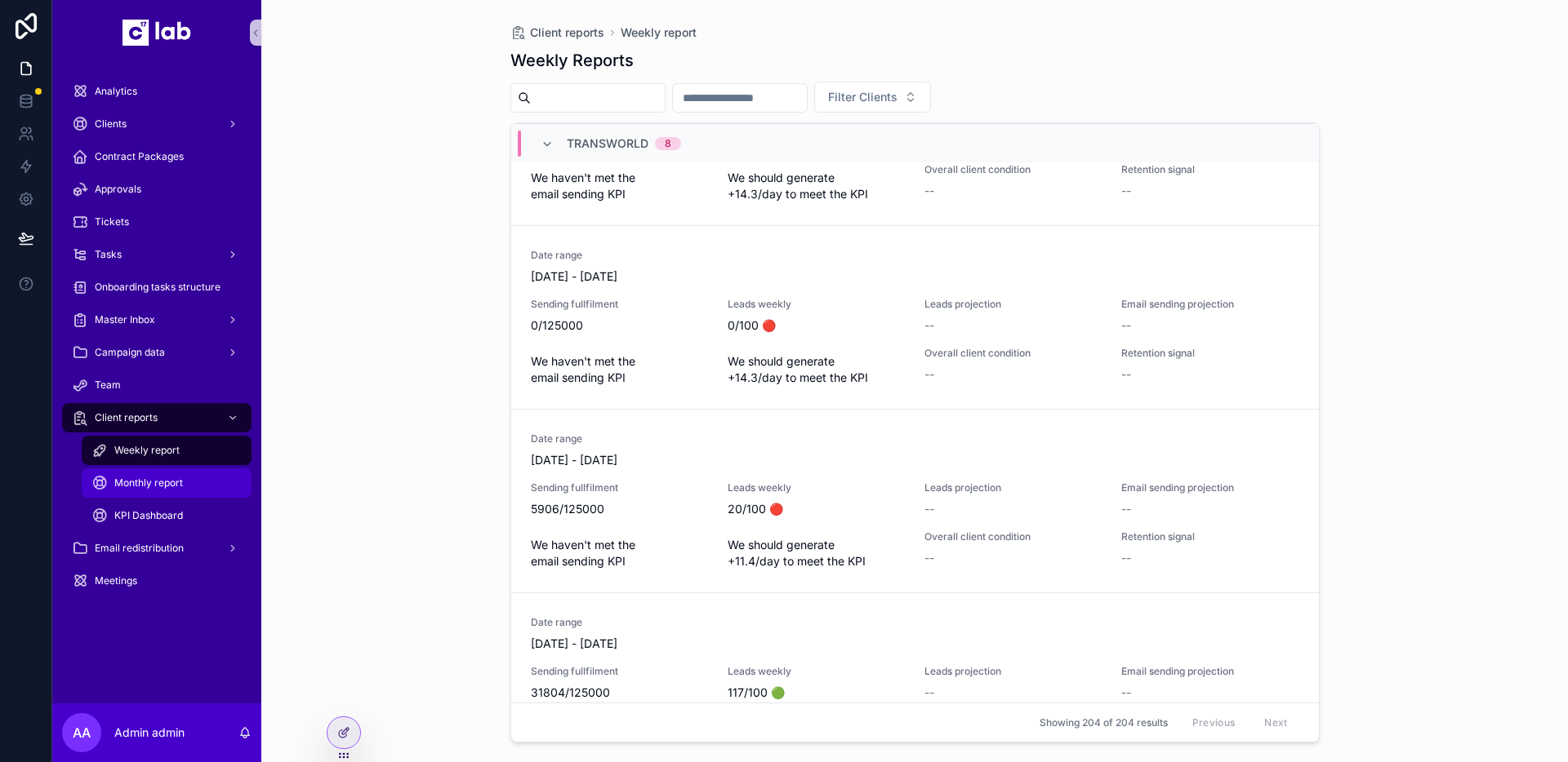
click at [175, 477] on span "Monthly report" at bounding box center [149, 483] width 69 height 13
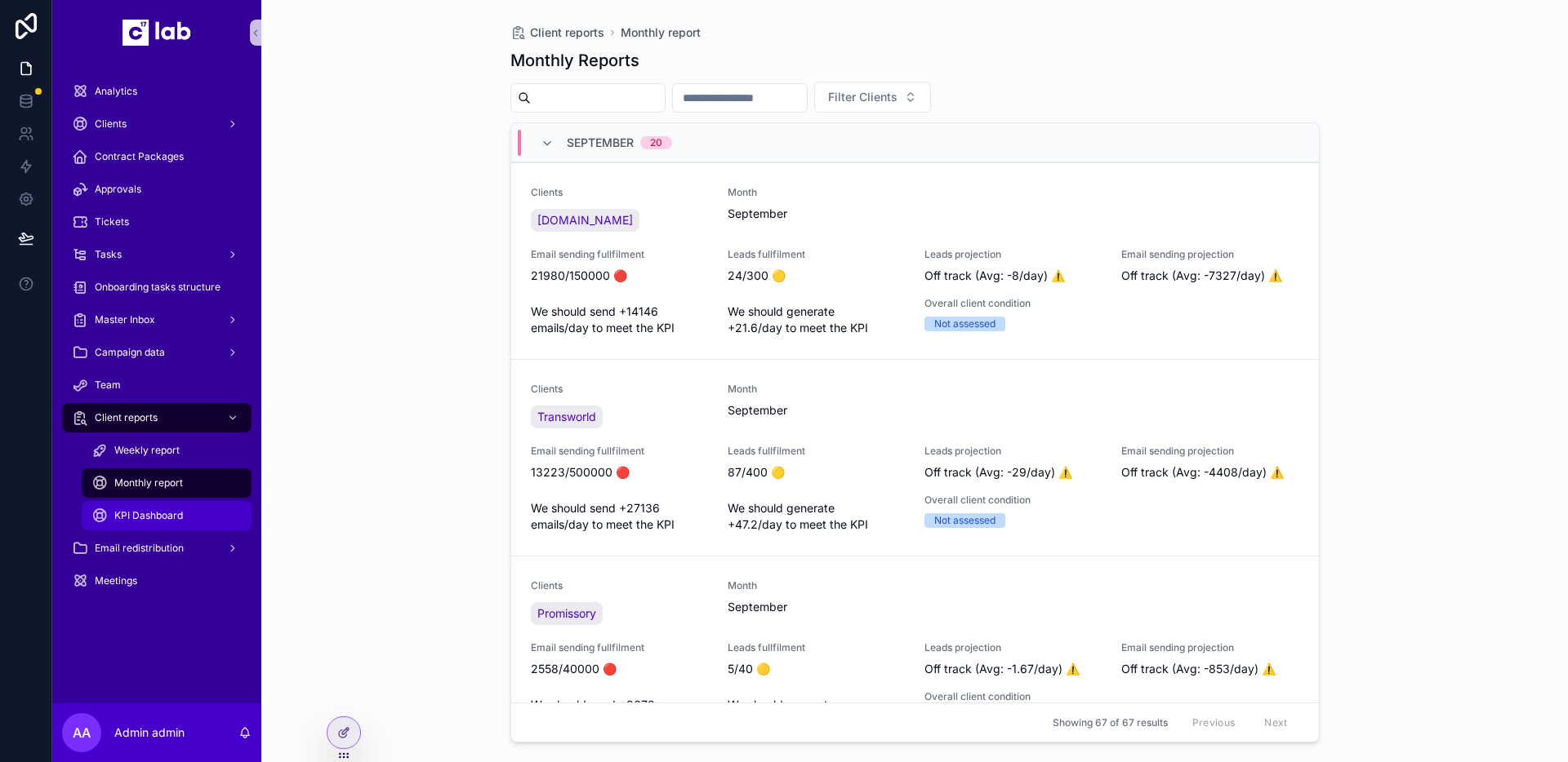
click at [140, 505] on div "KPI Dashboard" at bounding box center [167, 516] width 151 height 26
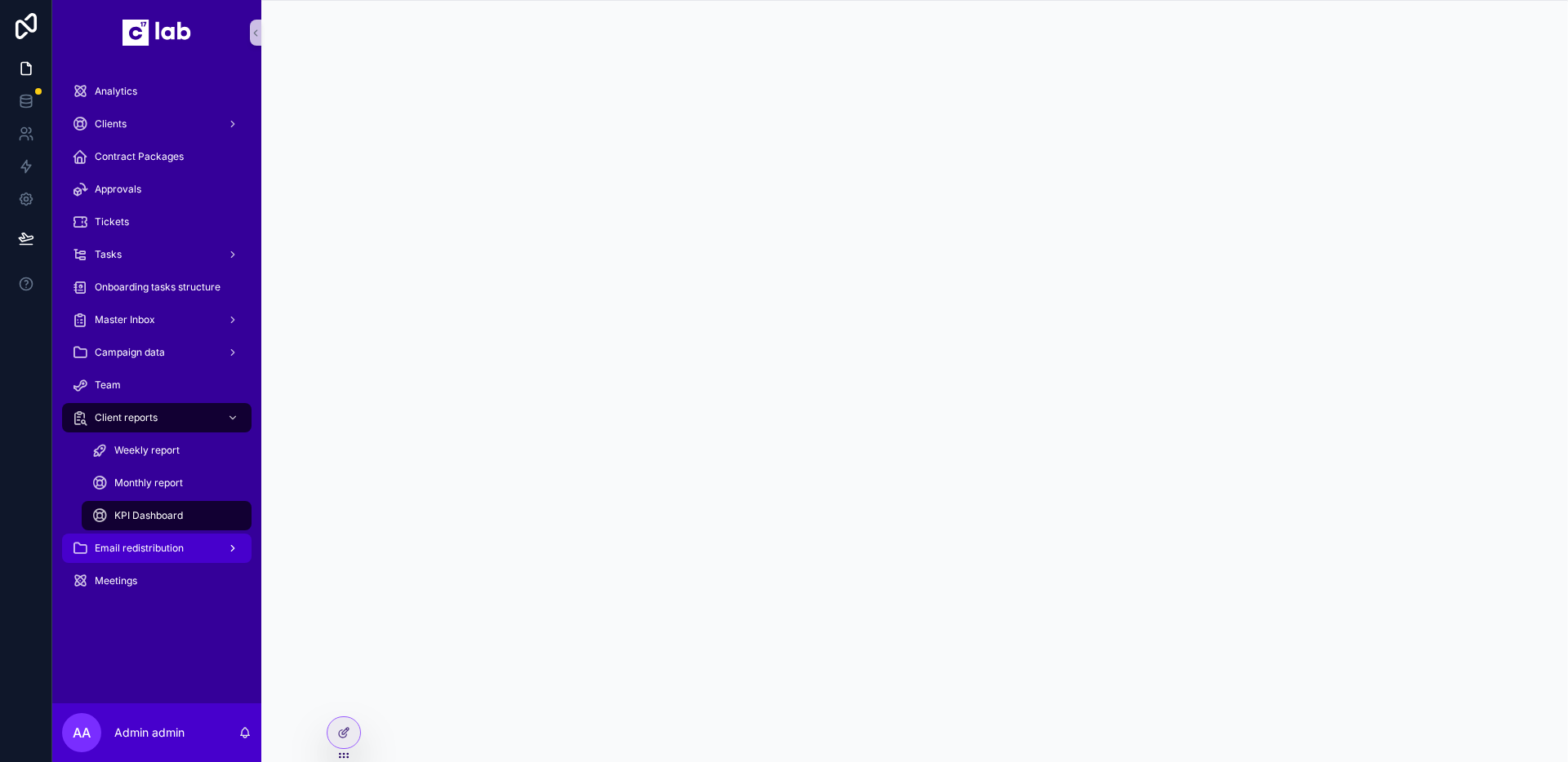
click at [120, 556] on div "Email redistribution" at bounding box center [157, 549] width 170 height 26
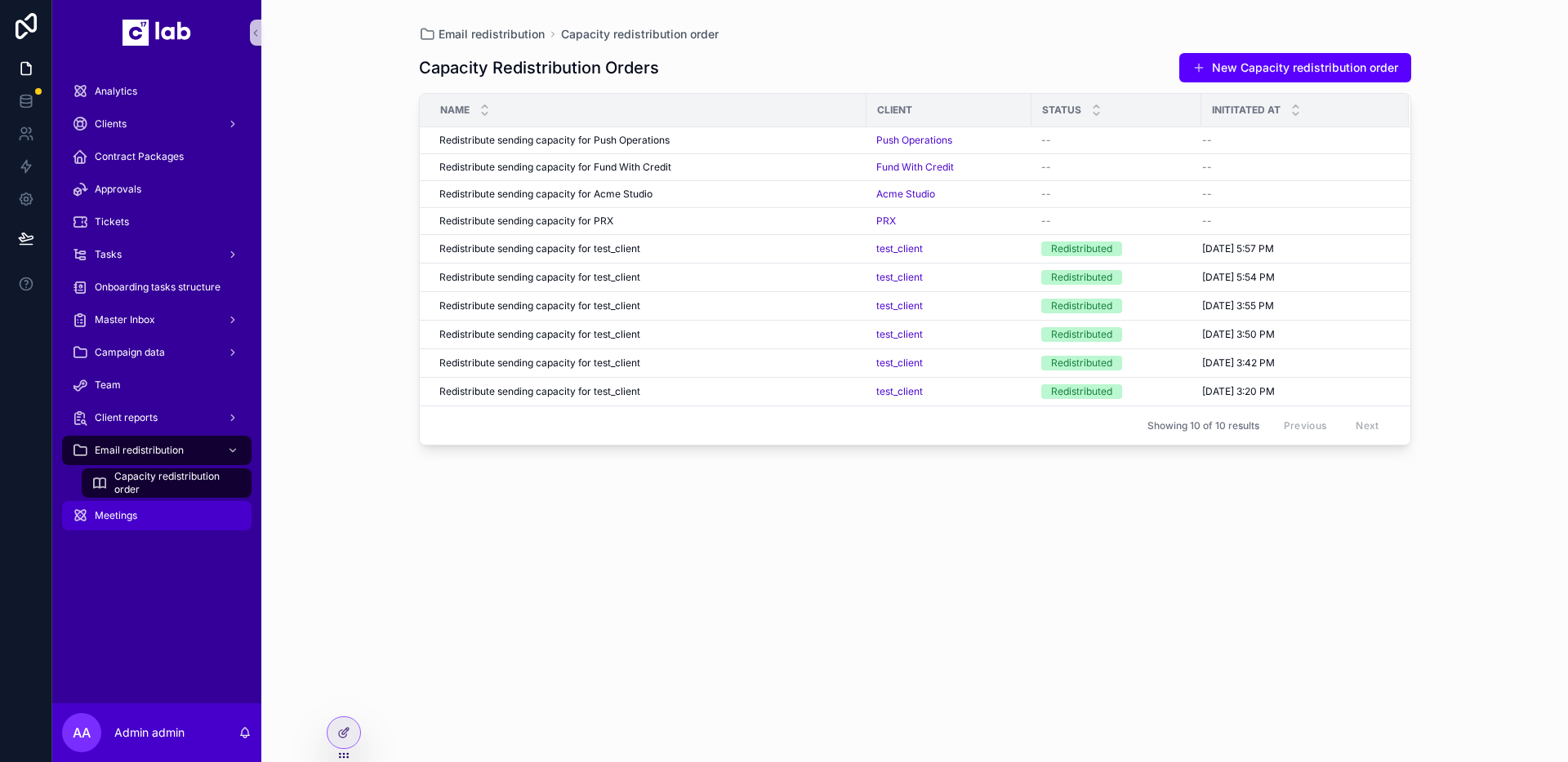
click at [193, 519] on div "Meetings" at bounding box center [157, 516] width 170 height 26
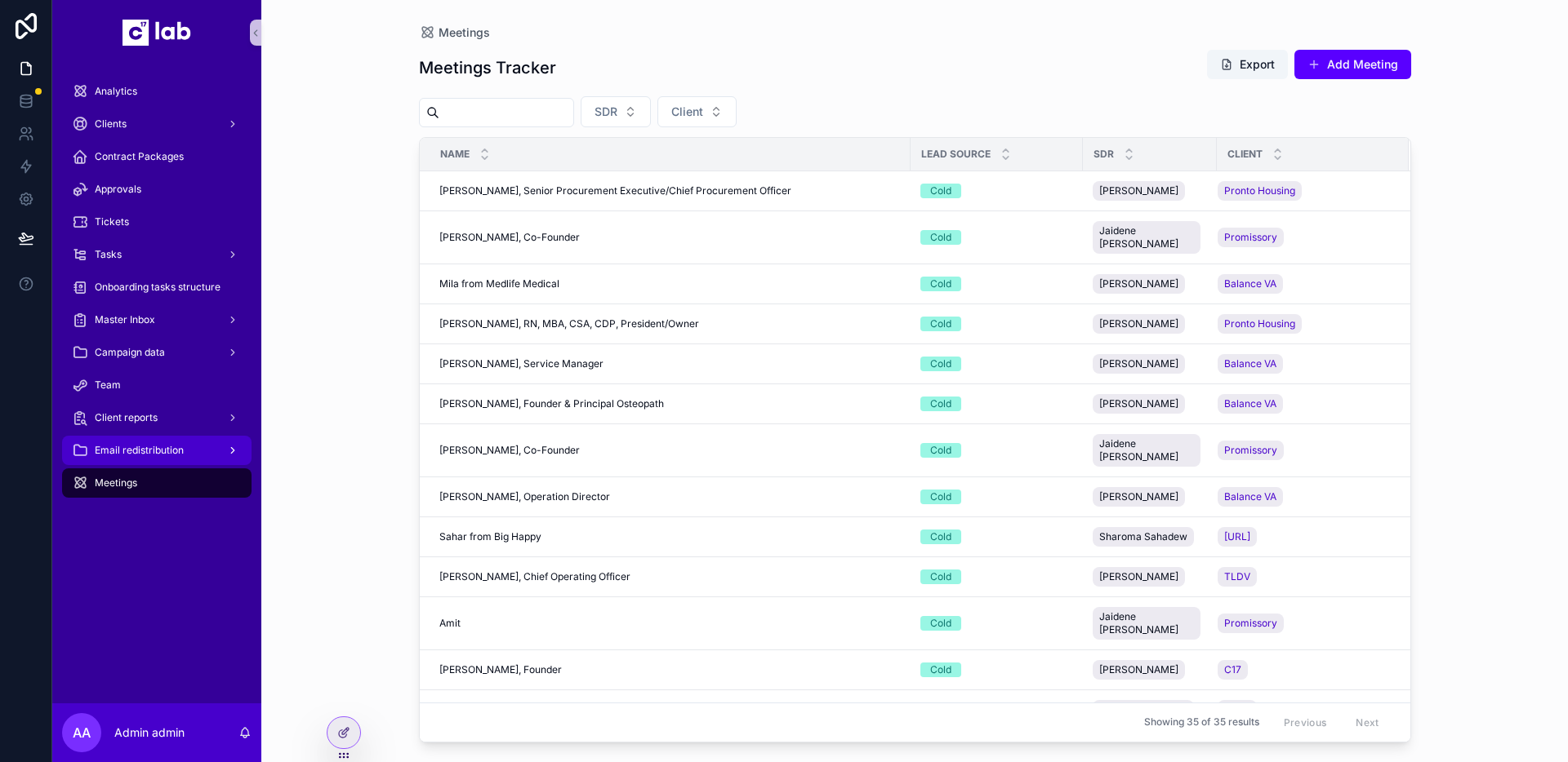
click at [165, 452] on span "Email redistribution" at bounding box center [139, 450] width 89 height 13
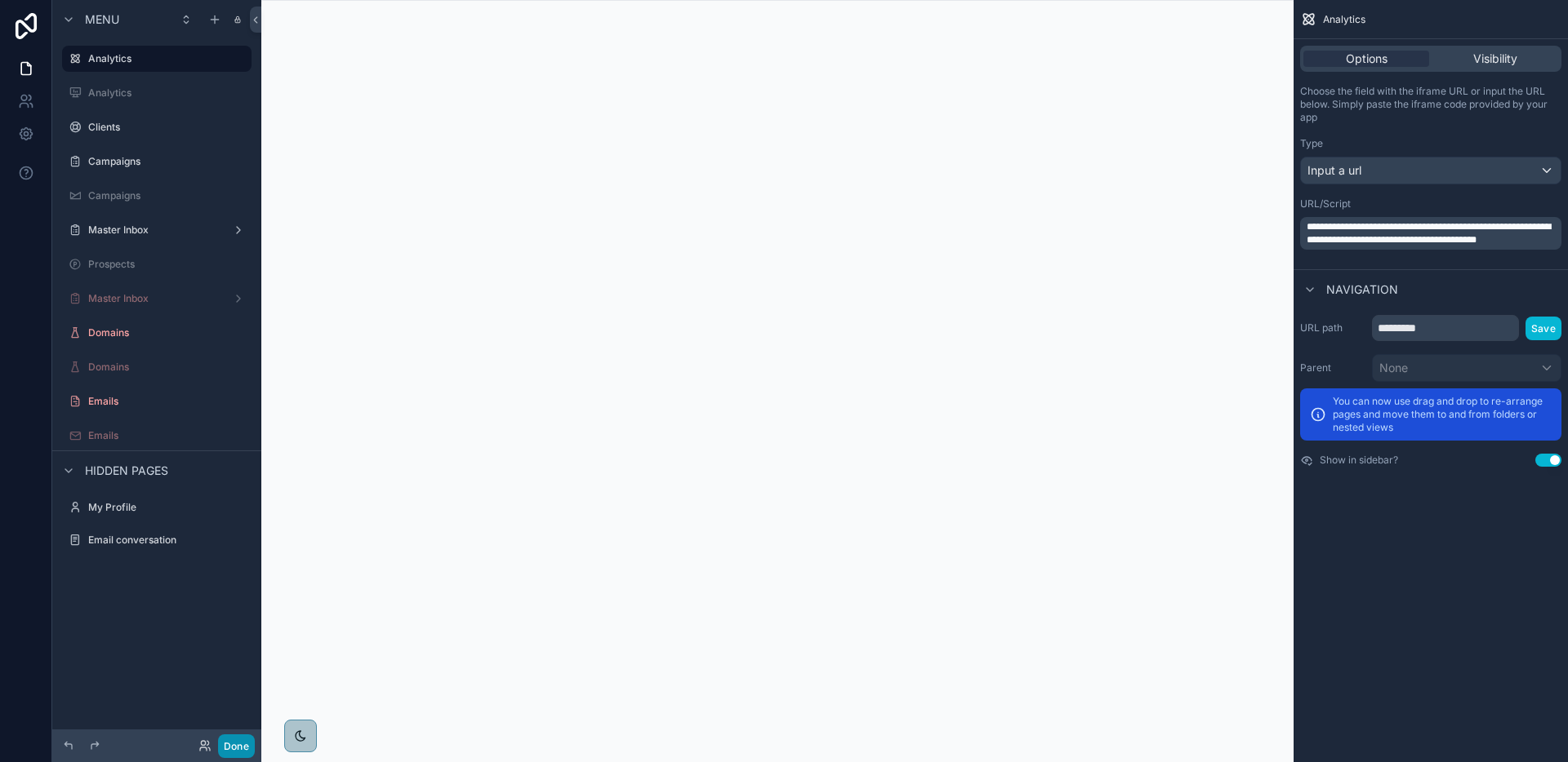
click at [241, 747] on button "Done" at bounding box center [236, 747] width 37 height 24
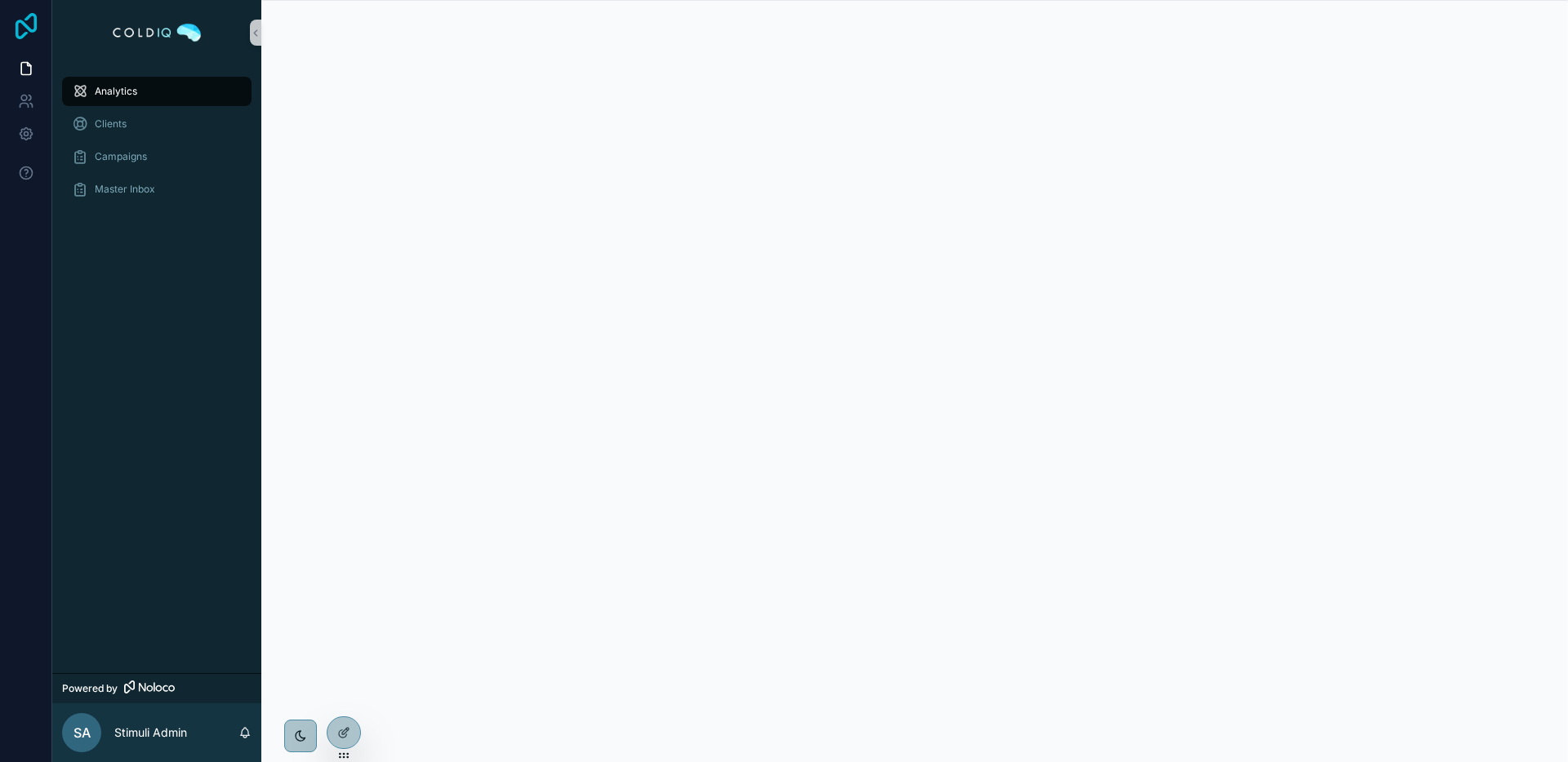
click at [35, 23] on icon at bounding box center [26, 26] width 21 height 26
